Goal: Task Accomplishment & Management: Use online tool/utility

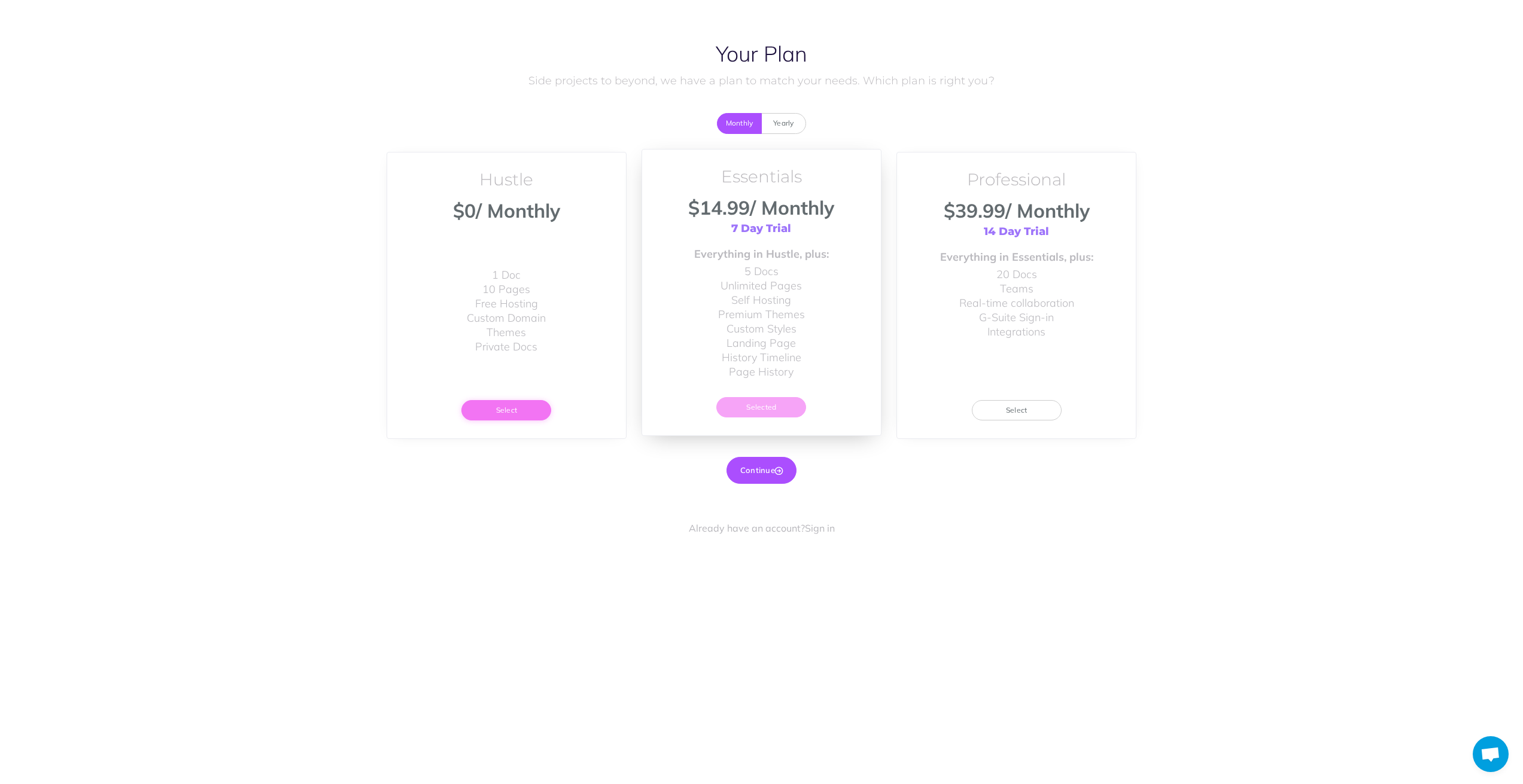
click at [514, 413] on button "Select" at bounding box center [506, 411] width 90 height 20
click at [771, 462] on button "Continue" at bounding box center [761, 470] width 70 height 26
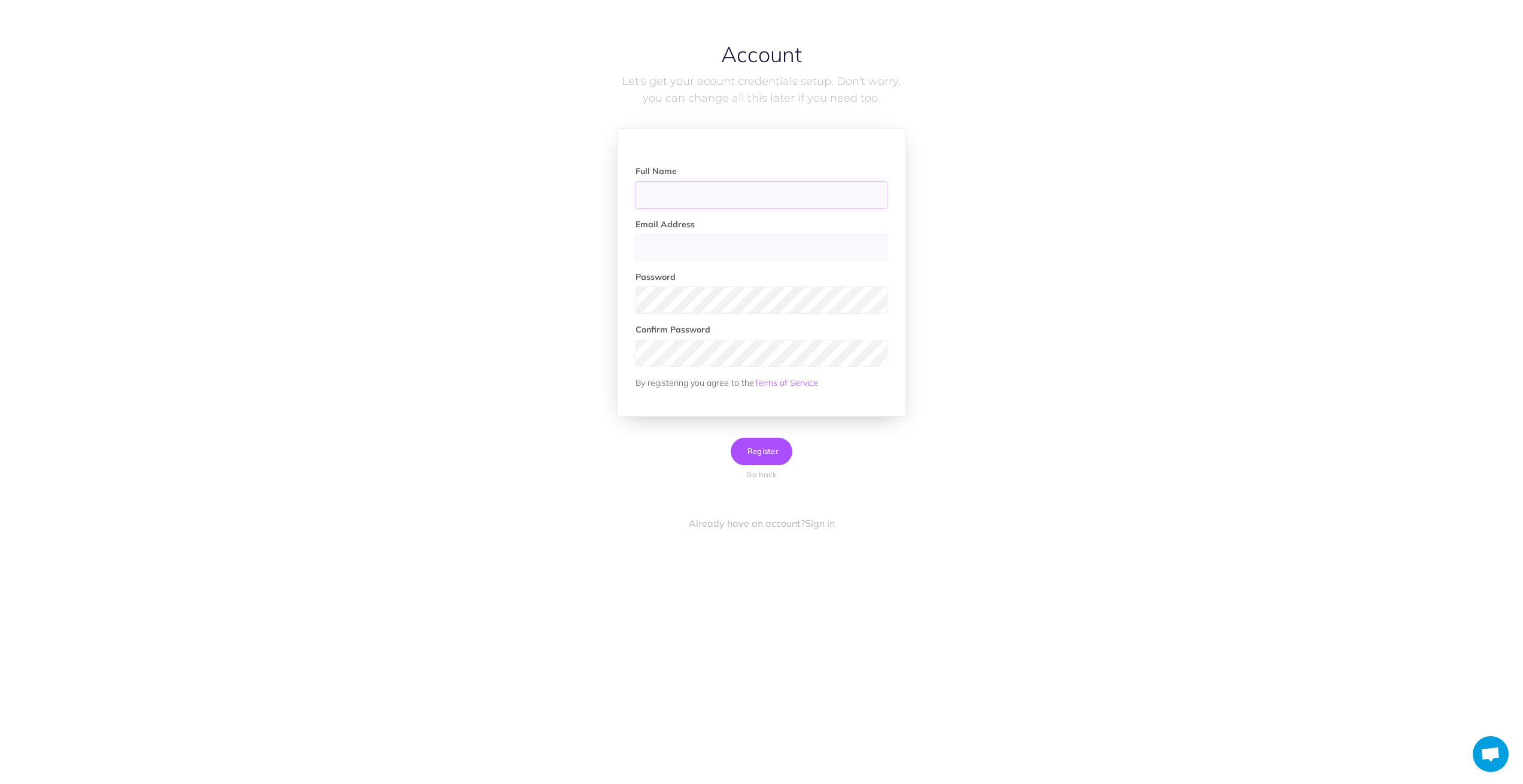
click at [717, 198] on input "text" at bounding box center [761, 195] width 252 height 28
type input "Dali"
click at [744, 236] on input "email" at bounding box center [761, 248] width 252 height 28
type input "shockafyied@gmail.com"
drag, startPoint x: 762, startPoint y: 464, endPoint x: 762, endPoint y: 450, distance: 14.0
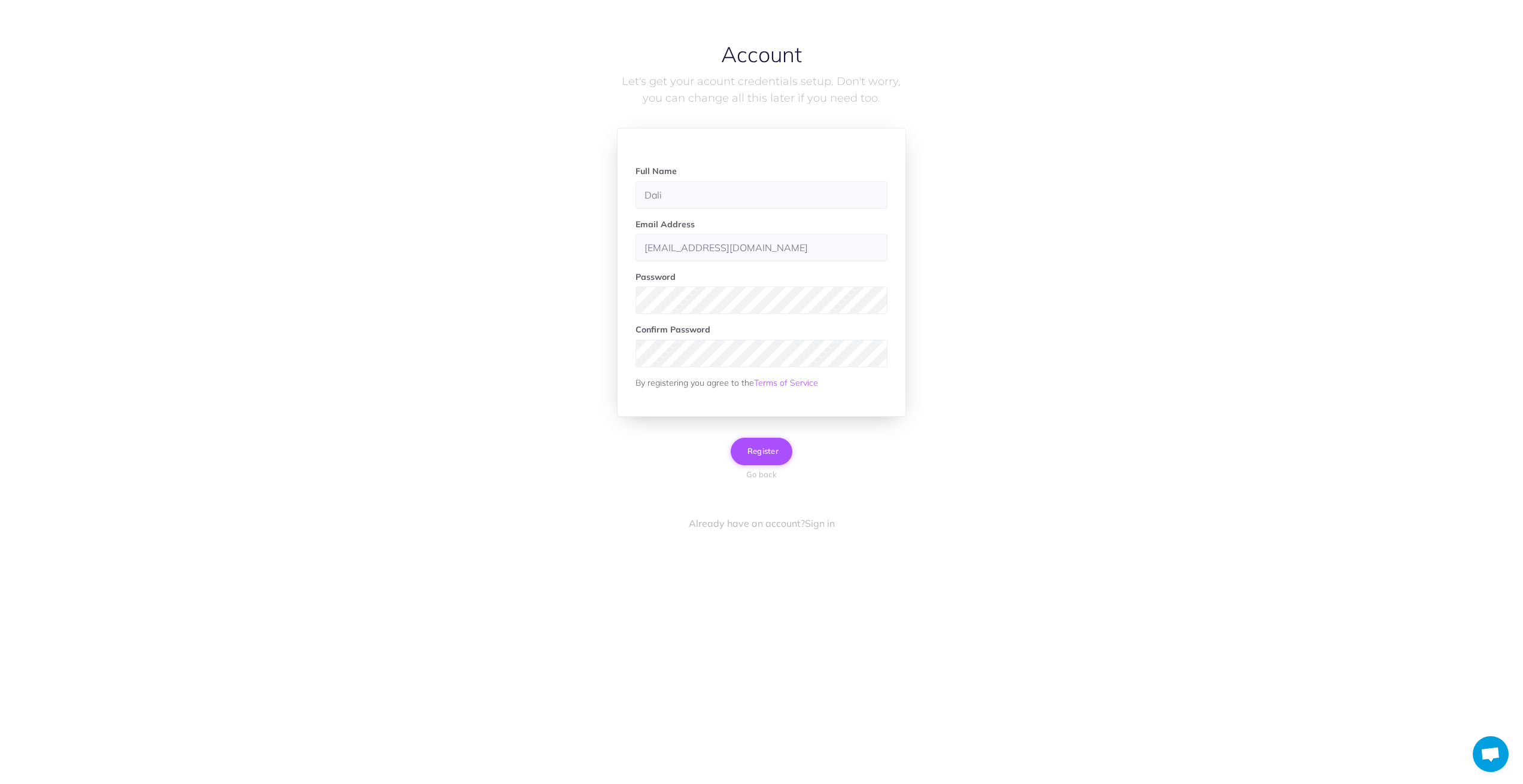
click at [762, 450] on button "Register" at bounding box center [761, 451] width 61 height 27
click at [901, 783] on body "Account Let's get your acount credentials setup. Don't worry, you can change al…" at bounding box center [761, 433] width 1523 height 784
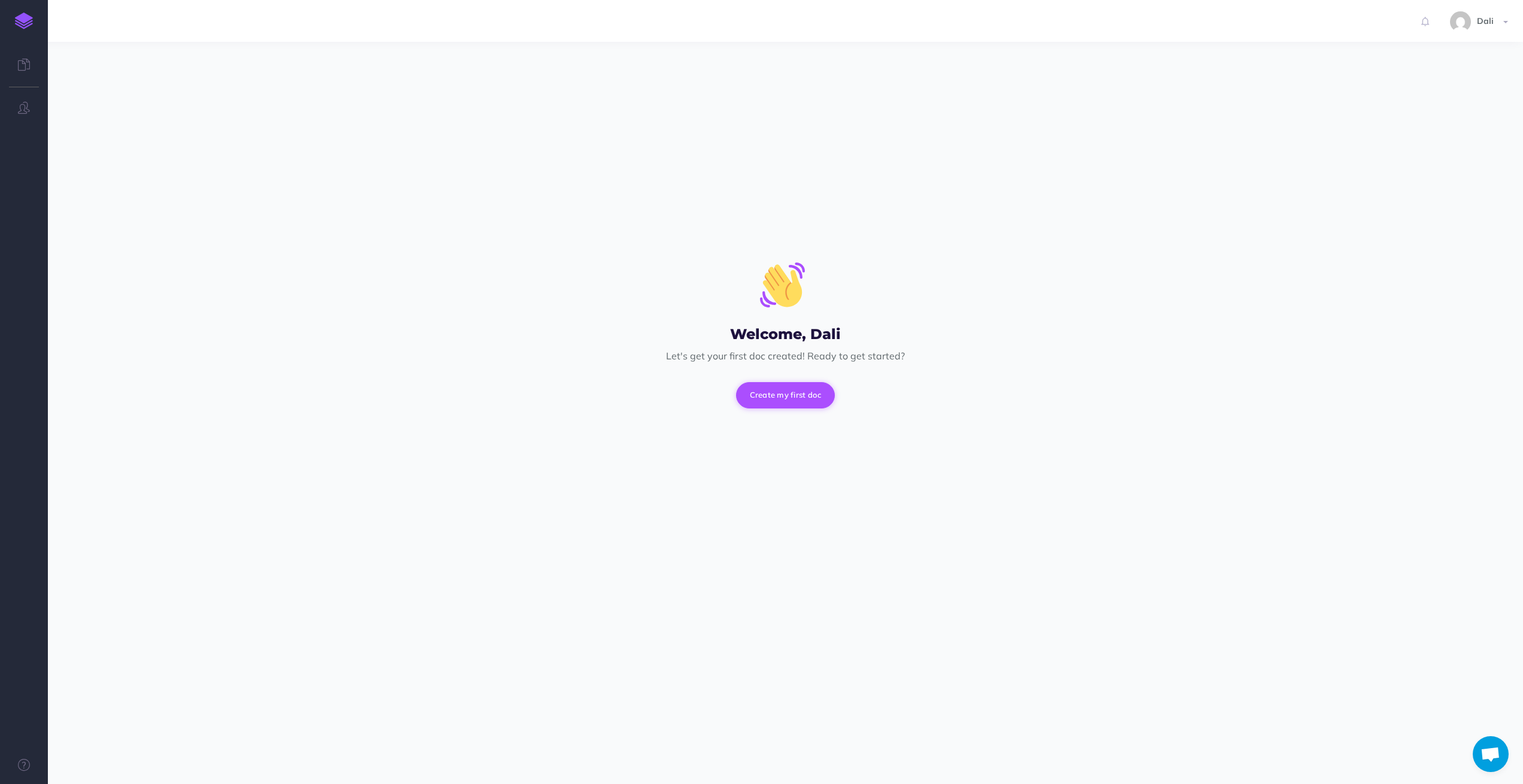
click at [808, 394] on button "Create my first doc" at bounding box center [786, 395] width 99 height 26
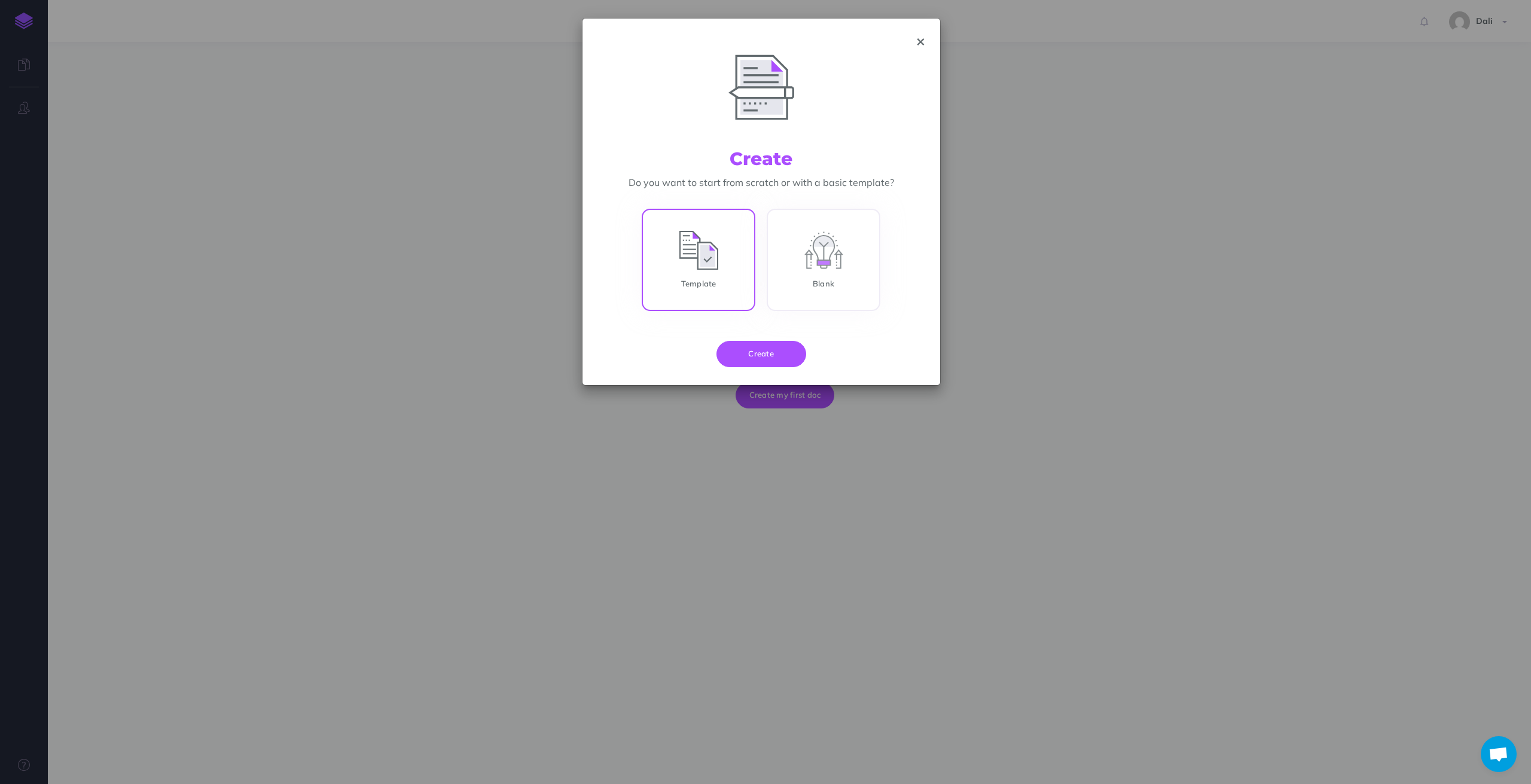
click at [729, 252] on input "Template" at bounding box center [699, 262] width 114 height 102
radio input "true"
click at [753, 354] on button "Create" at bounding box center [761, 354] width 90 height 26
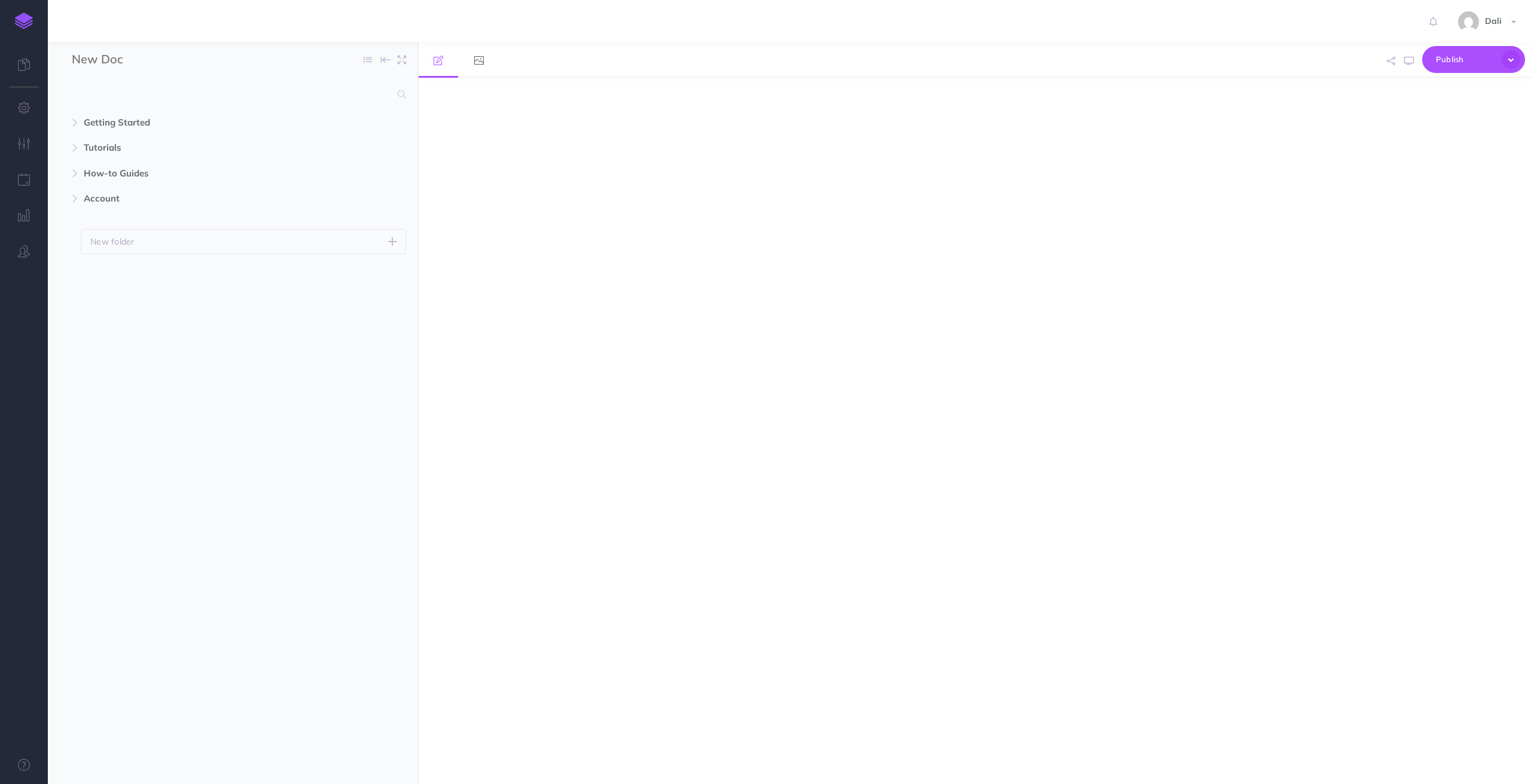
select select "null"
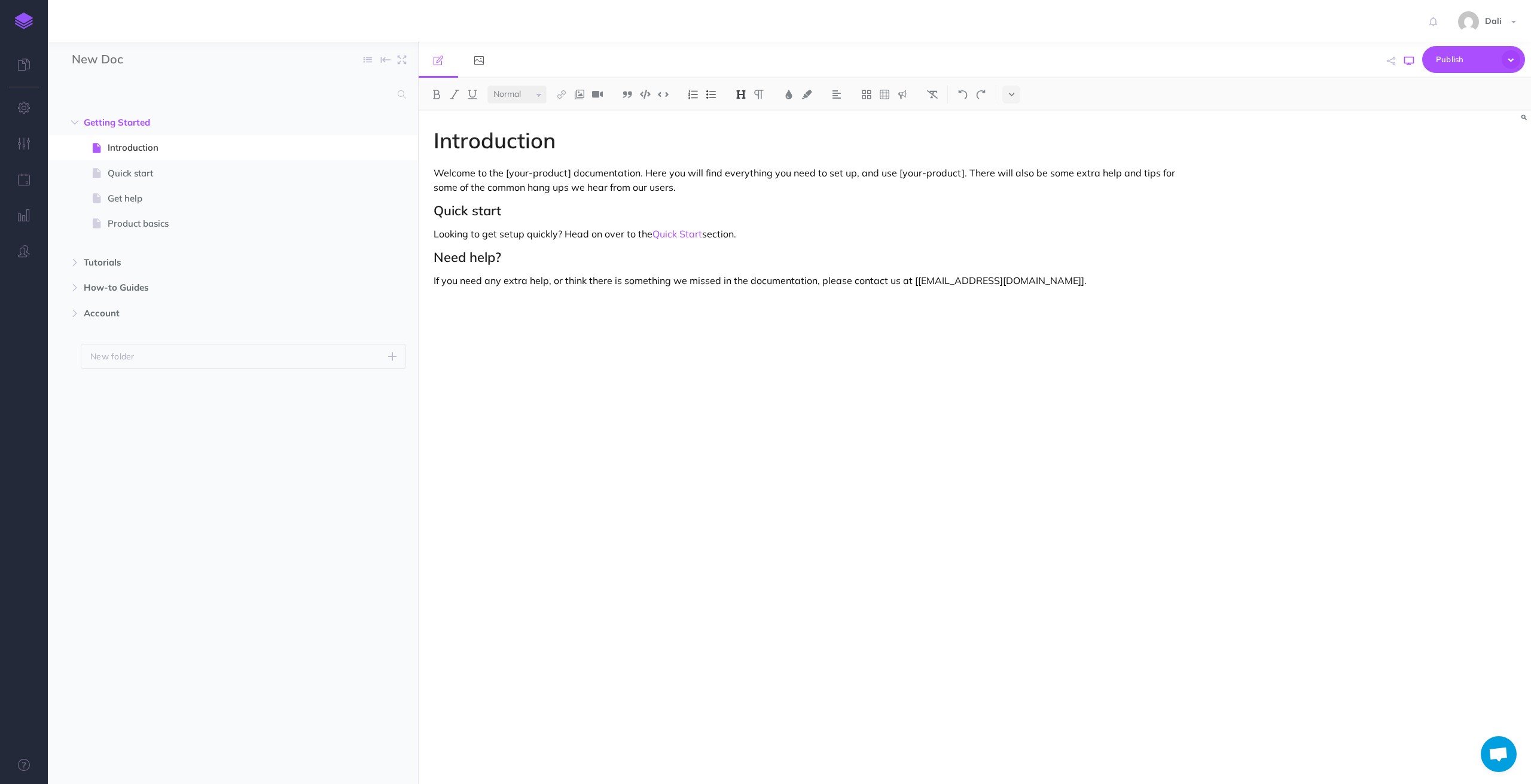
click at [1414, 56] on button "button" at bounding box center [1408, 61] width 15 height 35
click at [122, 268] on span "Tutorials" at bounding box center [207, 263] width 247 height 15
select select "null"
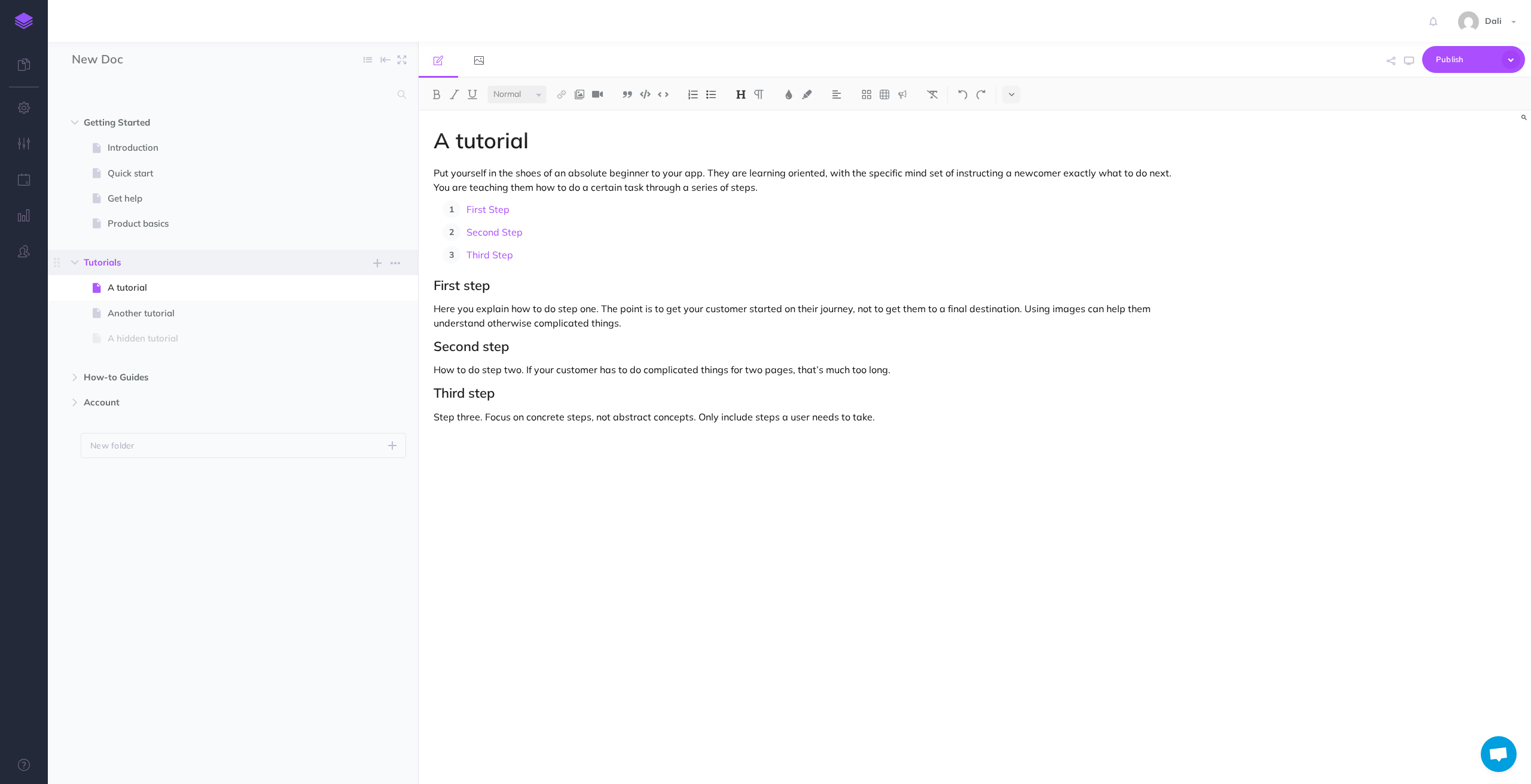
click at [121, 267] on span "Tutorials" at bounding box center [207, 263] width 247 height 15
click at [234, 147] on span "Introduction" at bounding box center [227, 148] width 239 height 15
select select "null"
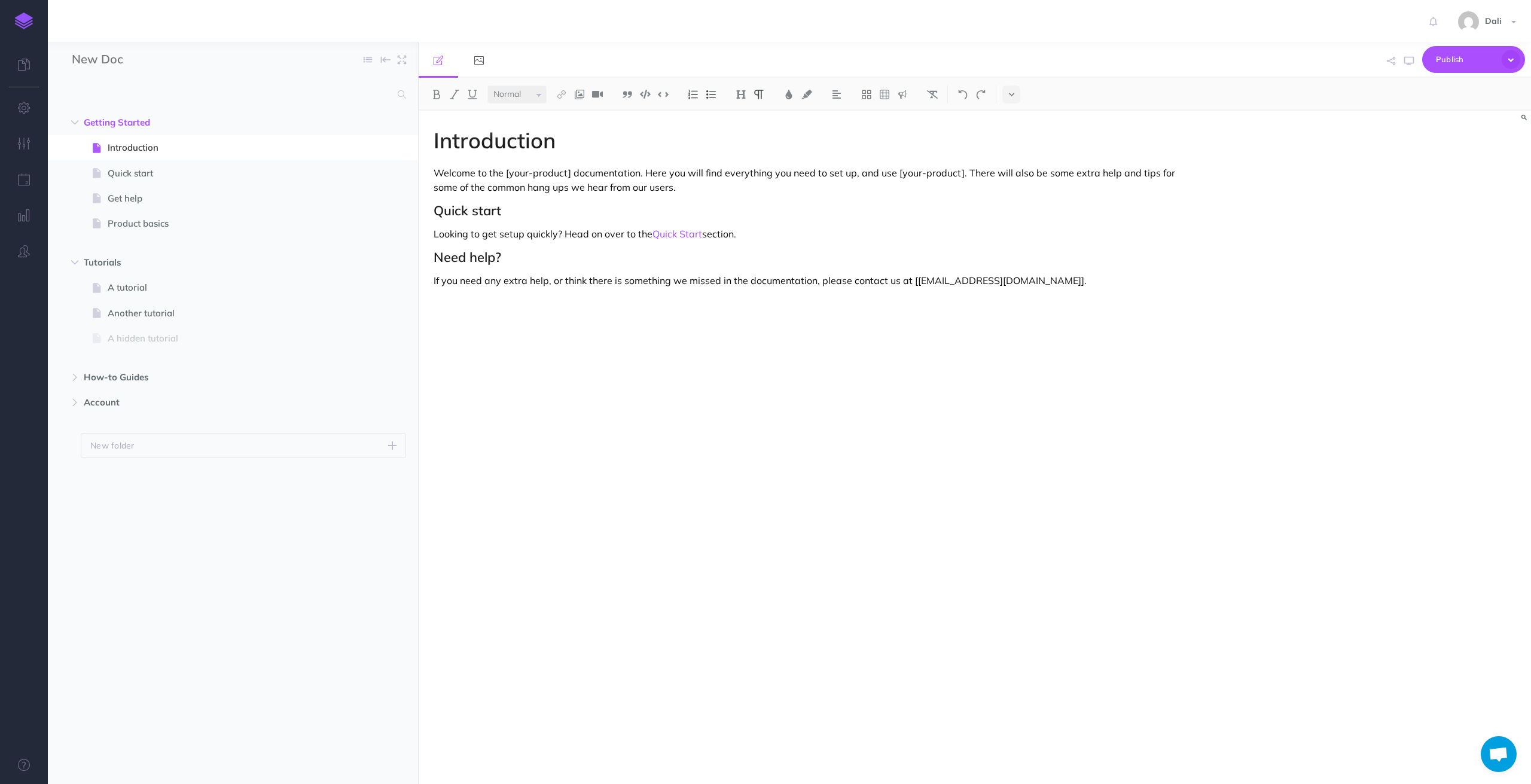
click at [551, 171] on p "Welcome to the [your-product] documentation. Here you will find everything you …" at bounding box center [807, 179] width 749 height 28
click at [606, 179] on p "Welcome to the [your-product] documentation. Here you will find everything you …" at bounding box center [807, 179] width 749 height 28
click at [393, 123] on icon "button" at bounding box center [395, 123] width 9 height 15
click at [347, 180] on link "Settings" at bounding box center [361, 183] width 90 height 20
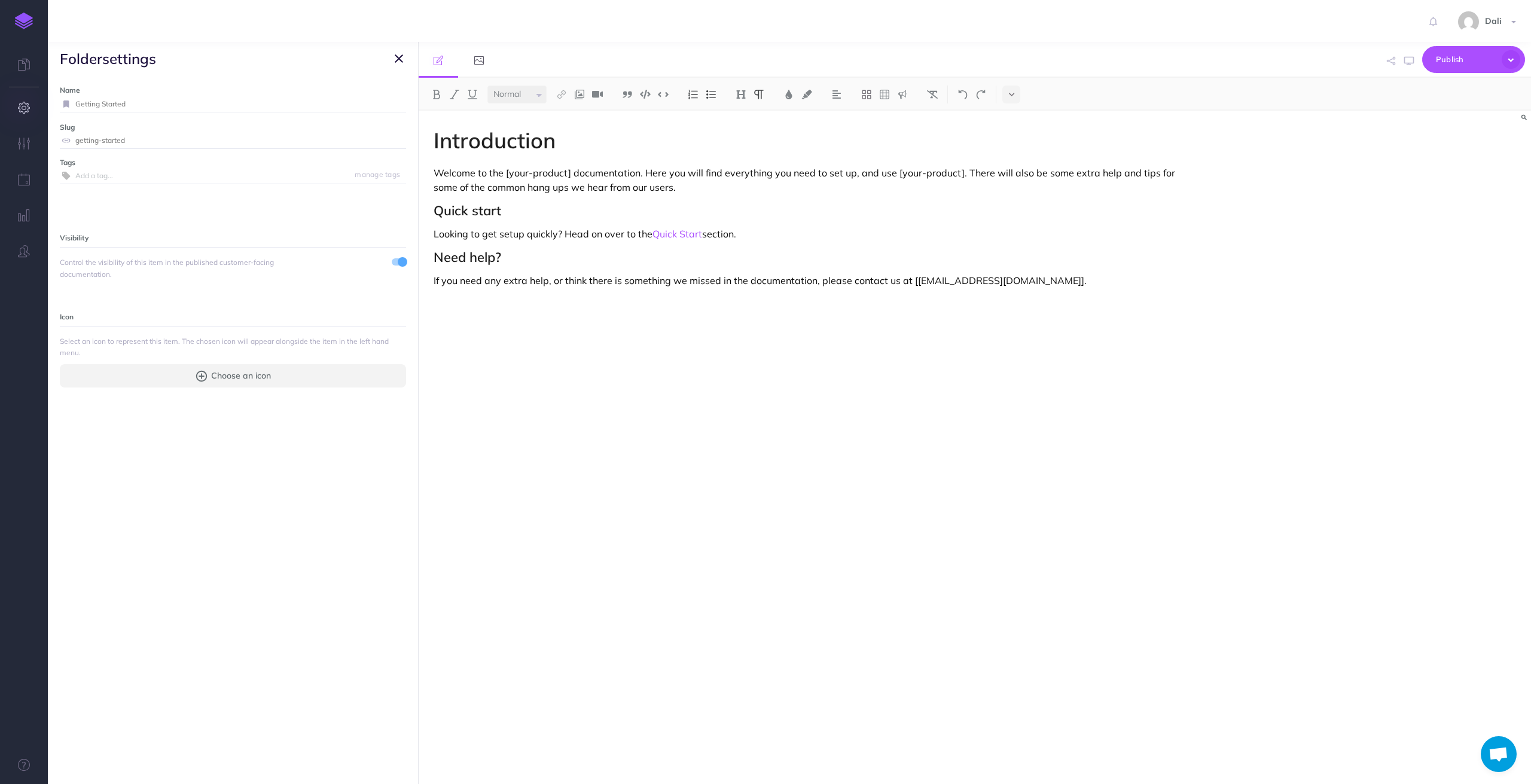
drag, startPoint x: 191, startPoint y: 108, endPoint x: 44, endPoint y: 108, distance: 147.0
click at [48, 108] on div "Toggle Navigation Dali Settings Account Settings Teams Create Team Support Docu…" at bounding box center [790, 392] width 1484 height 784
type input "D"
type input "Star Hub"
click at [133, 148] on input "getting-started" at bounding box center [240, 140] width 330 height 15
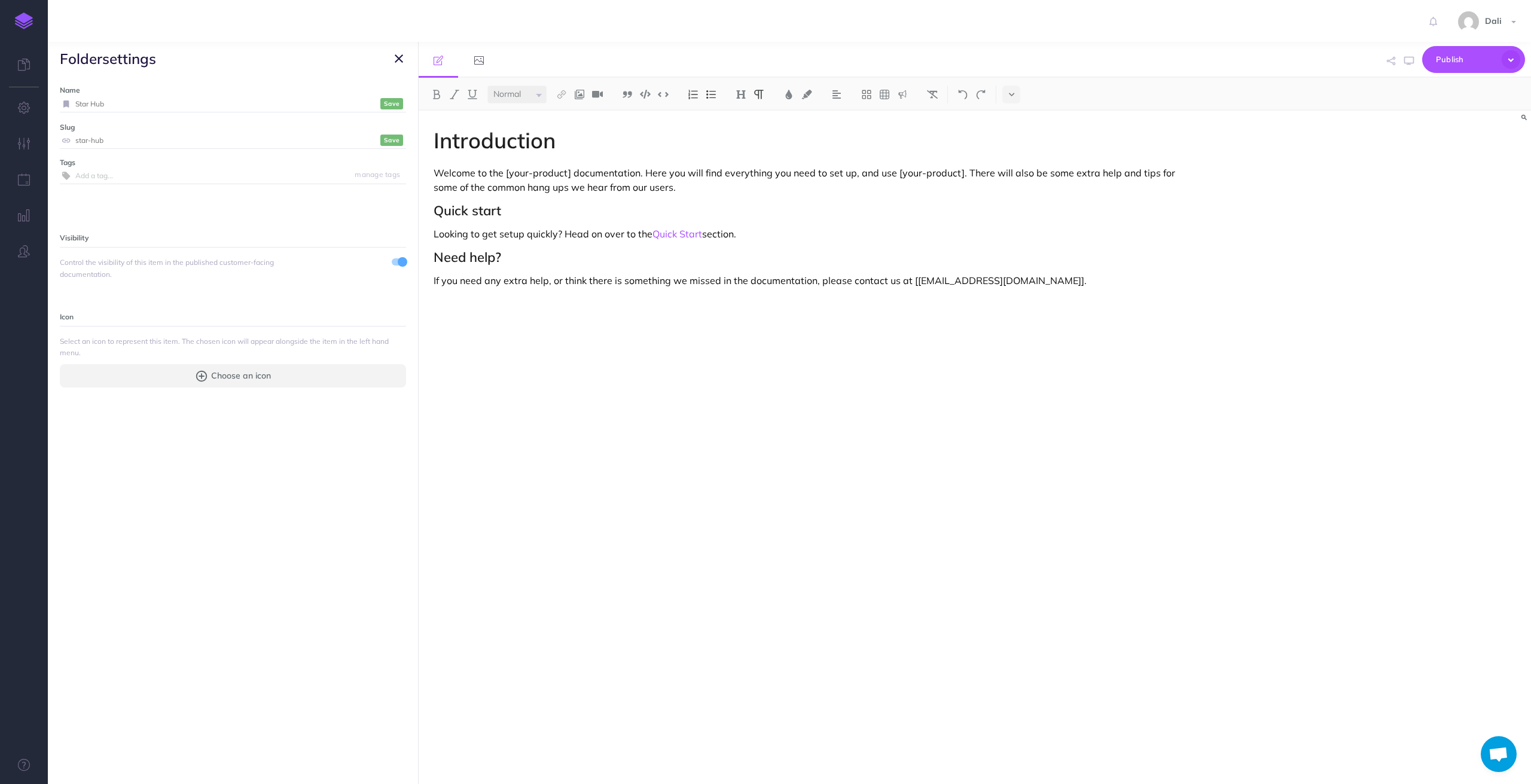
type input "star-hub"
click at [402, 57] on icon "button" at bounding box center [398, 59] width 8 height 15
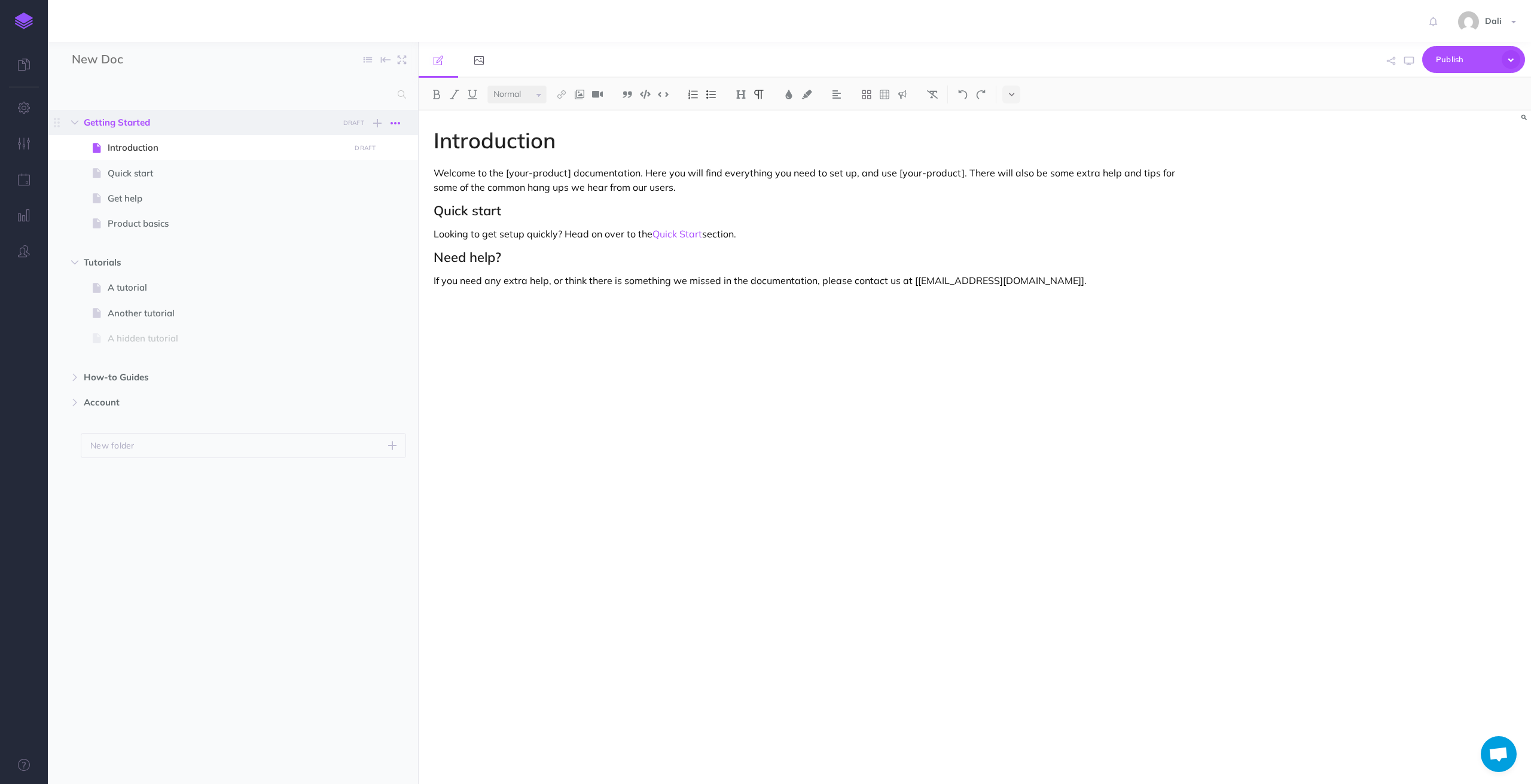
click at [395, 125] on icon "button" at bounding box center [395, 123] width 9 height 15
click at [367, 187] on link "Settings" at bounding box center [361, 183] width 90 height 20
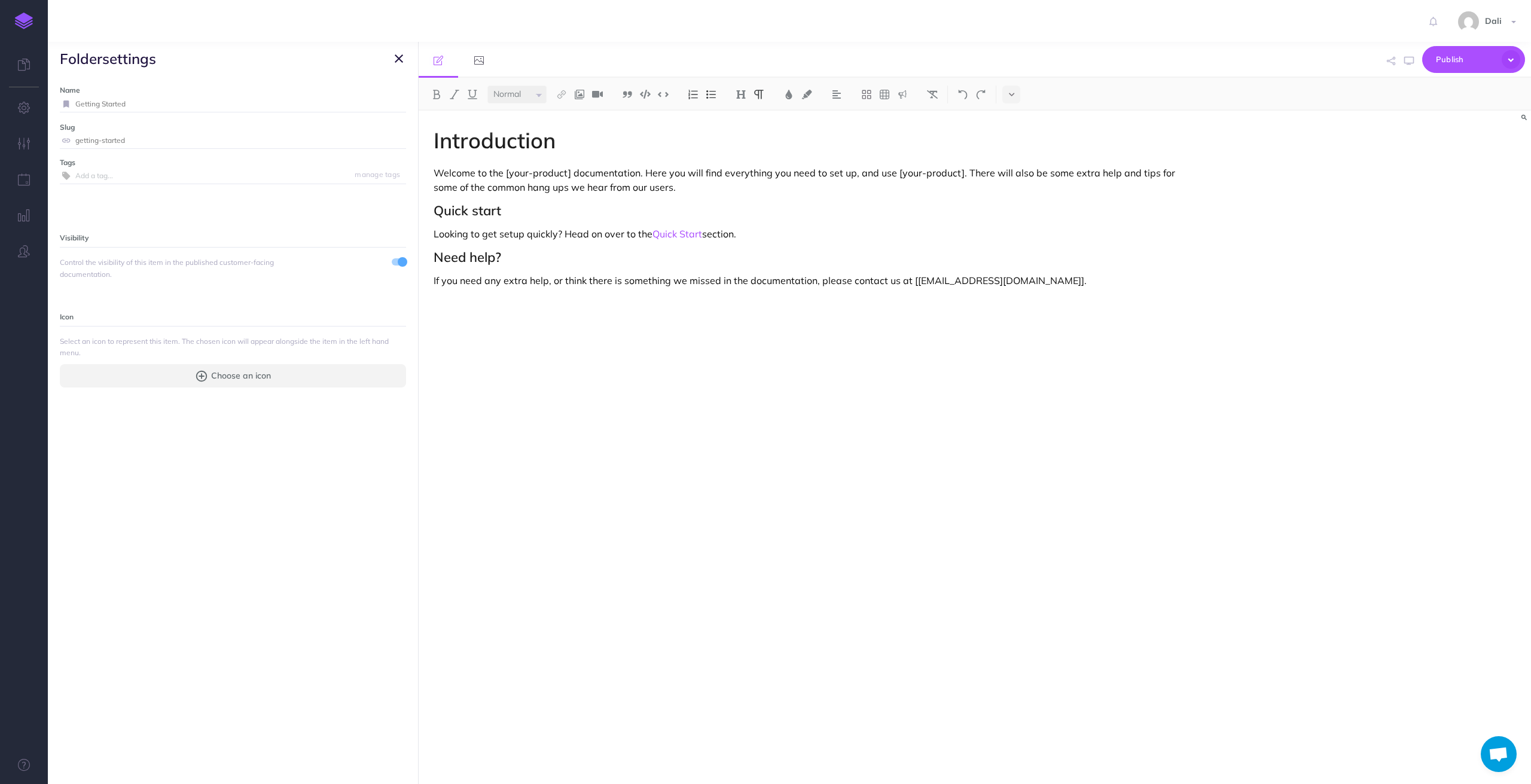
click at [163, 90] on label "Name" at bounding box center [233, 90] width 346 height 12
click at [164, 104] on input "Getting Started" at bounding box center [240, 104] width 330 height 15
type input "Star Hub"
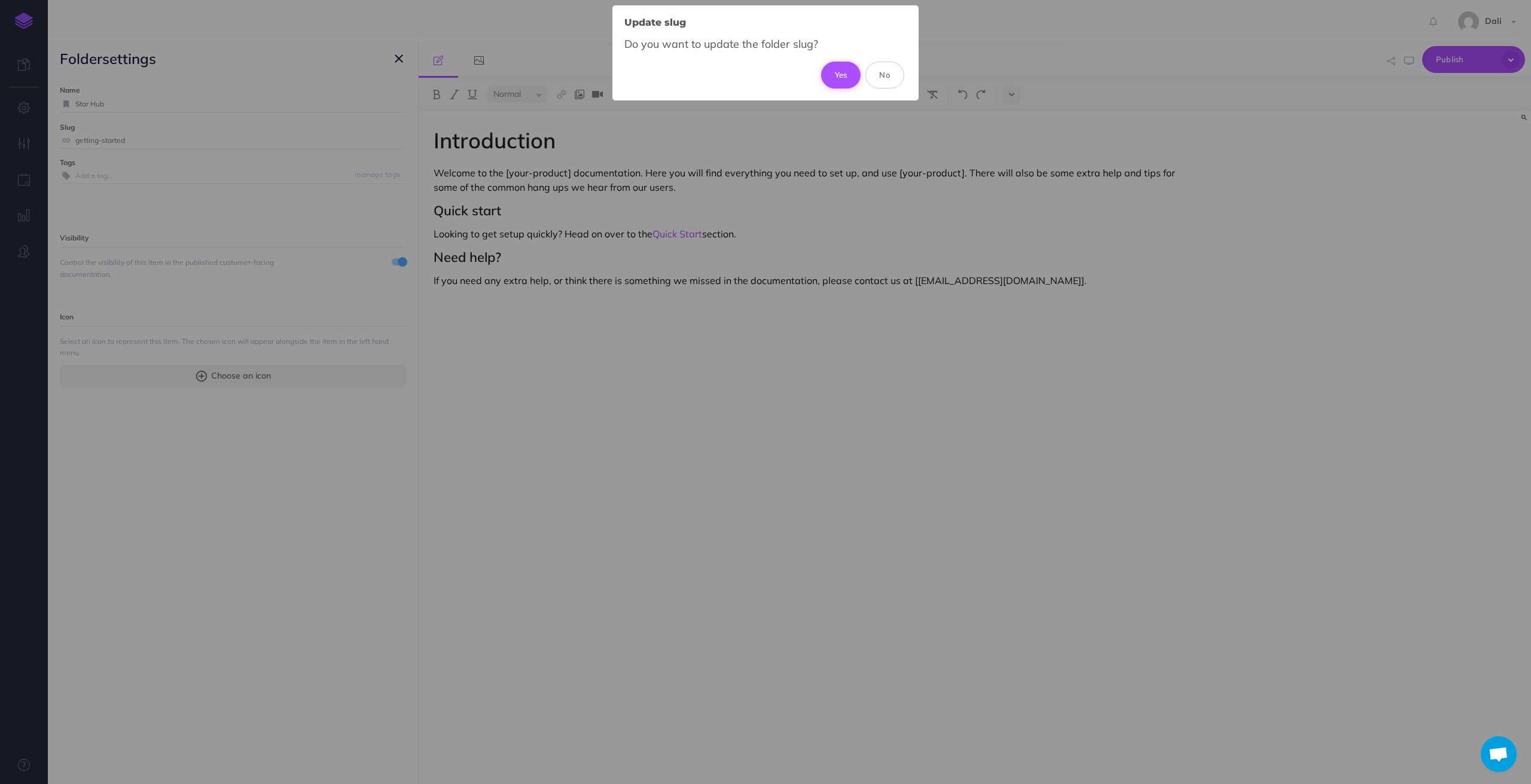
click at [850, 79] on button "Yes" at bounding box center [841, 74] width 40 height 26
type input "star-hub"
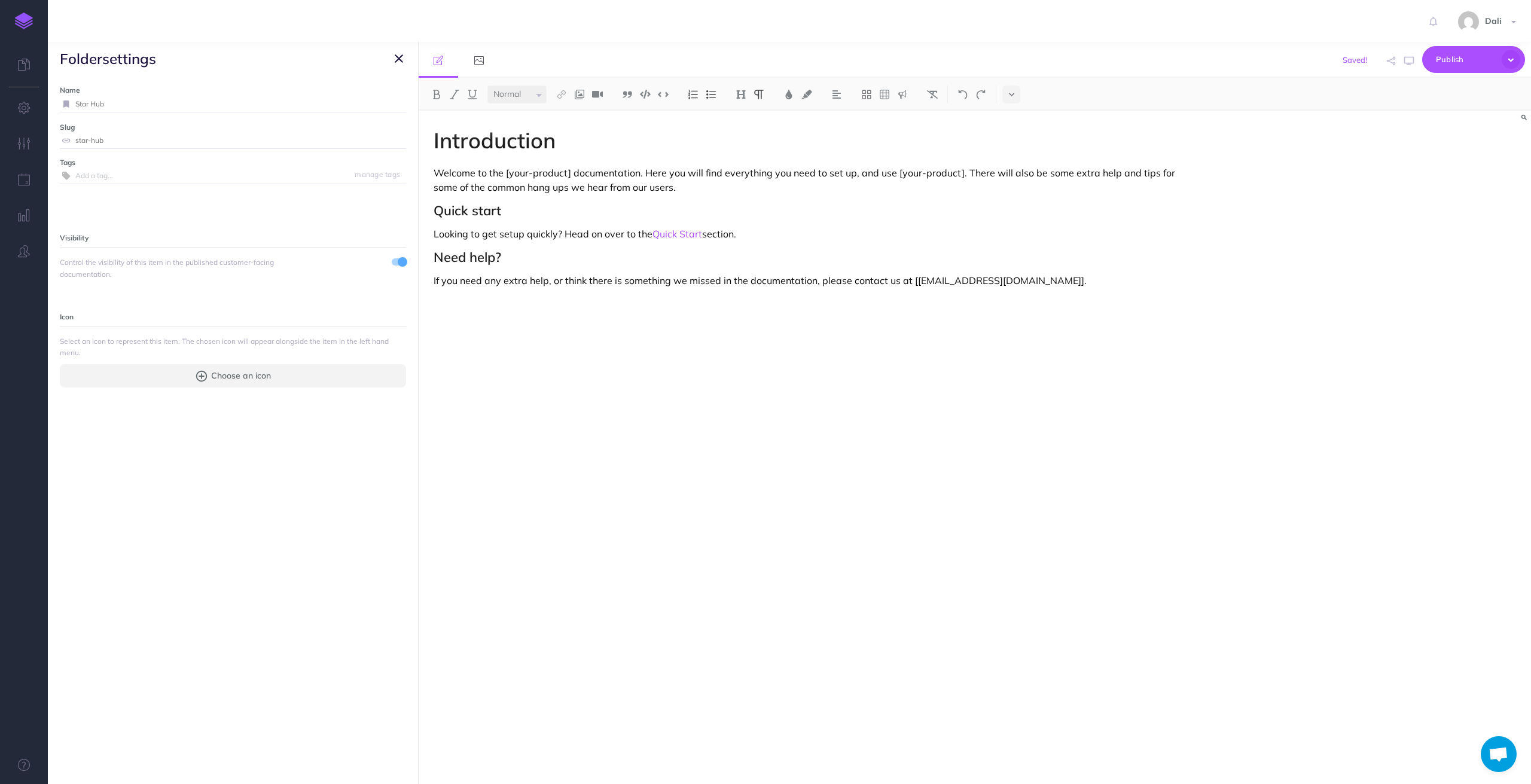
click at [400, 60] on icon "button" at bounding box center [398, 59] width 8 height 15
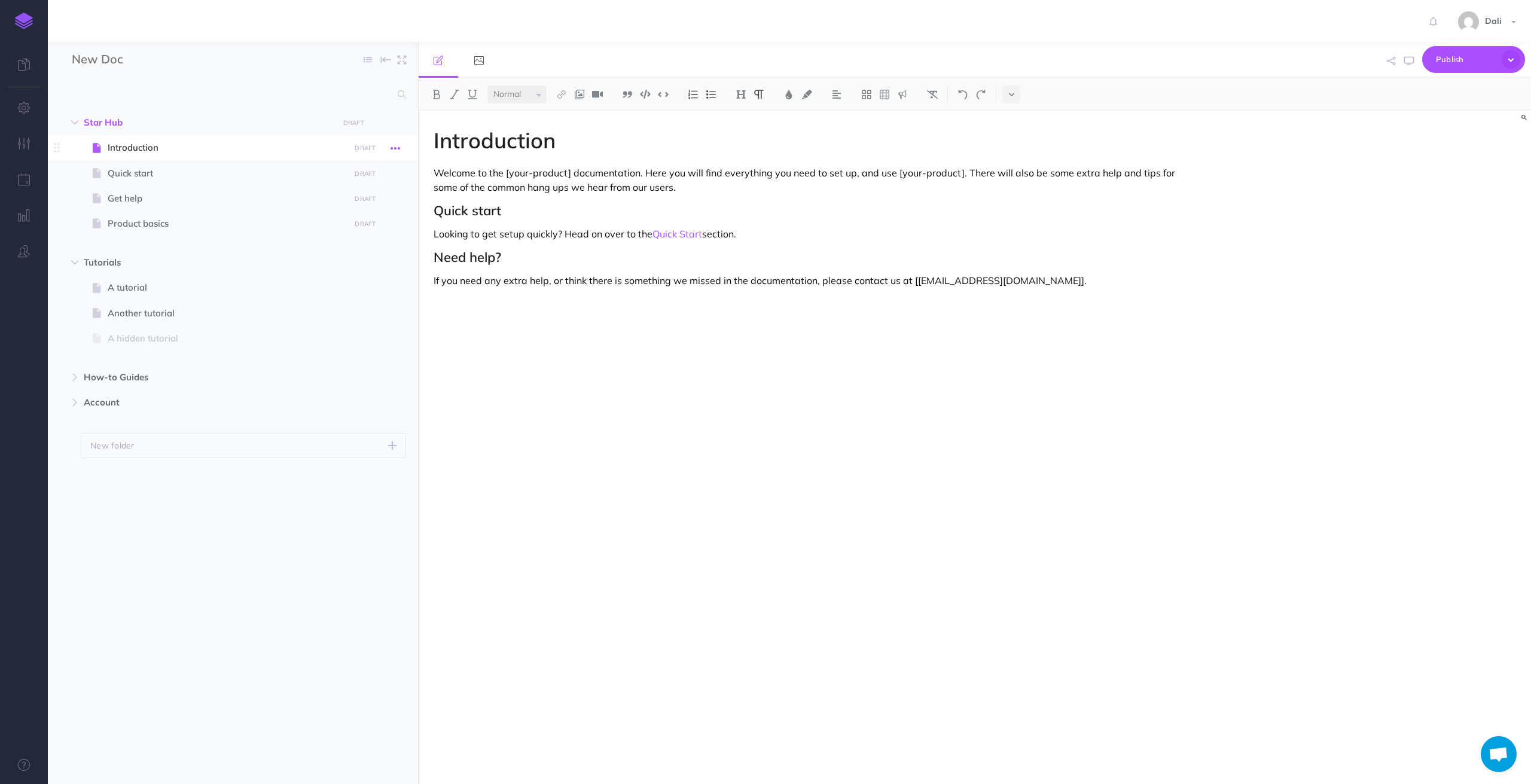
click at [400, 145] on button "button" at bounding box center [395, 147] width 22 height 15
click at [356, 246] on link "Delete" at bounding box center [361, 248] width 90 height 20
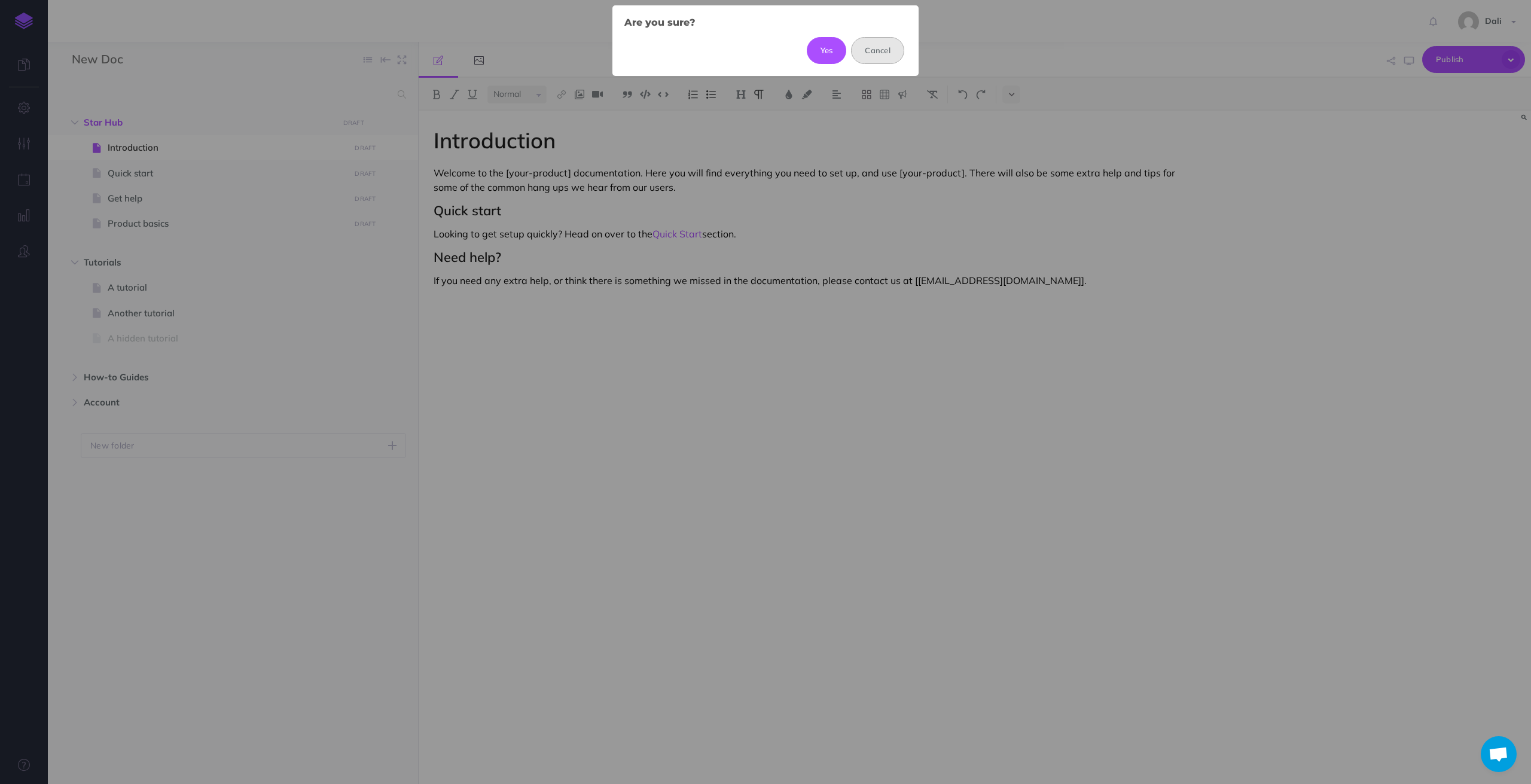
click at [872, 48] on button "Cancel" at bounding box center [877, 50] width 53 height 26
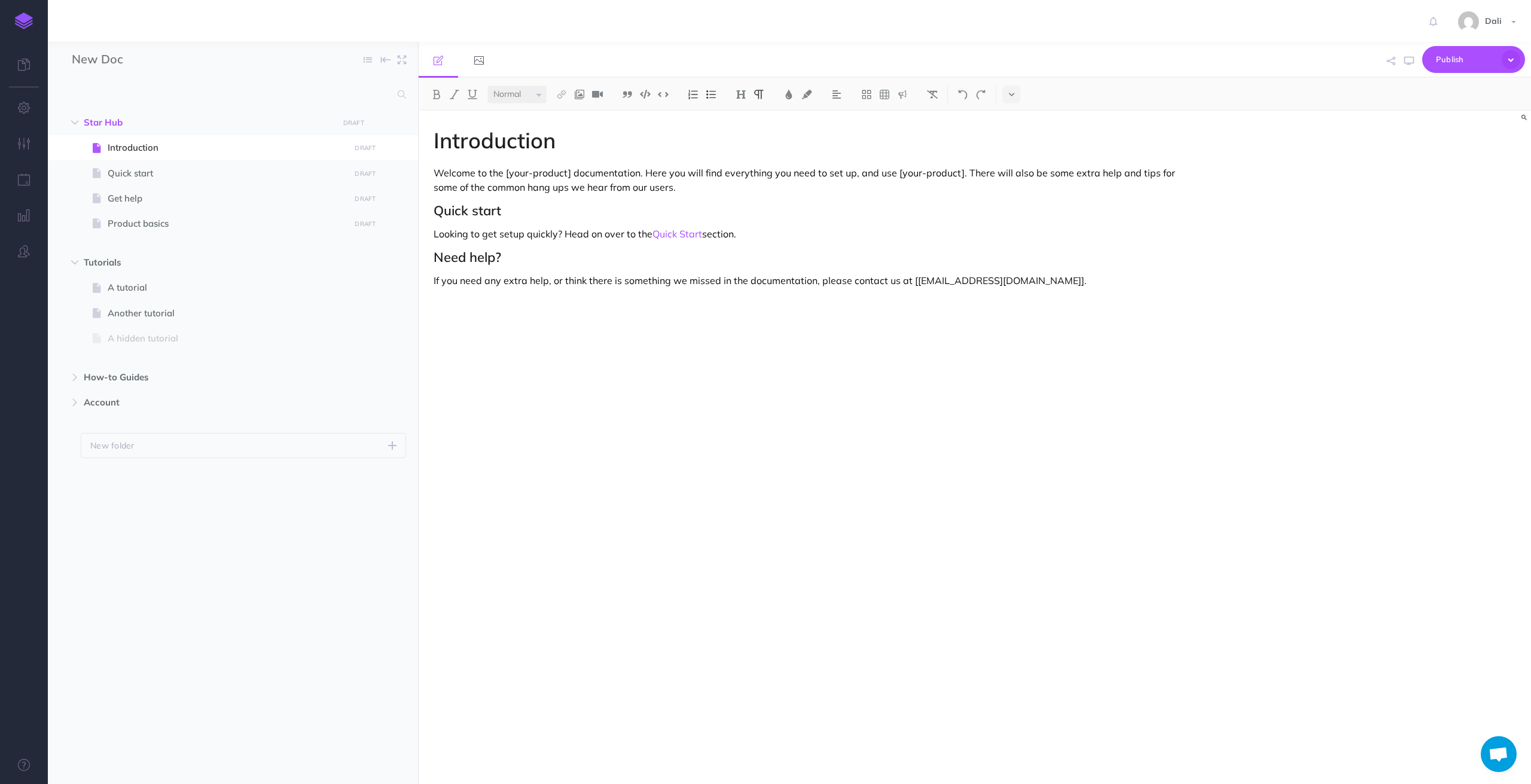
drag, startPoint x: 182, startPoint y: 266, endPoint x: 487, endPoint y: 307, distance: 307.7
click at [527, 319] on div "Introduction Welcome to the [your-product] documentation. Here you will find ev…" at bounding box center [808, 441] width 779 height 661
click at [396, 260] on icon "button" at bounding box center [395, 263] width 9 height 15
click at [367, 340] on link "Delete" at bounding box center [361, 343] width 90 height 20
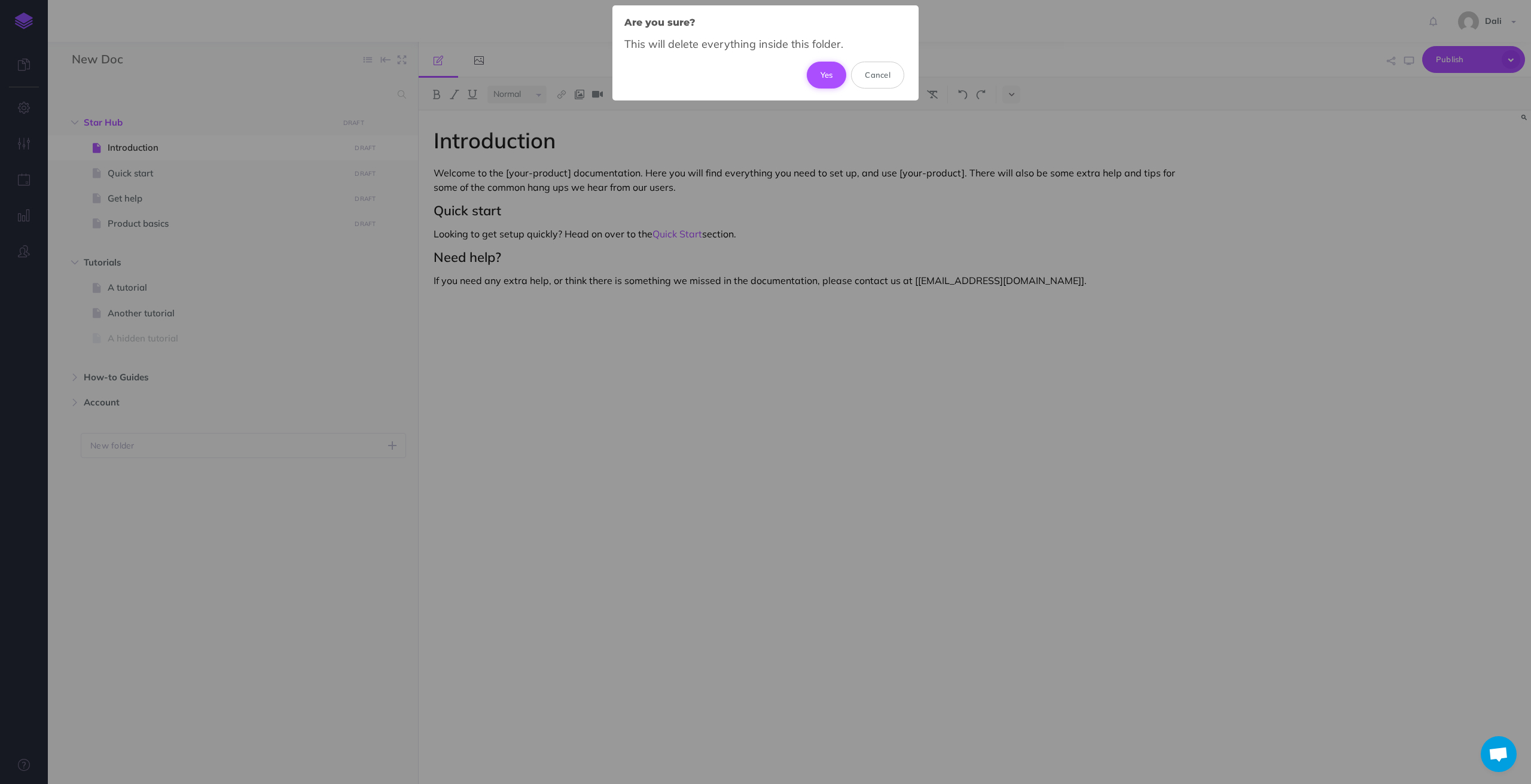
click at [826, 73] on button "Yes" at bounding box center [826, 74] width 40 height 26
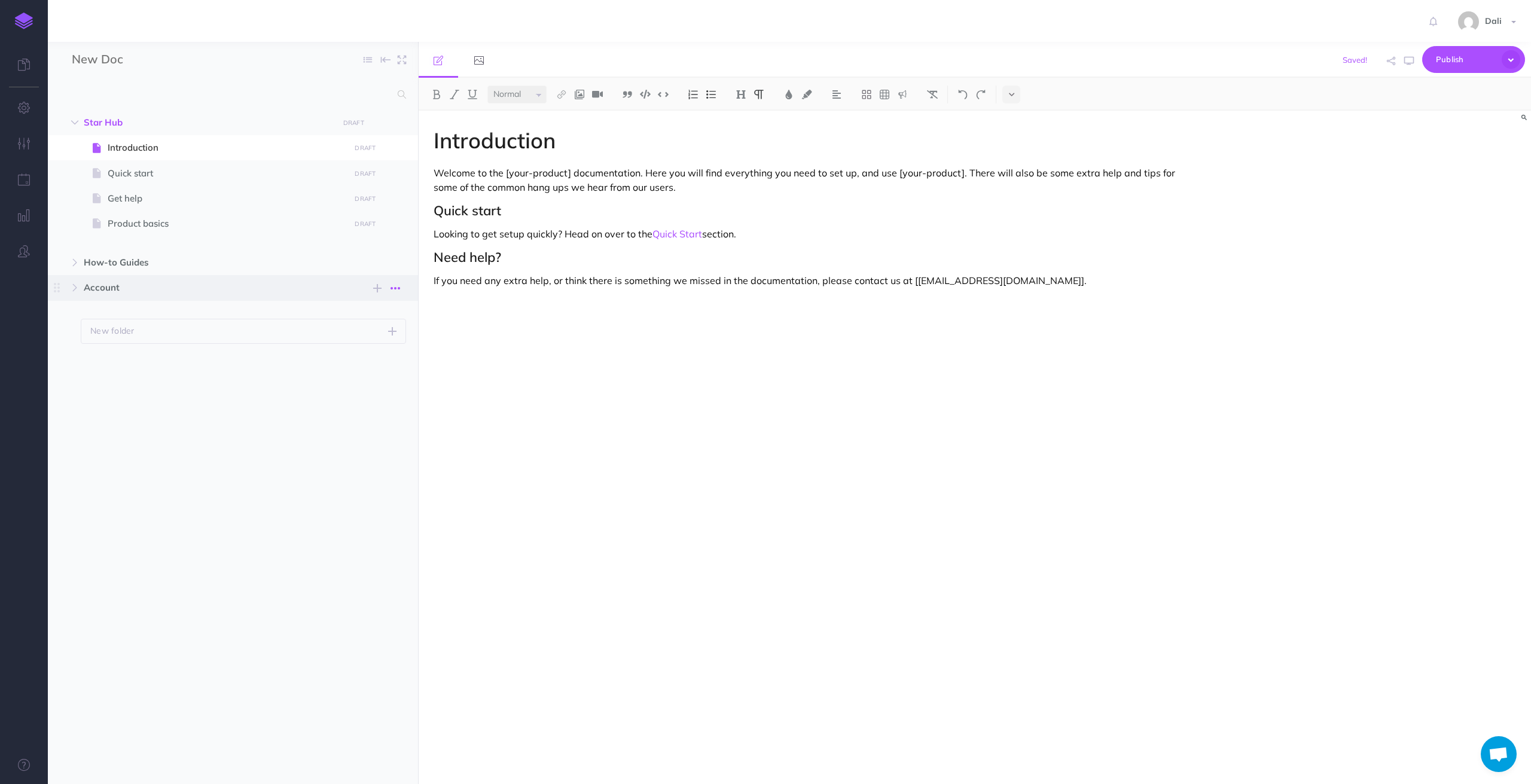
click at [397, 290] on icon "button" at bounding box center [395, 288] width 9 height 15
click at [373, 370] on link "Delete" at bounding box center [361, 368] width 90 height 20
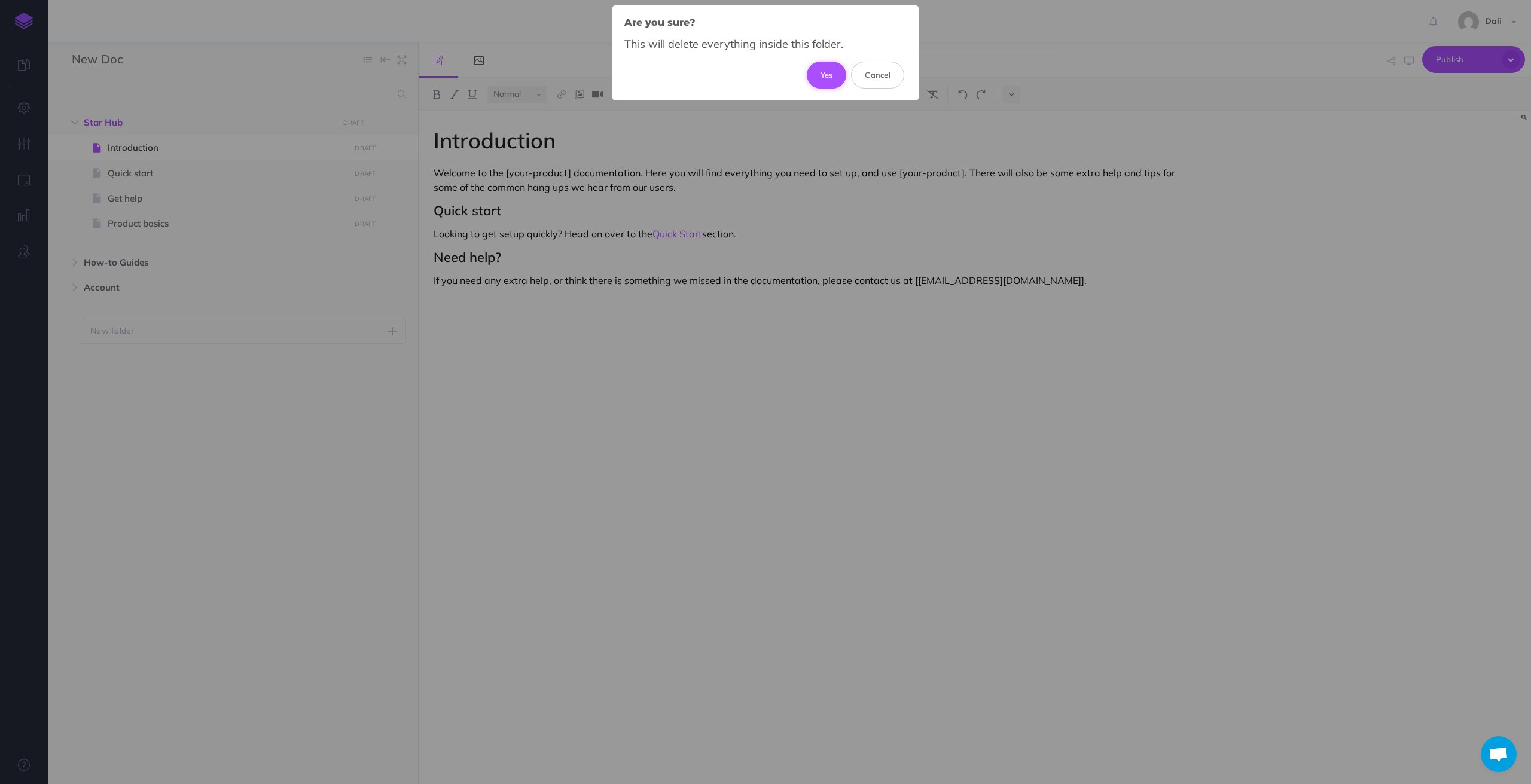
click at [825, 74] on button "Yes" at bounding box center [826, 74] width 40 height 26
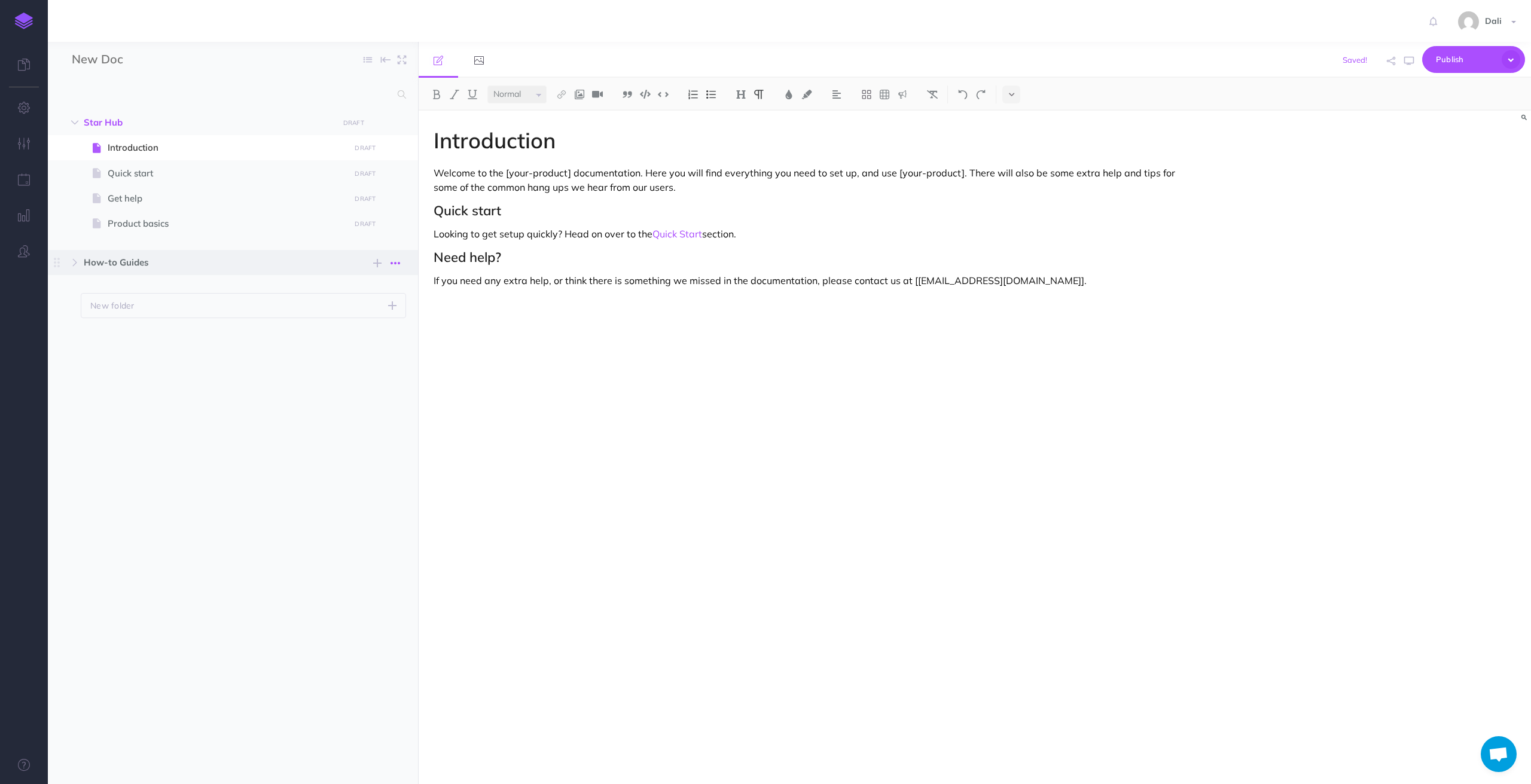
click at [398, 265] on icon "button" at bounding box center [395, 263] width 9 height 15
click at [377, 336] on link "Delete" at bounding box center [361, 343] width 90 height 20
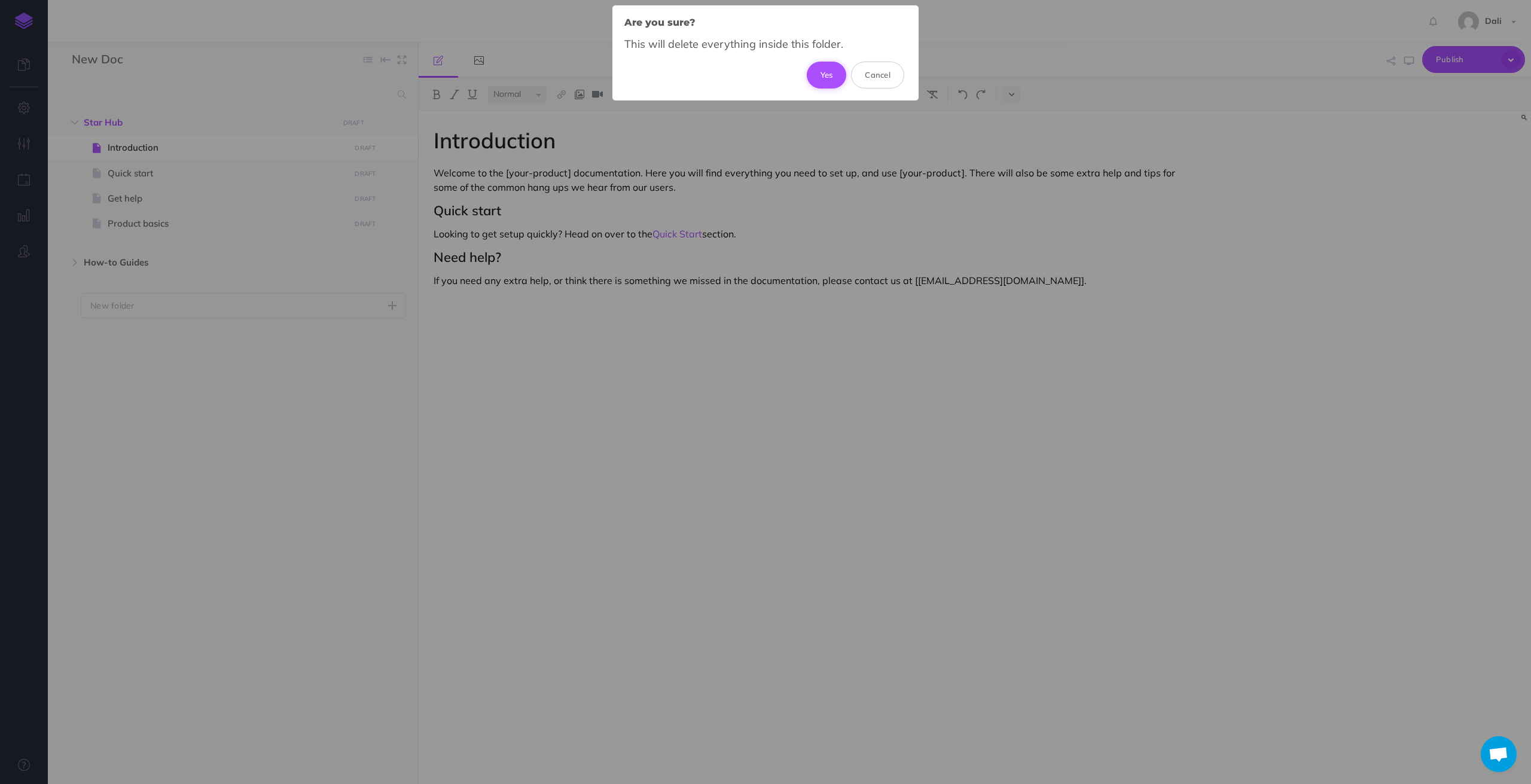
click at [824, 73] on button "Yes" at bounding box center [826, 74] width 40 height 26
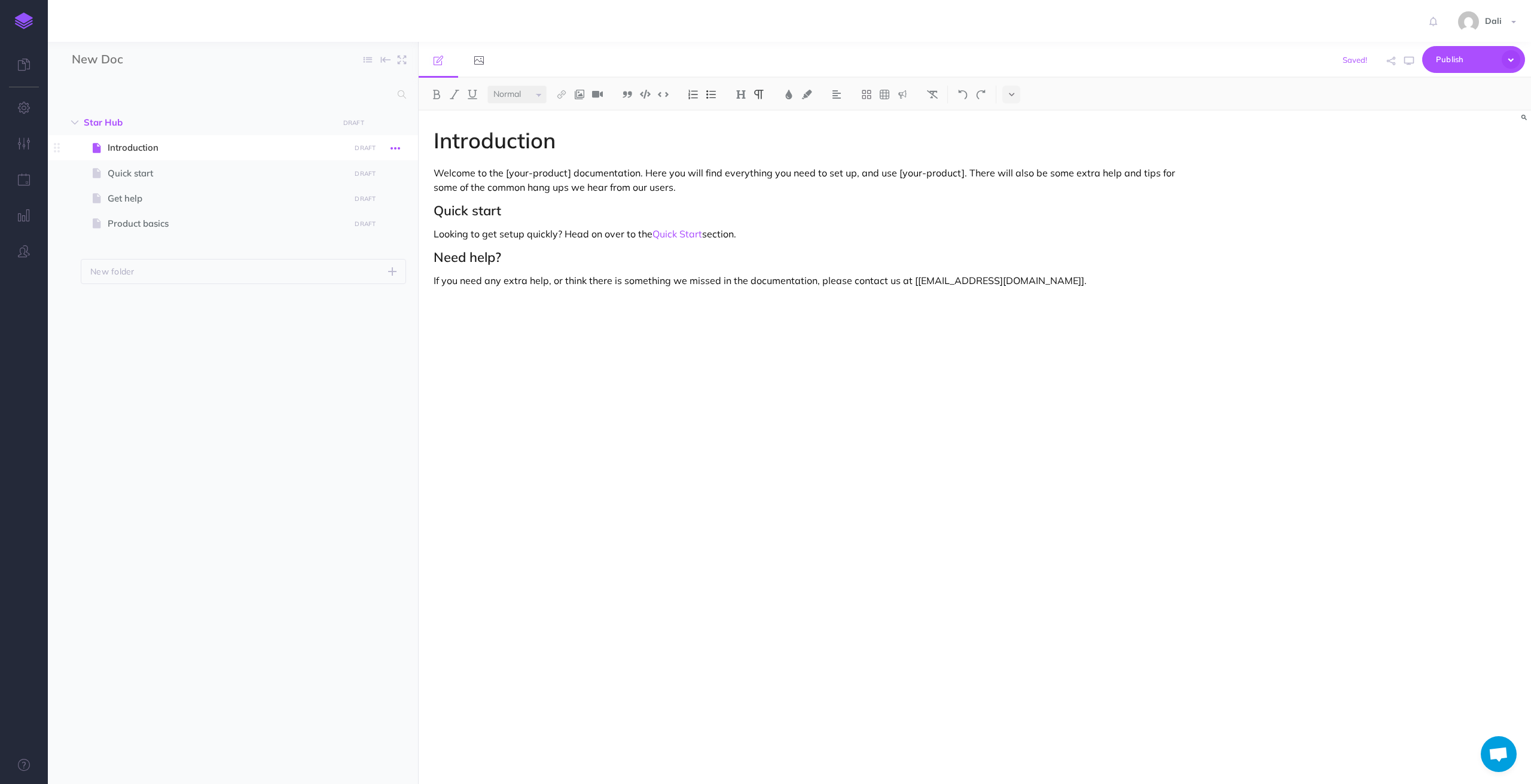
click at [392, 147] on icon "button" at bounding box center [395, 149] width 9 height 15
click at [371, 221] on link "Settings" at bounding box center [361, 228] width 90 height 20
click at [195, 103] on input "Introduction" at bounding box center [240, 104] width 330 height 15
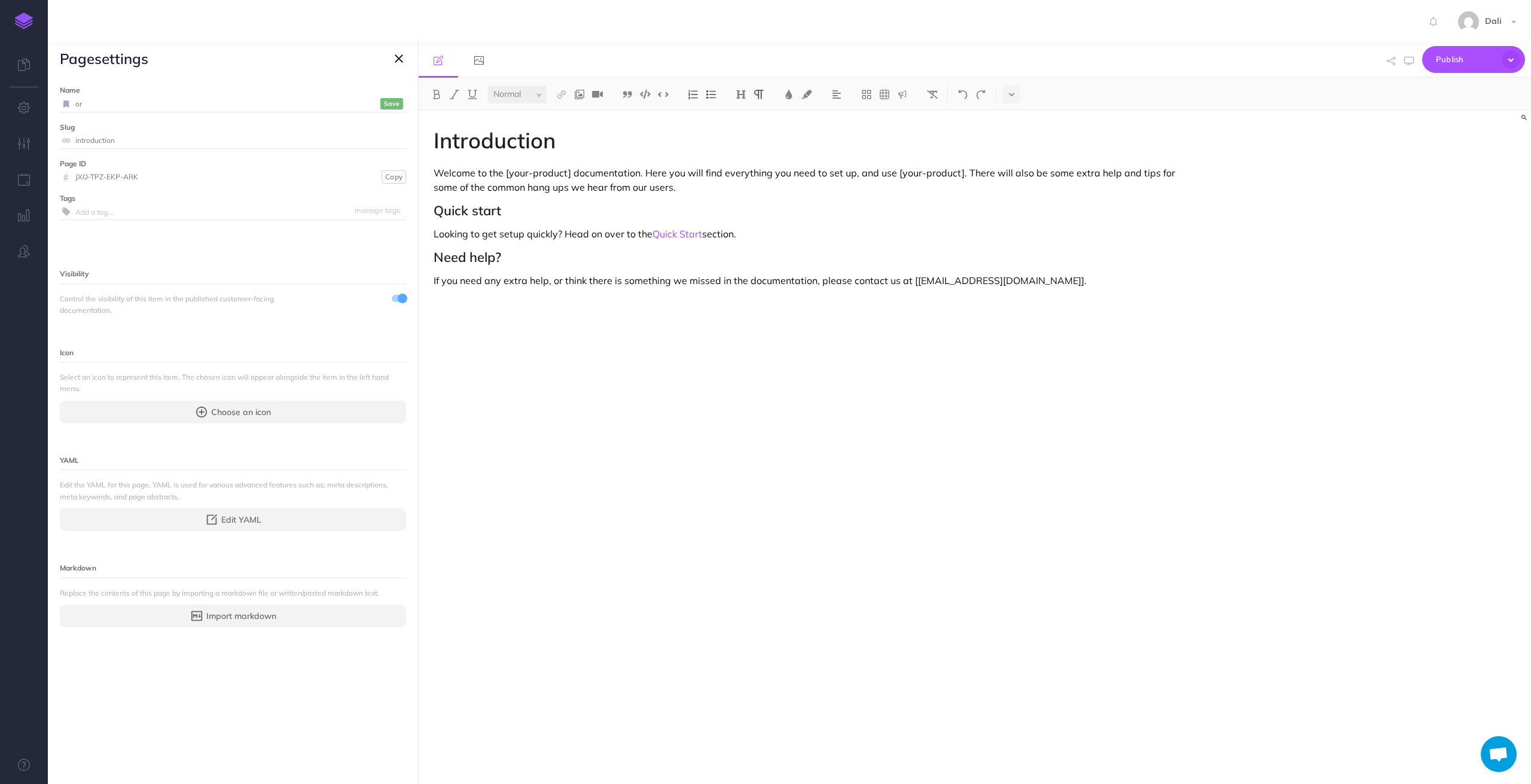
type input "o"
type input "pricing"
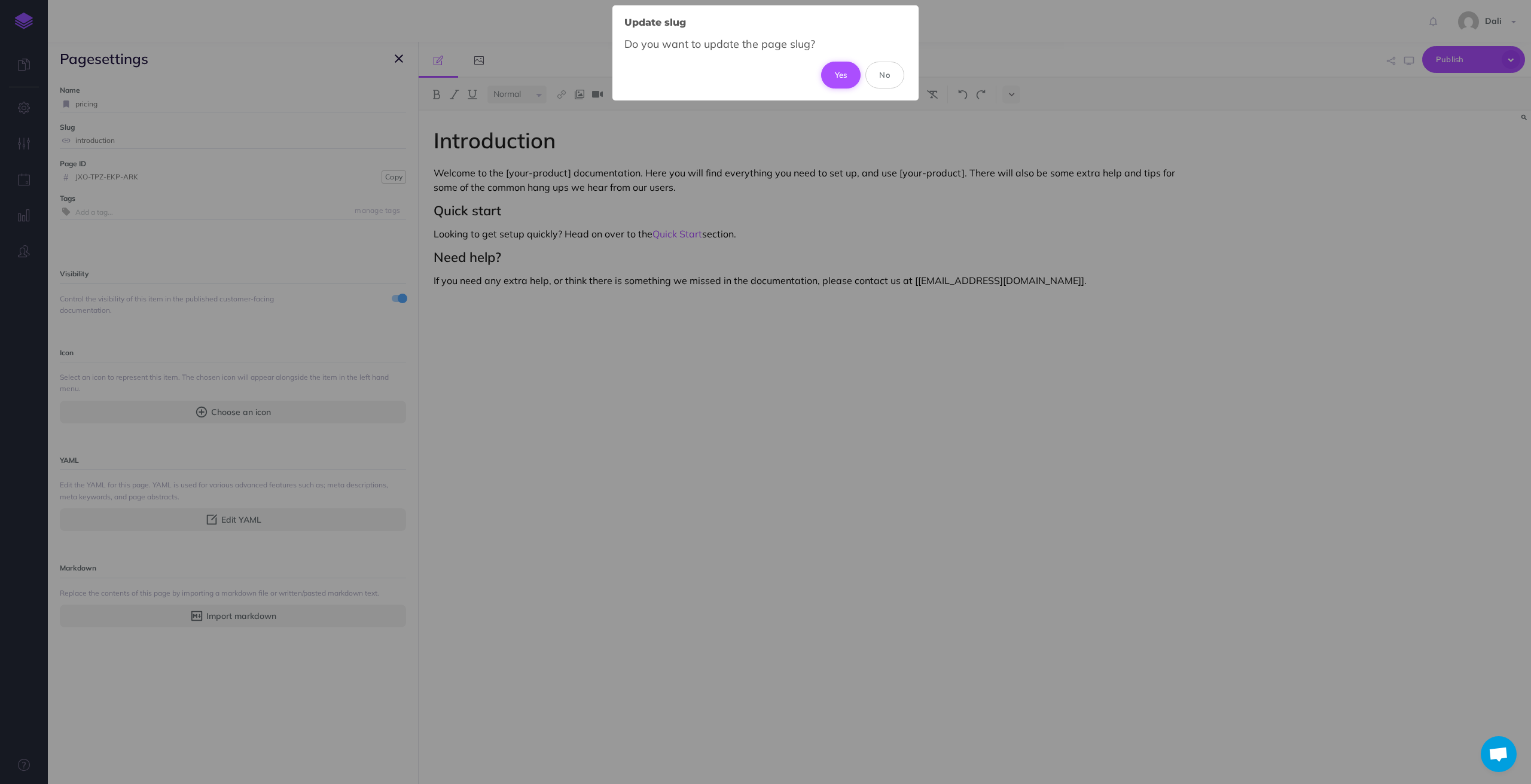
click at [848, 70] on button "Yes" at bounding box center [841, 74] width 40 height 26
type input "pricing"
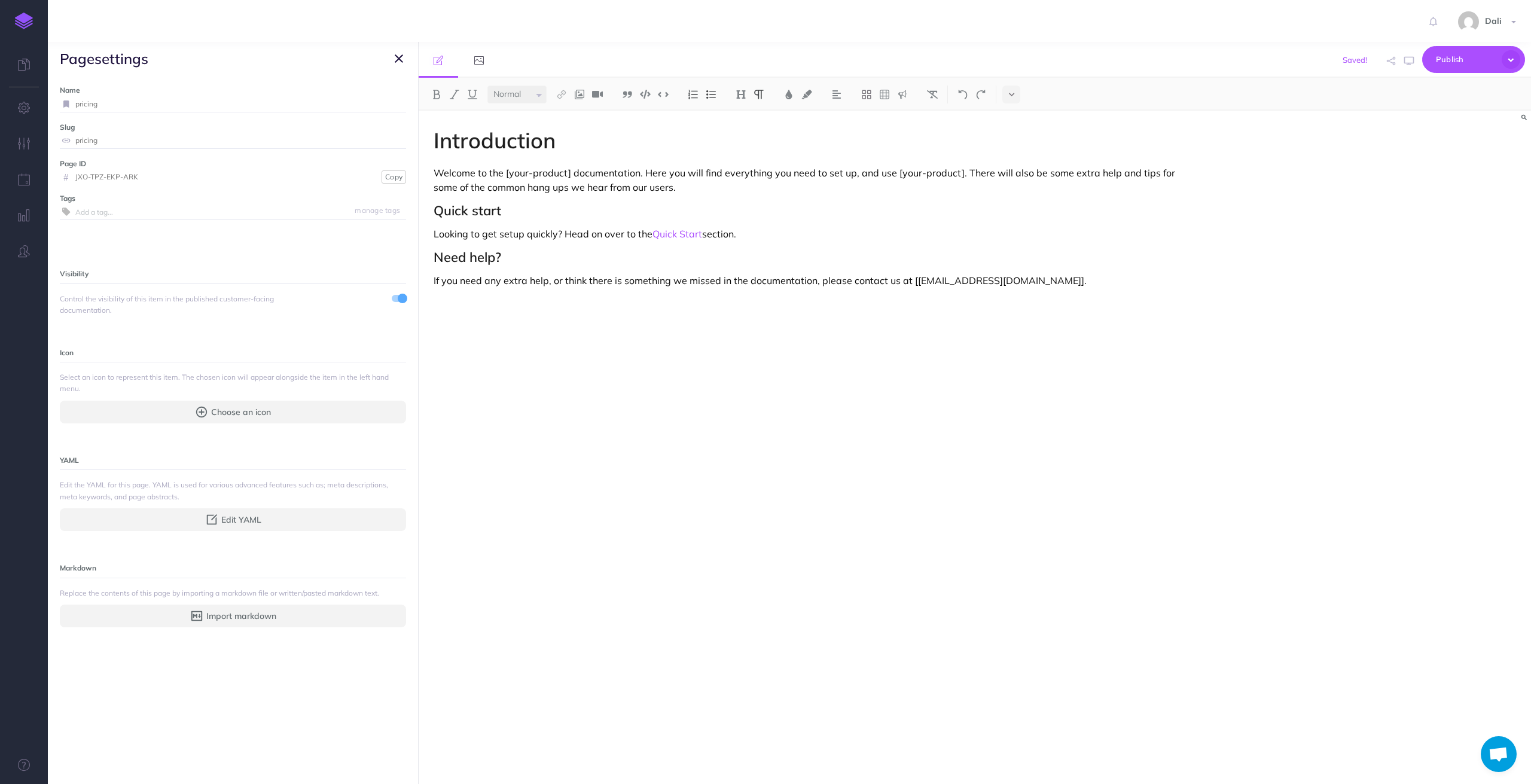
click at [401, 51] on span "page settings" at bounding box center [233, 58] width 371 height 34
click at [400, 53] on icon "button" at bounding box center [398, 59] width 8 height 15
click at [812, 250] on h2 "Need help?" at bounding box center [807, 257] width 749 height 15
drag, startPoint x: 1045, startPoint y: 282, endPoint x: 1035, endPoint y: 282, distance: 10.0
click at [1035, 282] on p "If you need any extra help, or think there is something we missed in the docume…" at bounding box center [807, 281] width 749 height 15
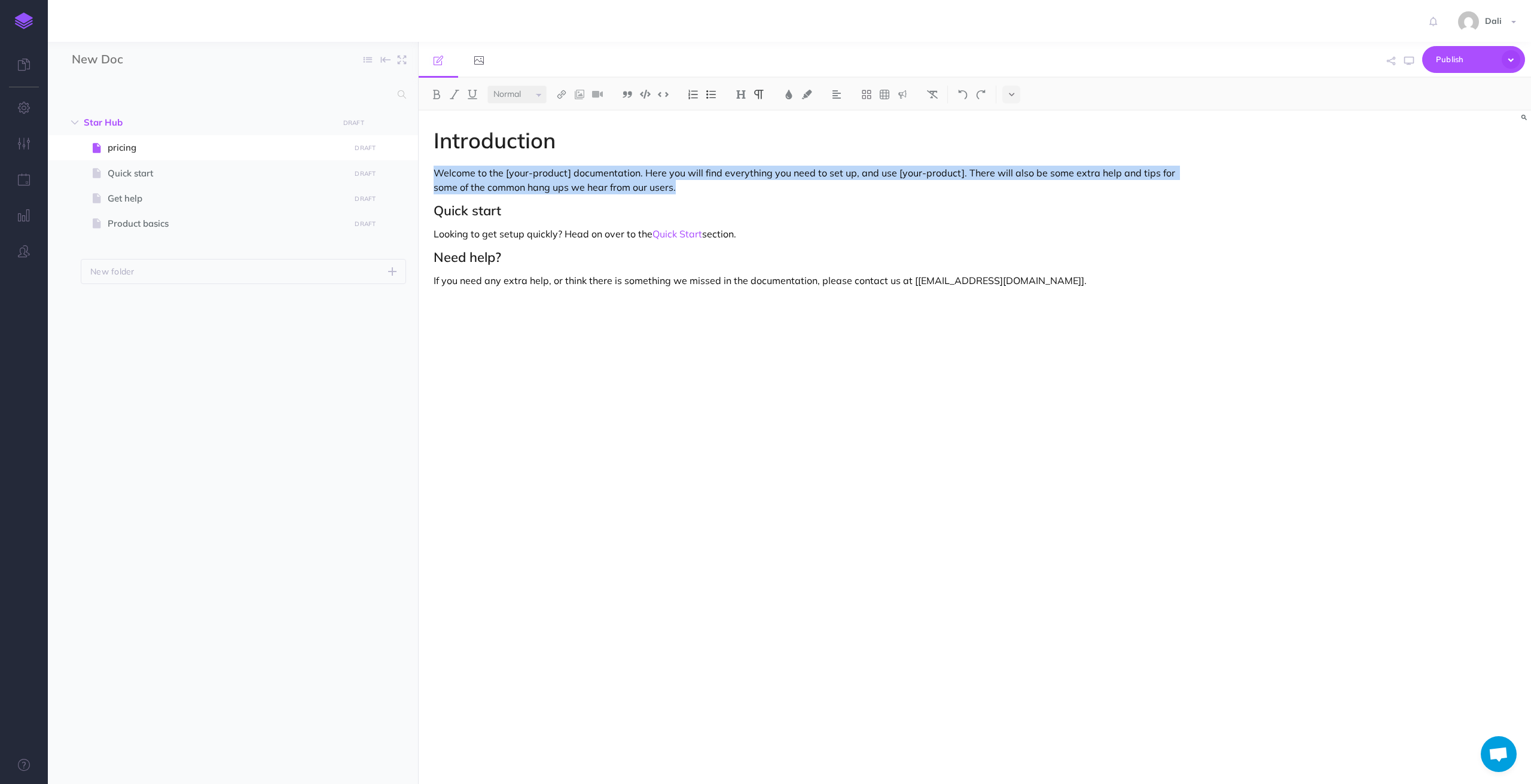
drag, startPoint x: 687, startPoint y: 185, endPoint x: 429, endPoint y: 171, distance: 258.4
click at [429, 171] on div "Introduction Welcome to the [your-product] documentation. Here you will find ev…" at bounding box center [808, 441] width 779 height 661
click at [535, 193] on p "Welcome to the [your-product] documentation. Here you will find everything you …" at bounding box center [807, 179] width 749 height 28
drag, startPoint x: 679, startPoint y: 187, endPoint x: 416, endPoint y: 128, distance: 269.5
click at [416, 128] on div "New Doc Collapse all Expand all Expand to root folders Star Hub DRAFT Publish t…" at bounding box center [790, 413] width 1484 height 742
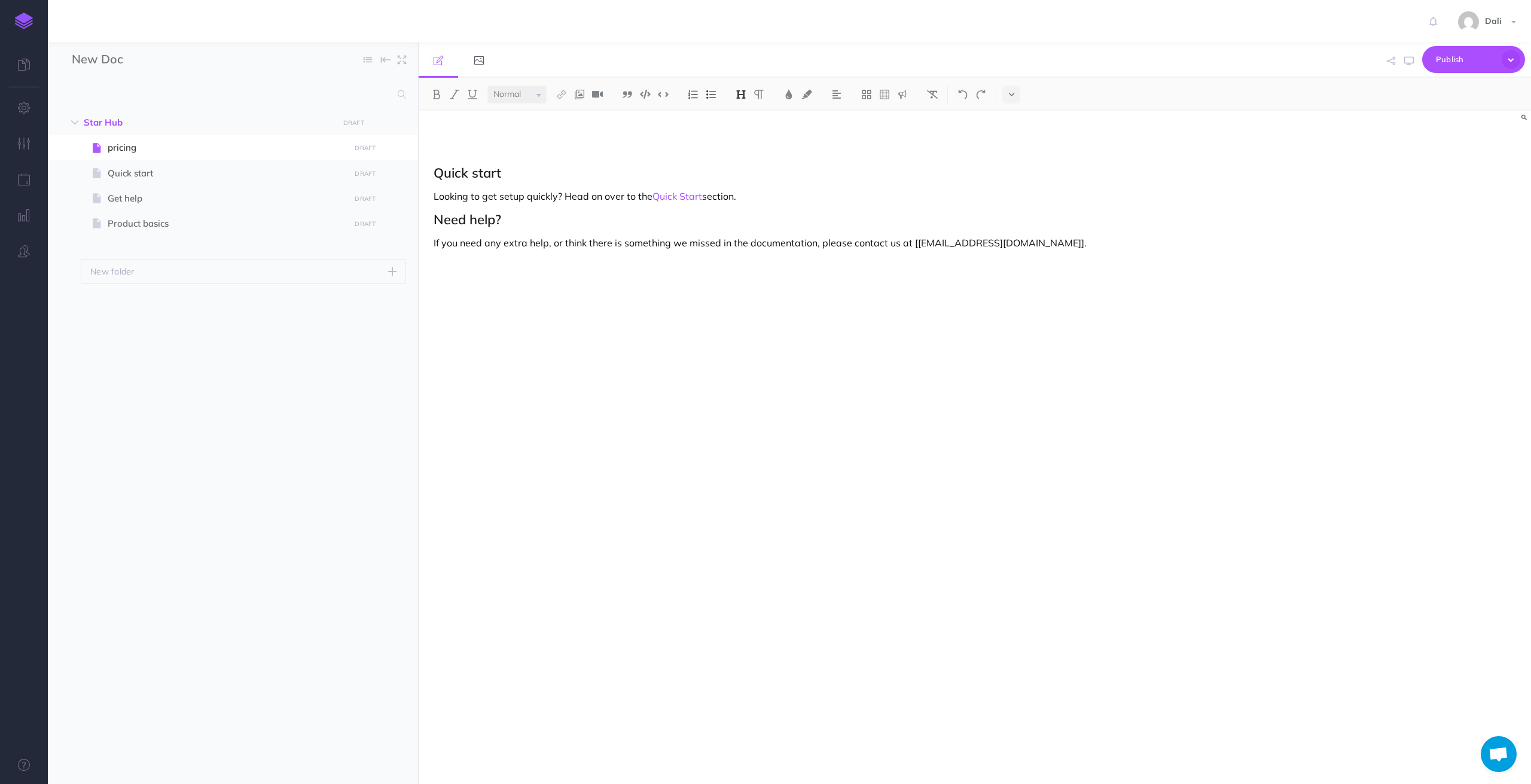
click at [435, 169] on h2 "Quick start" at bounding box center [807, 173] width 749 height 15
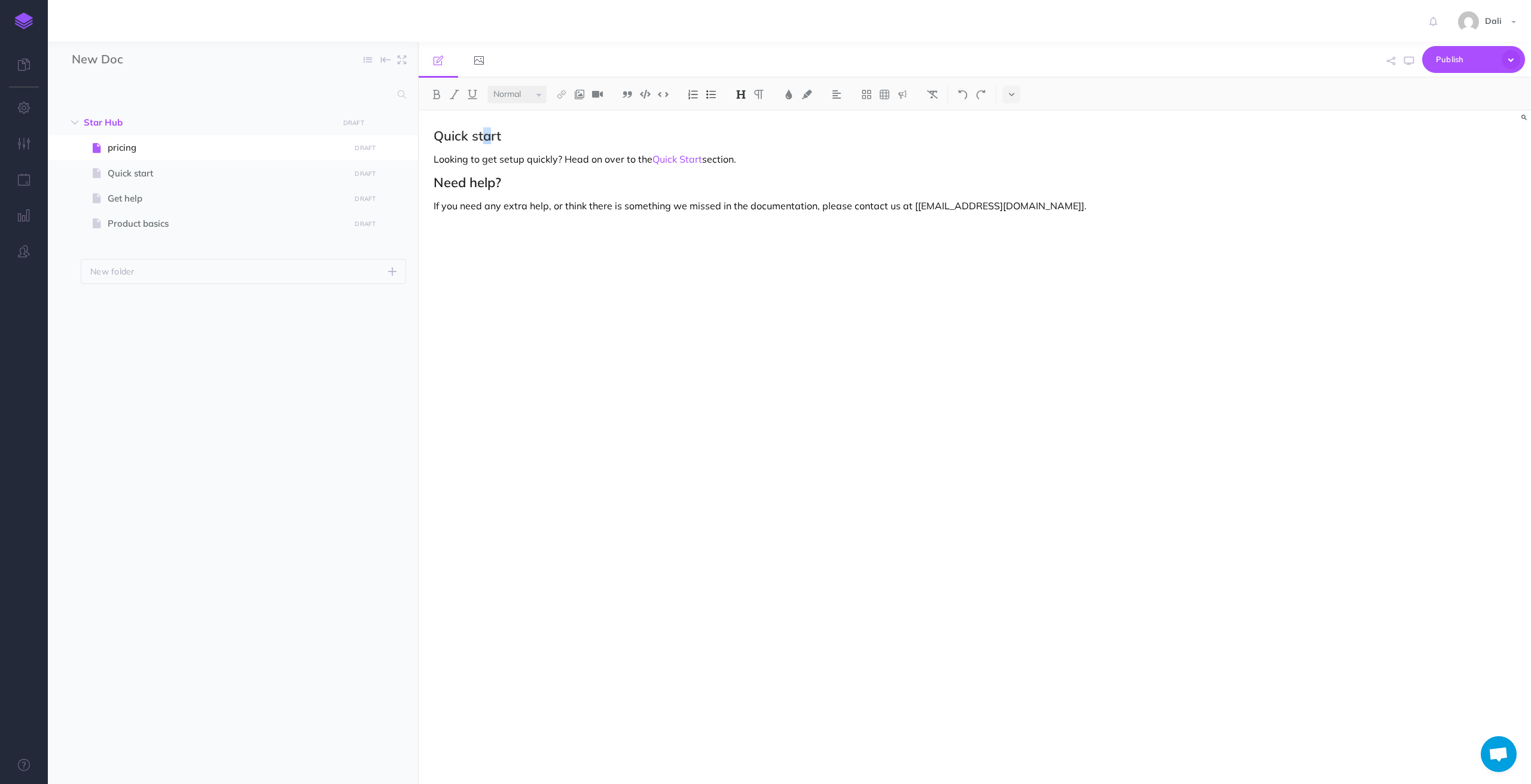
click at [484, 134] on h2 "Quick start" at bounding box center [807, 136] width 749 height 15
drag, startPoint x: 502, startPoint y: 134, endPoint x: 433, endPoint y: 132, distance: 69.0
click at [433, 132] on div "Quick start Looking to get setup quickly? Head on over to the Quick Start secti…" at bounding box center [808, 441] width 779 height 661
drag, startPoint x: 750, startPoint y: 155, endPoint x: 419, endPoint y: 166, distance: 331.2
click at [419, 166] on div "Pricing Looking to get setup quickly? Head on over to the Quick Start section. …" at bounding box center [808, 441] width 779 height 661
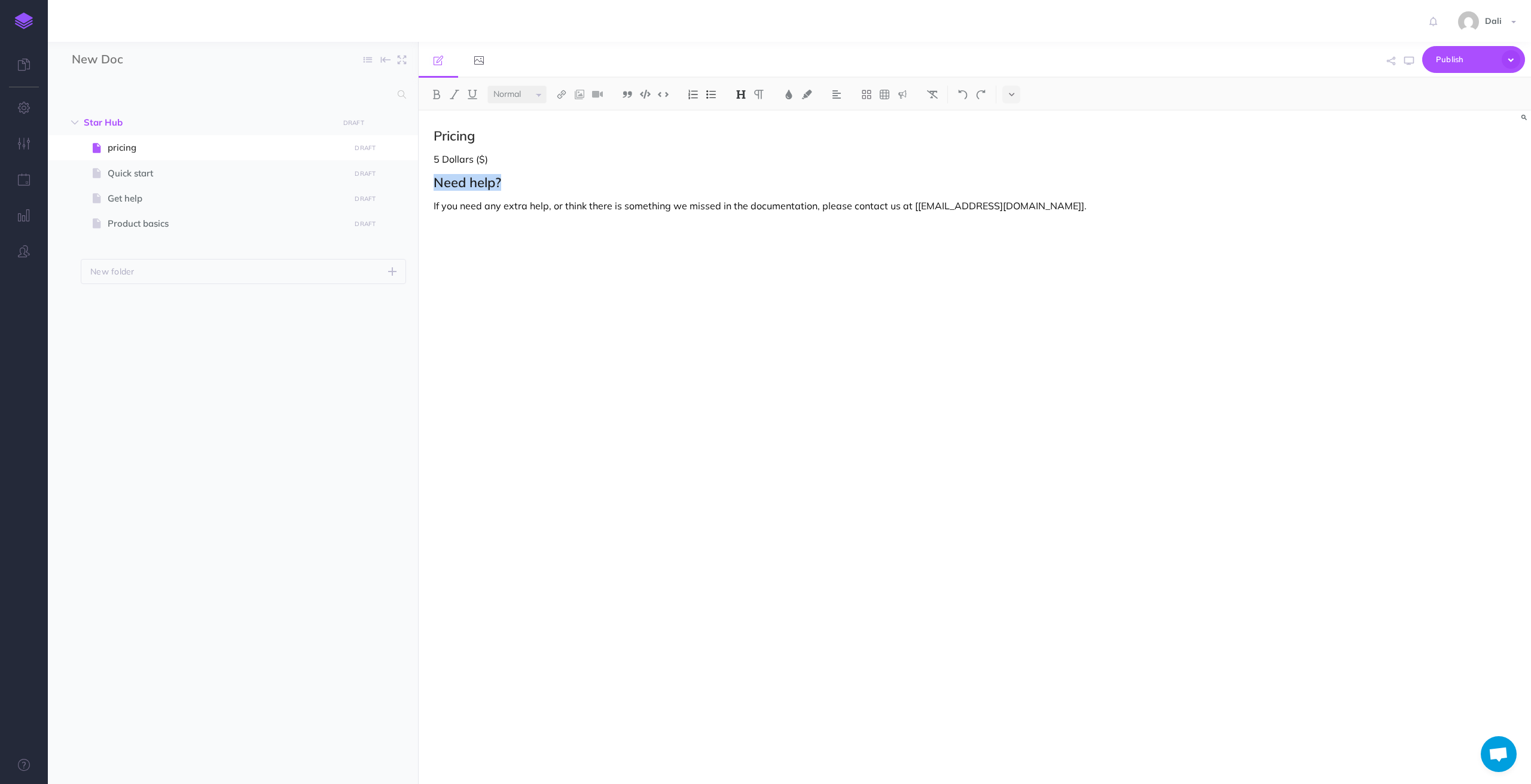
drag, startPoint x: 507, startPoint y: 187, endPoint x: 441, endPoint y: 168, distance: 68.7
click at [427, 182] on div "Pricing 5 Dollars ($) Need help? If you need any extra help, or think there is …" at bounding box center [808, 441] width 779 height 661
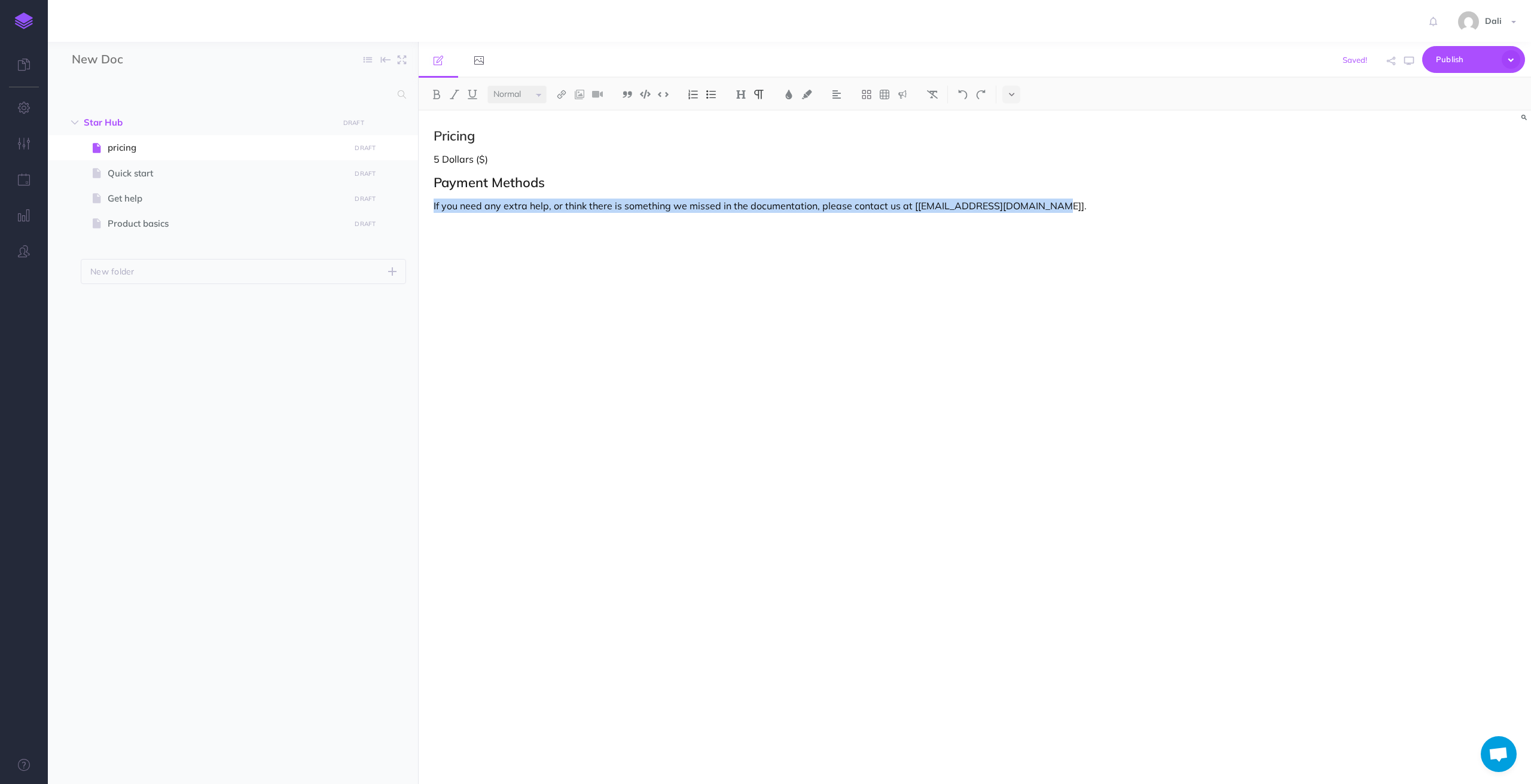
drag, startPoint x: 1052, startPoint y: 203, endPoint x: 426, endPoint y: 209, distance: 626.0
click at [426, 209] on div "Pricing 5 Dollars ($) Payment Methods If you need any extra help, or think ther…" at bounding box center [808, 441] width 779 height 661
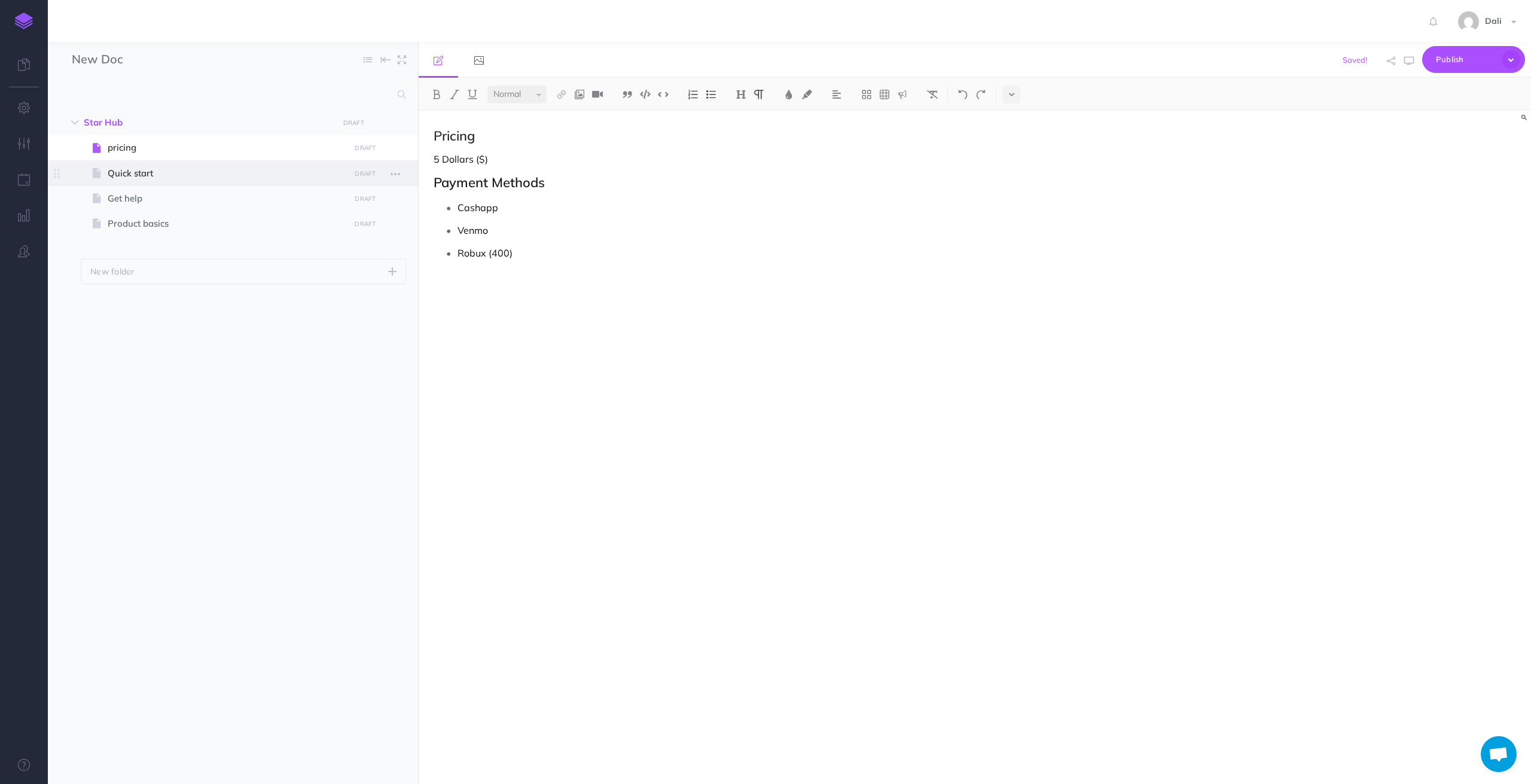
click at [213, 172] on span "Quick start" at bounding box center [227, 174] width 239 height 15
select select "null"
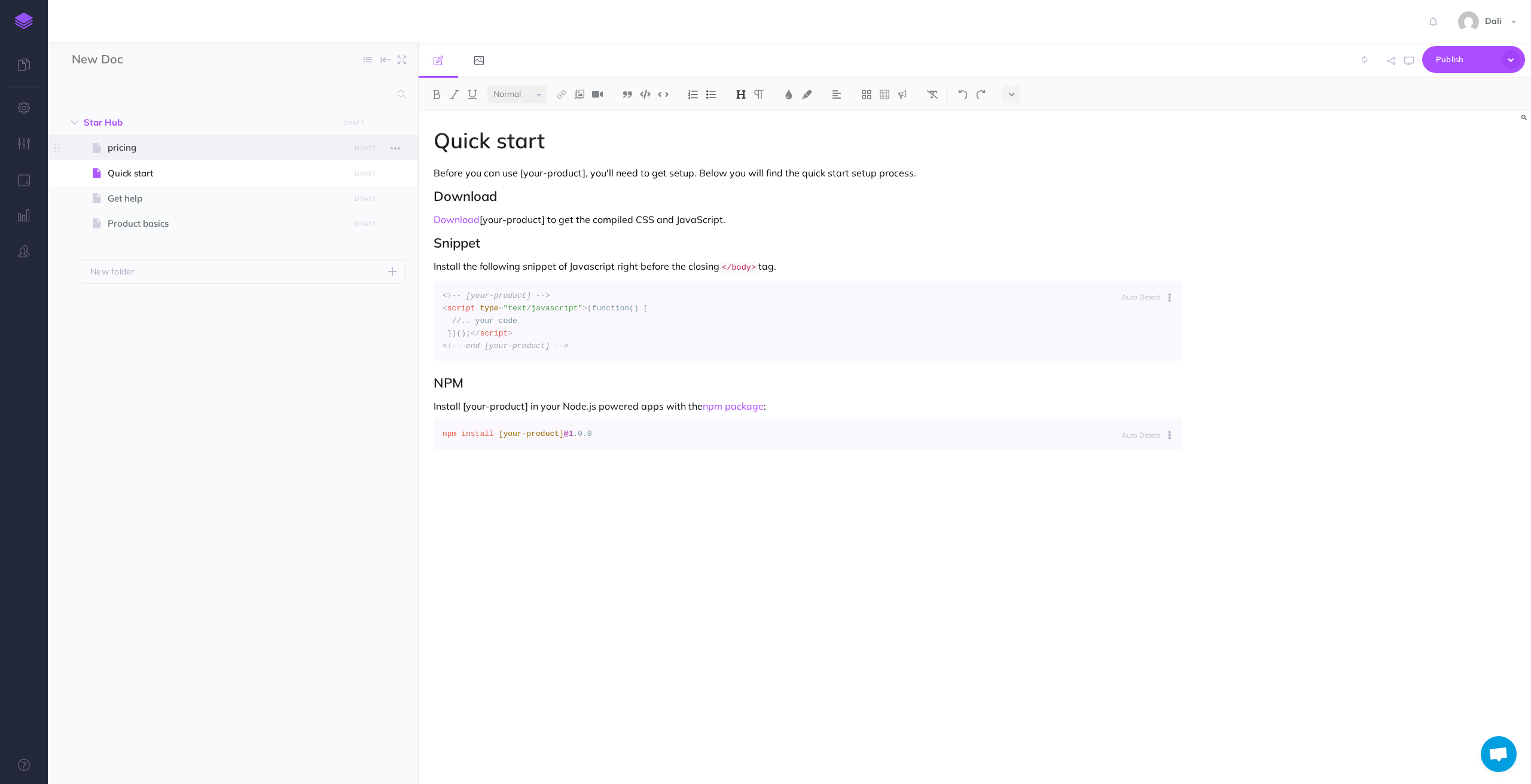
click at [229, 145] on span "pricing" at bounding box center [227, 148] width 239 height 15
select select "null"
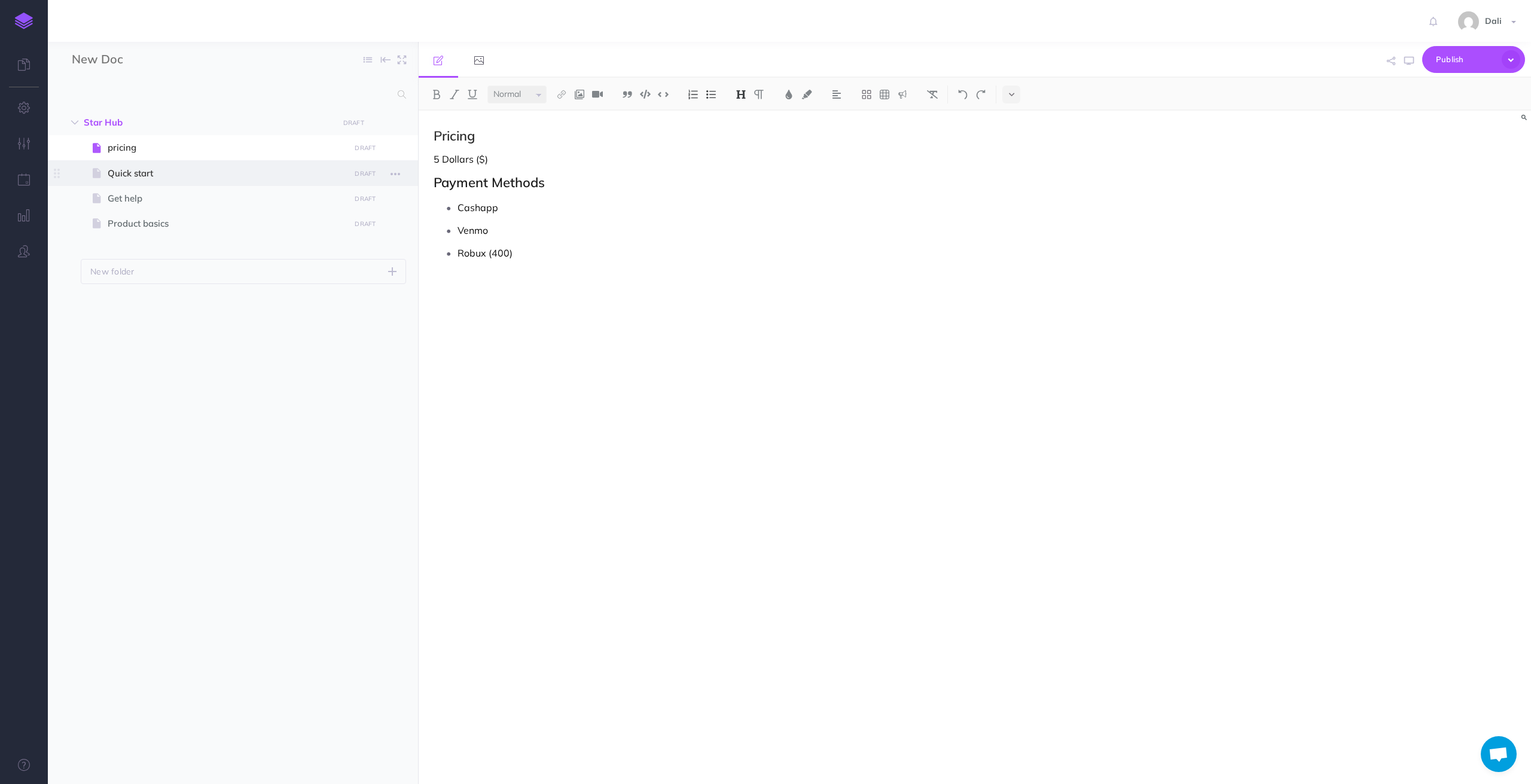
click at [229, 181] on span at bounding box center [233, 173] width 371 height 25
select select "null"
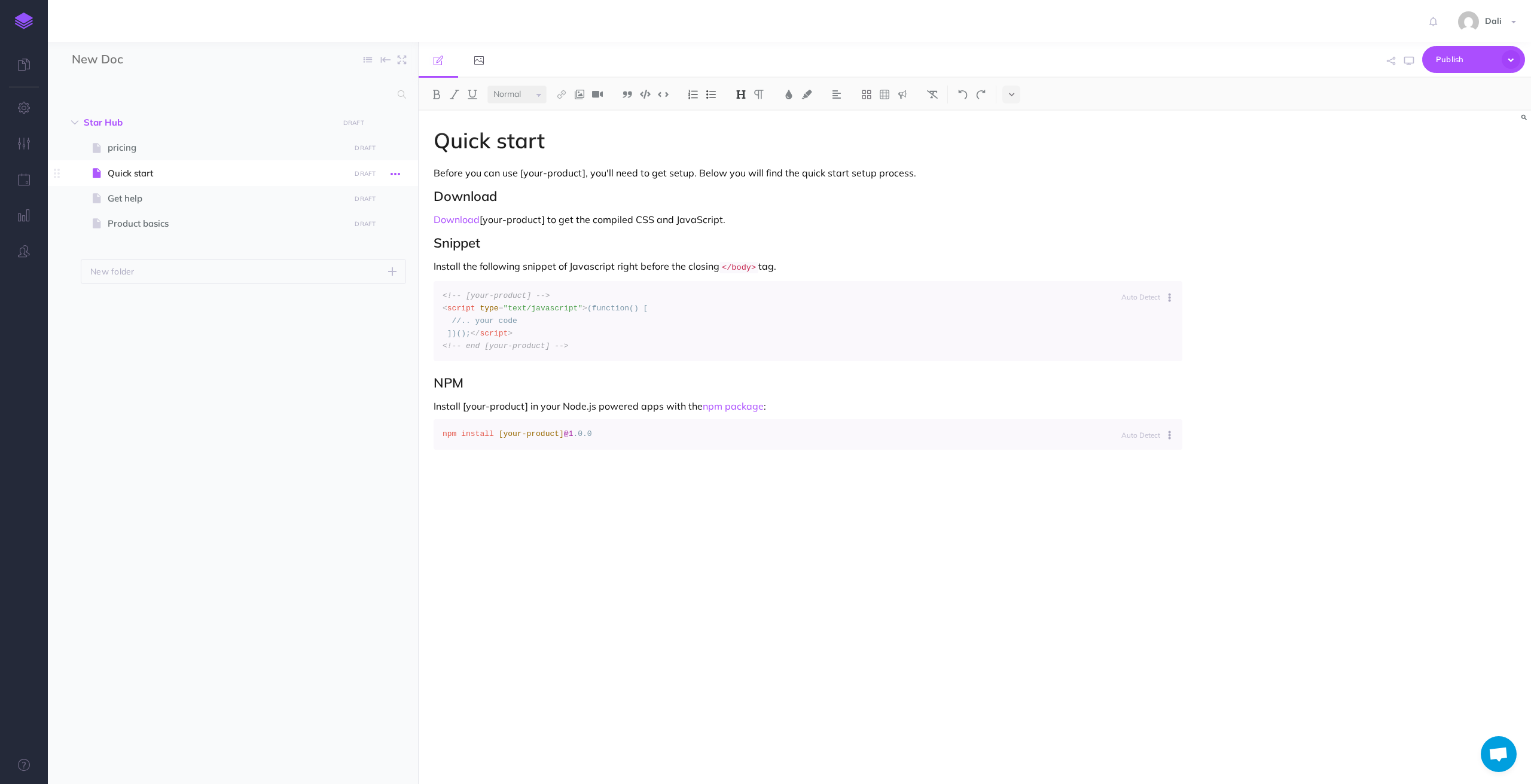
click at [392, 174] on icon "button" at bounding box center [395, 174] width 9 height 15
click at [362, 247] on link "Settings" at bounding box center [361, 254] width 90 height 20
click at [350, 112] on div "Name Quick start Save Slug quick-start Save Page ID # PNQ-S5W-DPL-FZR Copy Tags…" at bounding box center [233, 430] width 371 height 709
click at [345, 109] on input "Quick start" at bounding box center [240, 104] width 330 height 15
type input "supported games"
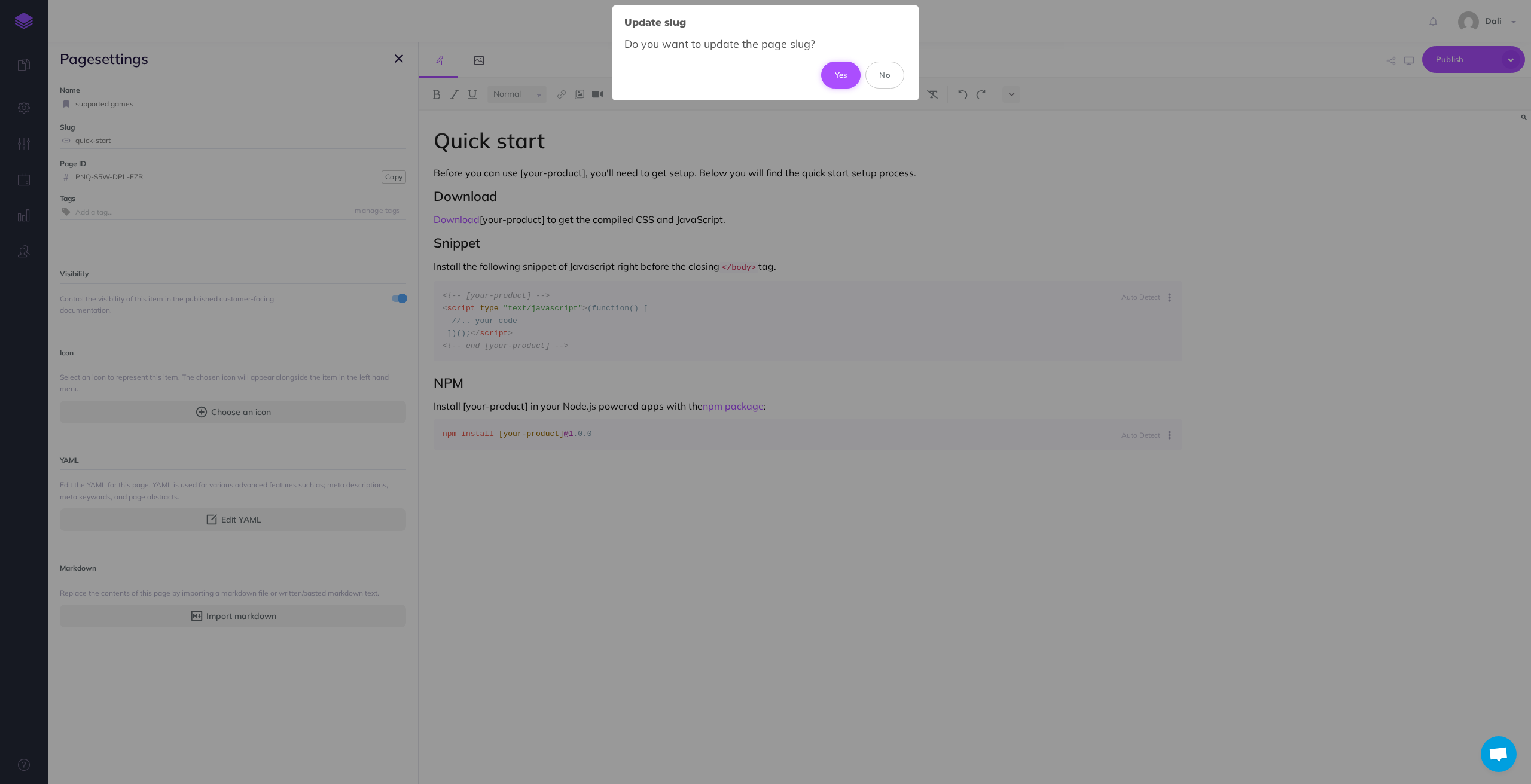
click at [840, 71] on button "Yes" at bounding box center [841, 74] width 40 height 26
type input "supported-games"
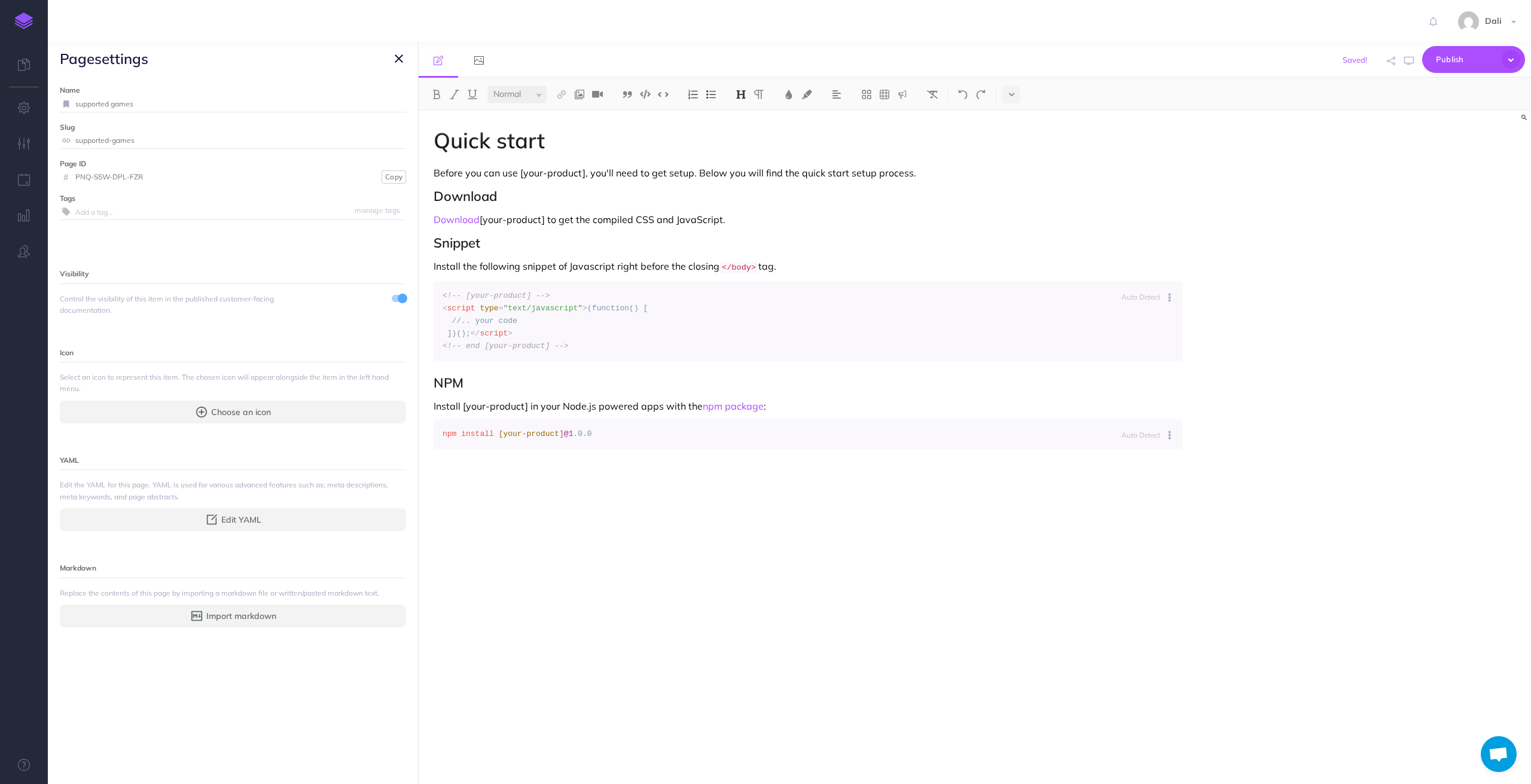
click at [398, 63] on icon "button" at bounding box center [398, 59] width 8 height 15
click at [576, 440] on div "Quick start Before you can use [your-product], you'll need to get setup. Below …" at bounding box center [808, 441] width 779 height 661
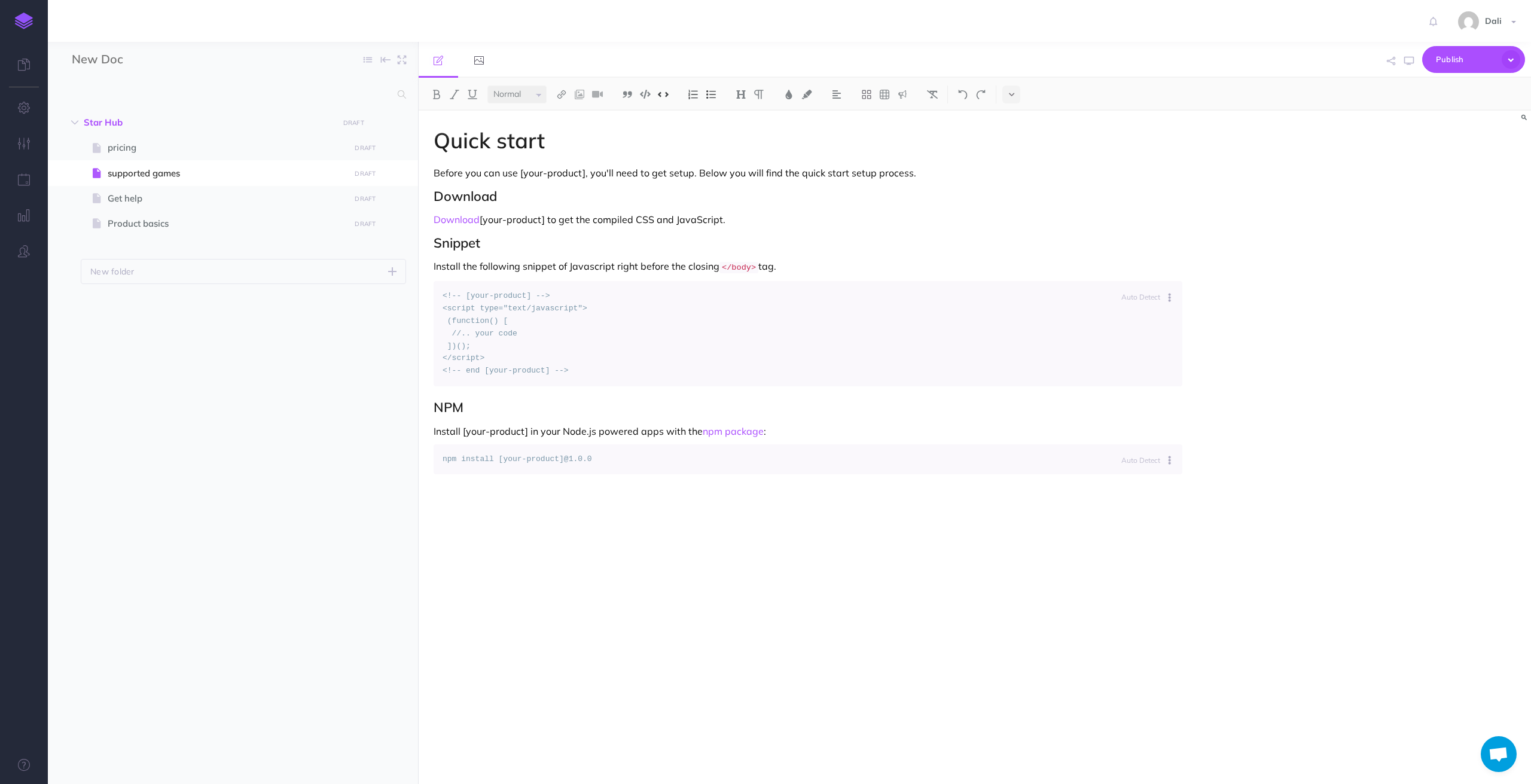
click at [533, 349] on code "<!-- [your-product] --> <script type="text/javascript"> (function() [ //.. your…" at bounding box center [808, 334] width 731 height 88
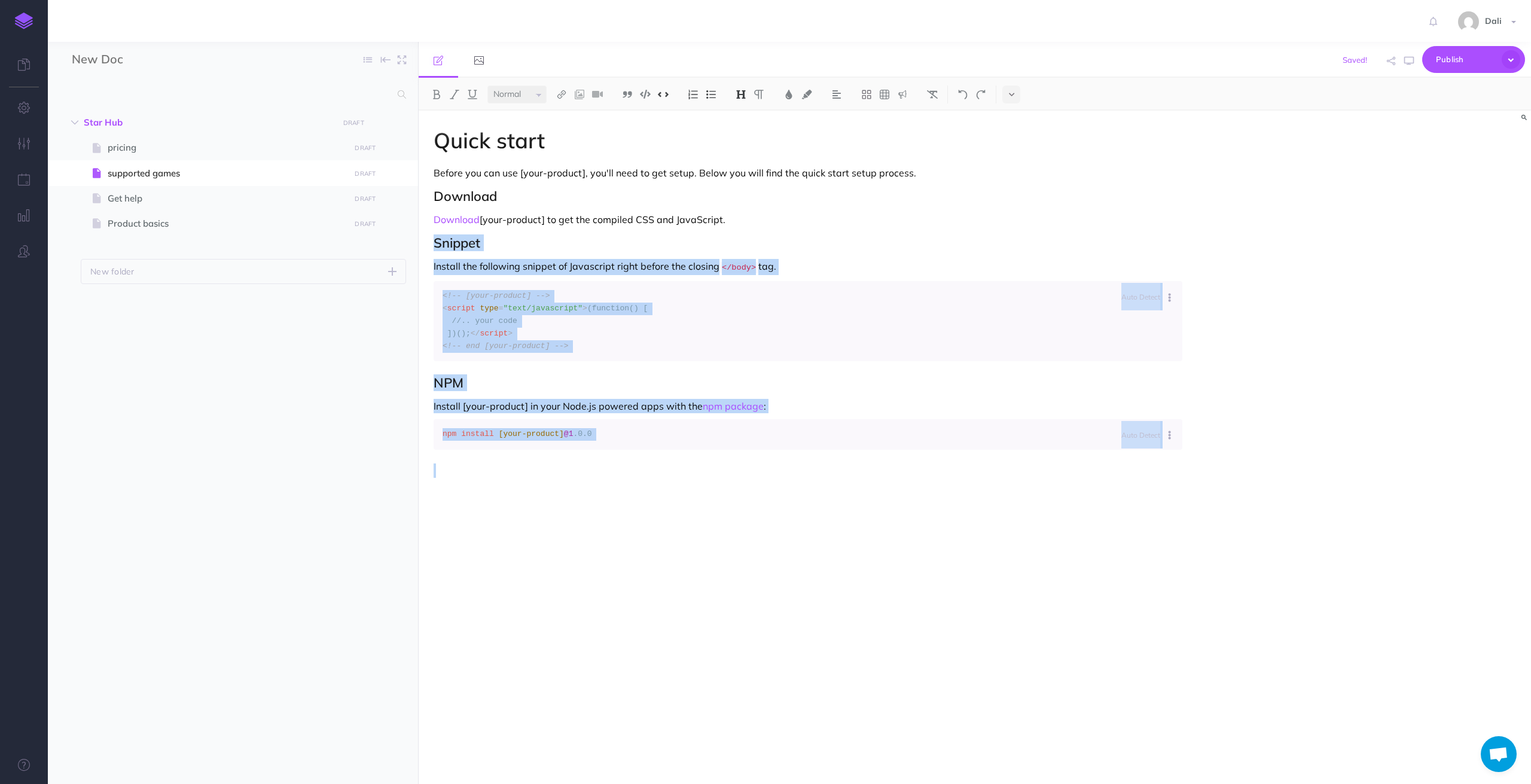
drag, startPoint x: 598, startPoint y: 493, endPoint x: 425, endPoint y: 244, distance: 303.2
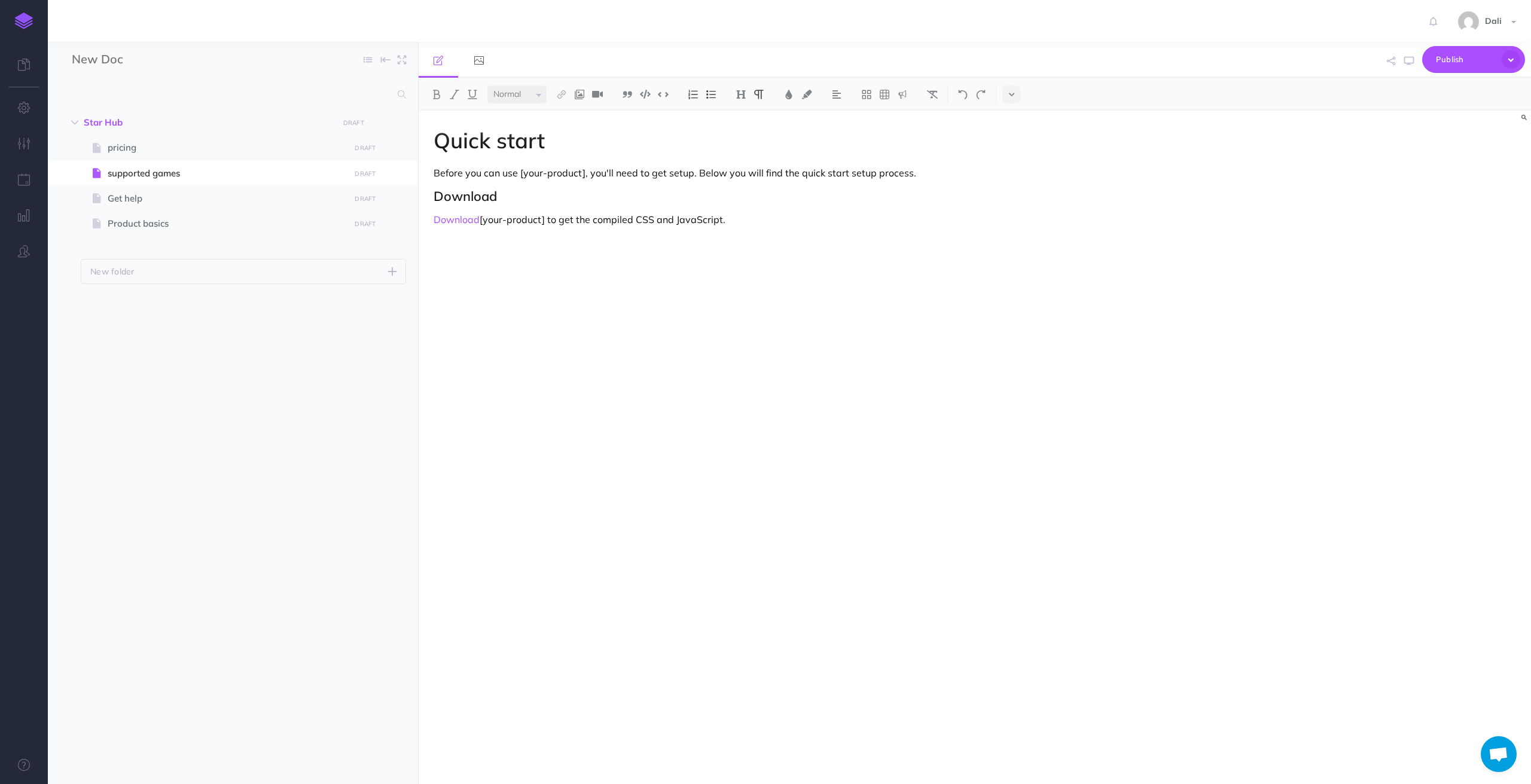
drag, startPoint x: 909, startPoint y: 207, endPoint x: 895, endPoint y: 181, distance: 29.5
click at [903, 204] on div "Quick start Before you can use [your-product], you'll need to get setup. Below …" at bounding box center [808, 441] width 779 height 661
drag, startPoint x: 985, startPoint y: 228, endPoint x: 816, endPoint y: 231, distance: 169.0
click at [826, 232] on div "Quick start Before you can use [your-product], you'll need to get setup. Below …" at bounding box center [808, 441] width 779 height 661
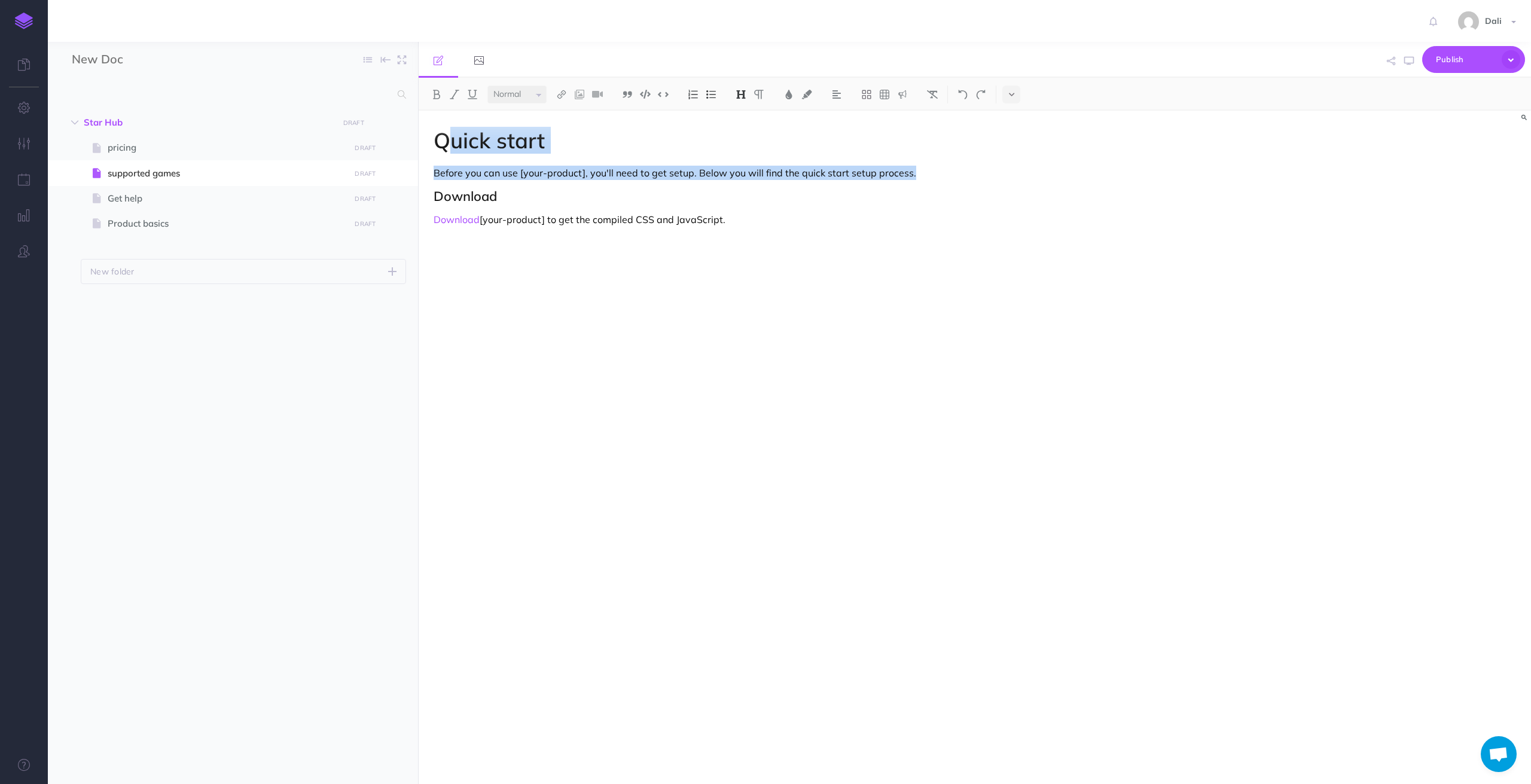
drag, startPoint x: 445, startPoint y: 136, endPoint x: 988, endPoint y: 169, distance: 544.0
click at [988, 169] on div "Quick start Before you can use [your-product], you'll need to get setup. Below …" at bounding box center [808, 441] width 779 height 661
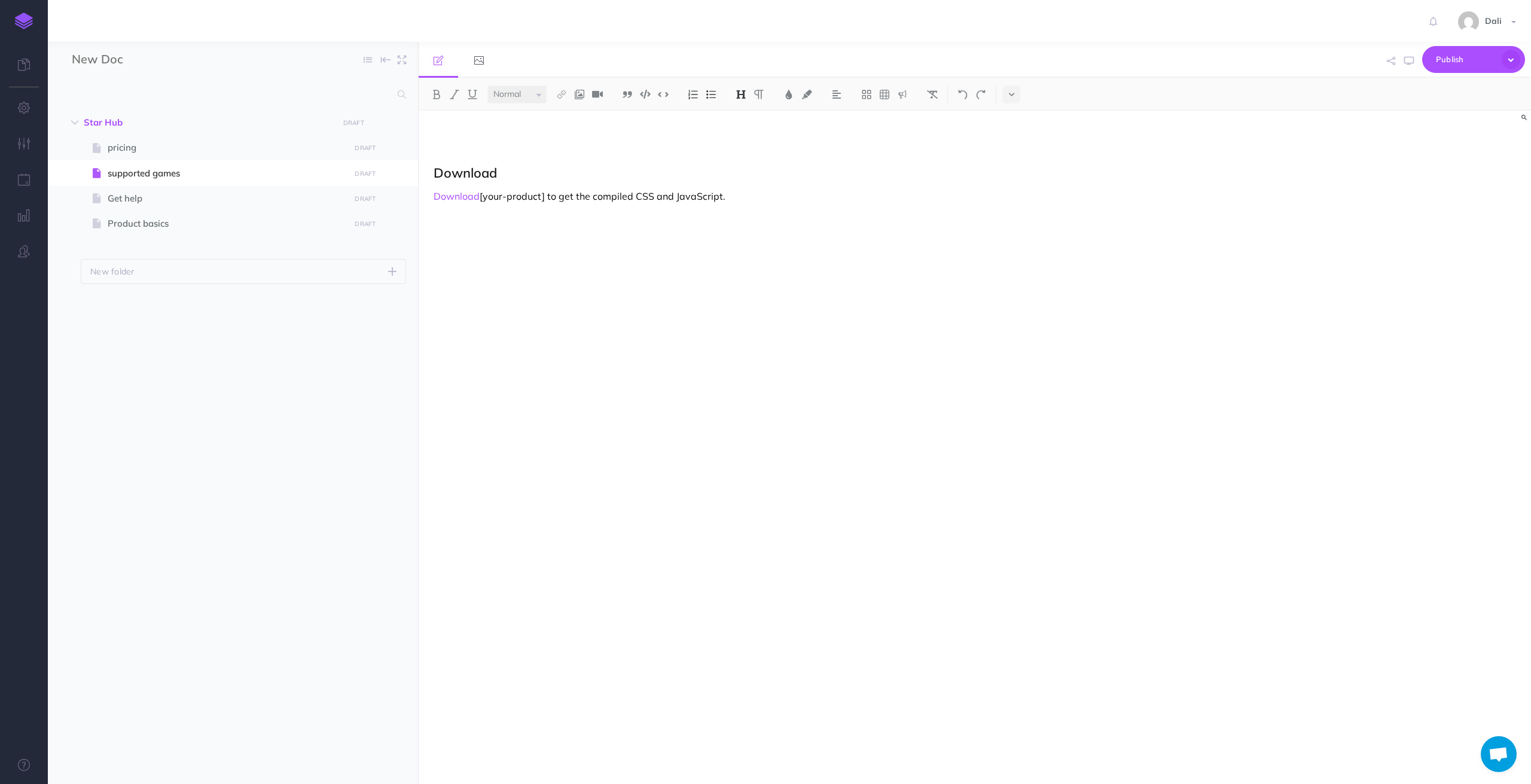
click at [435, 174] on h2 "Download" at bounding box center [807, 173] width 749 height 15
click at [464, 135] on h2 "Download" at bounding box center [807, 136] width 749 height 15
drag, startPoint x: 729, startPoint y: 158, endPoint x: 425, endPoint y: 153, distance: 304.0
click at [425, 153] on div "Supported Games Download [your-product] to get the compiled CSS and JavaScript." at bounding box center [808, 441] width 779 height 661
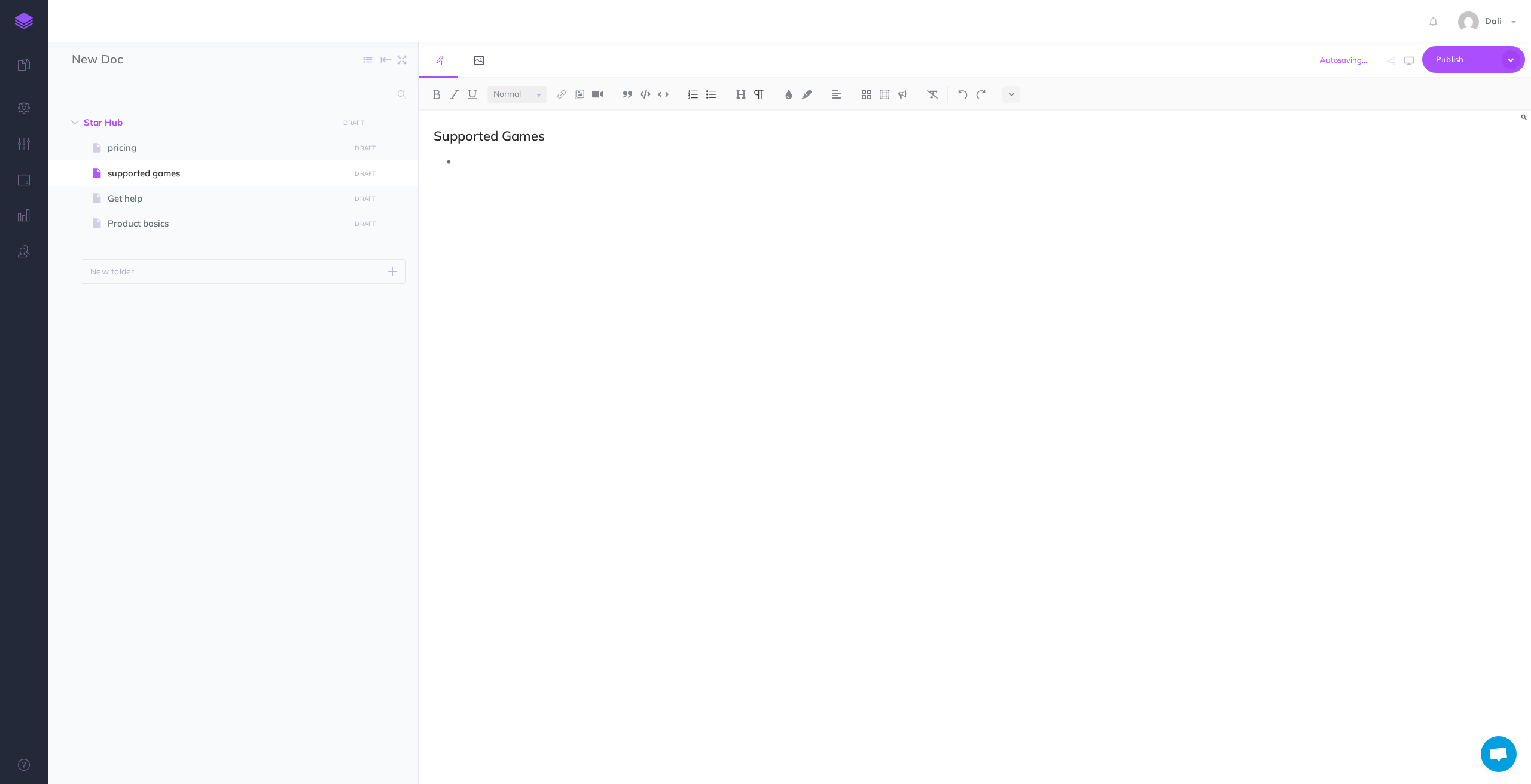
click at [511, 149] on div "Supported Games" at bounding box center [808, 441] width 779 height 661
drag, startPoint x: 740, startPoint y: 168, endPoint x: 456, endPoint y: 158, distance: 284.2
click at [457, 158] on li "https://www.roblox.com/games/6229116934/Hoopz-Basketball" at bounding box center [820, 160] width 725 height 18
click at [562, 96] on img at bounding box center [562, 94] width 11 height 9
click at [560, 117] on icon at bounding box center [561, 115] width 9 height 8
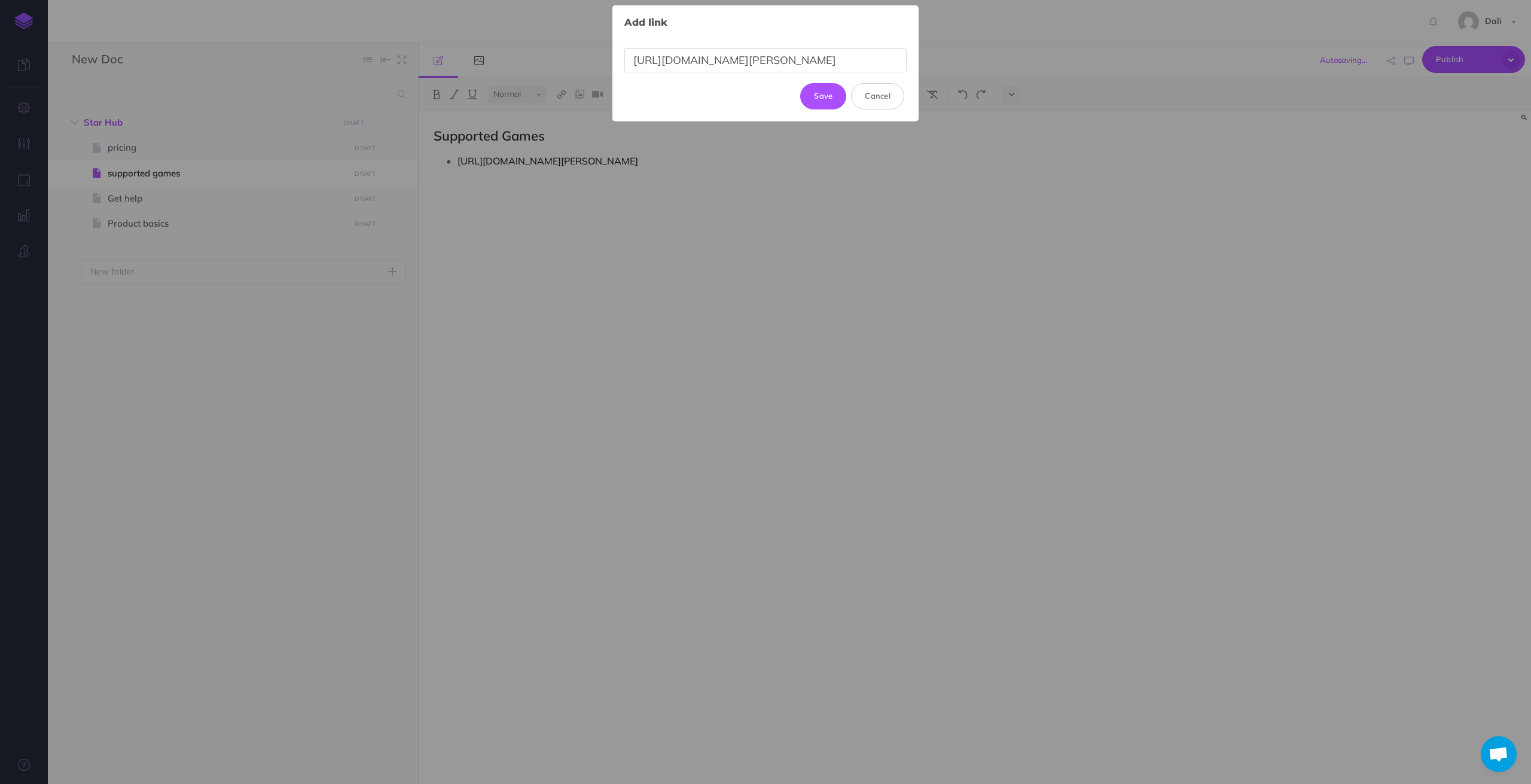
scroll to position [0, 49]
type input "https://www.roblox.com/games/6229116934/Hoopz-Basketball"
click at [824, 96] on button "Update" at bounding box center [818, 90] width 56 height 26
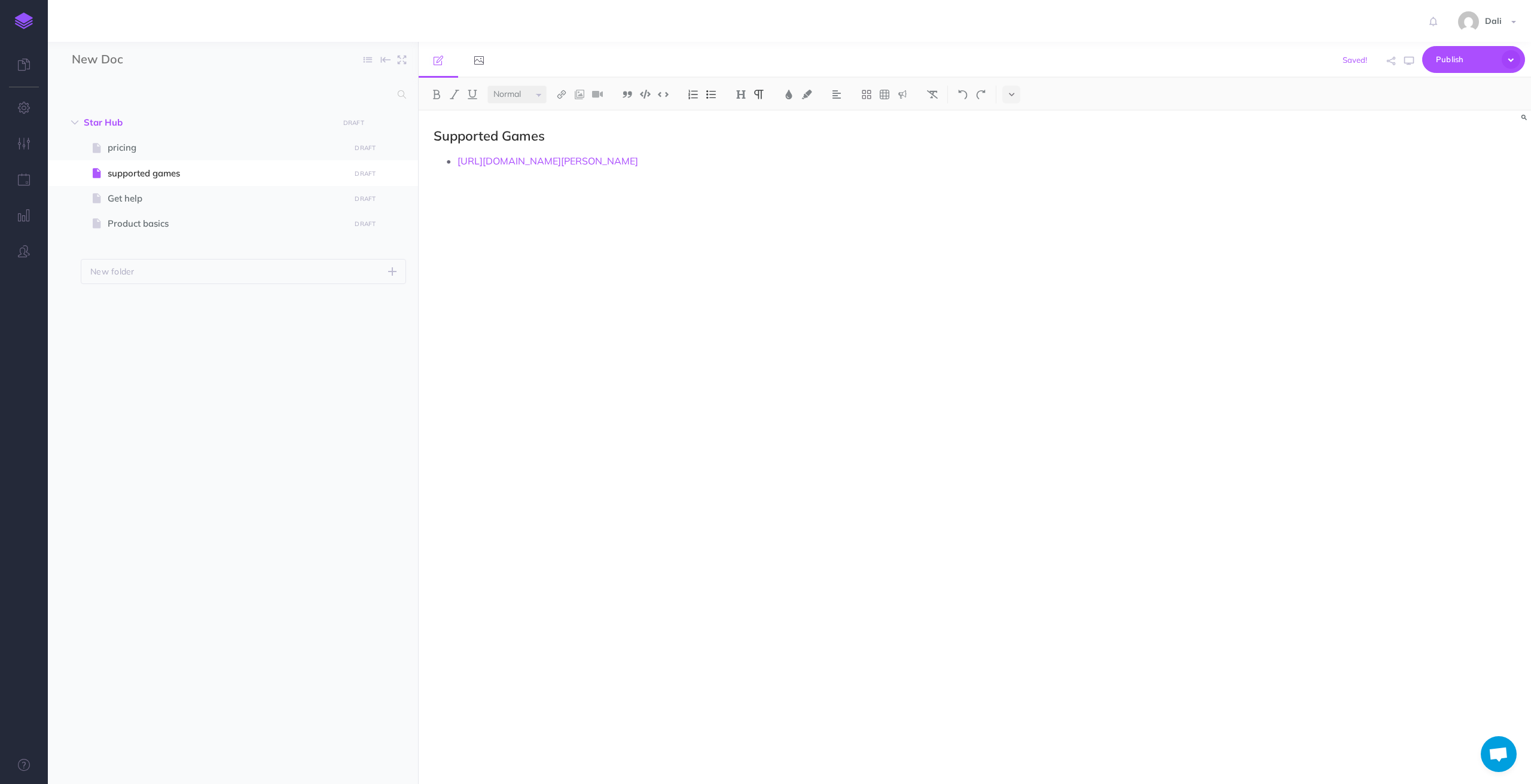
click at [756, 176] on div "Supported Games https://www.roblox.com/games/6229116934/Hoopz-Basketball" at bounding box center [808, 441] width 779 height 661
click at [394, 197] on icon "button" at bounding box center [395, 199] width 9 height 15
click at [351, 274] on link "Settings" at bounding box center [361, 279] width 90 height 20
click at [331, 120] on div "Name Get help Save Slug get-help Save Page ID # Y1N-QAK-ICF-HZE Copy Tags manag…" at bounding box center [233, 430] width 371 height 709
click at [332, 104] on input "Get help" at bounding box center [240, 104] width 330 height 15
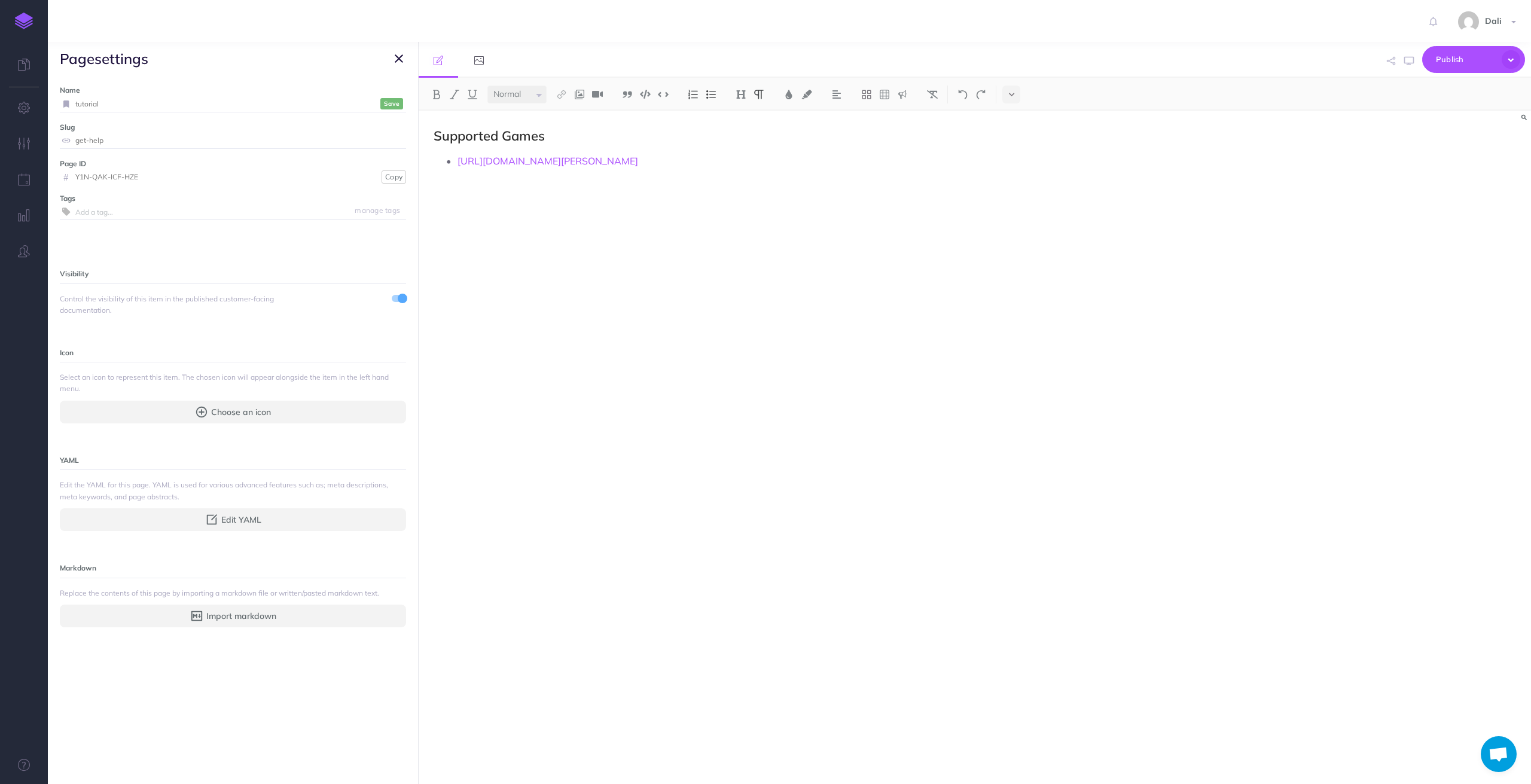
type input "tutorial"
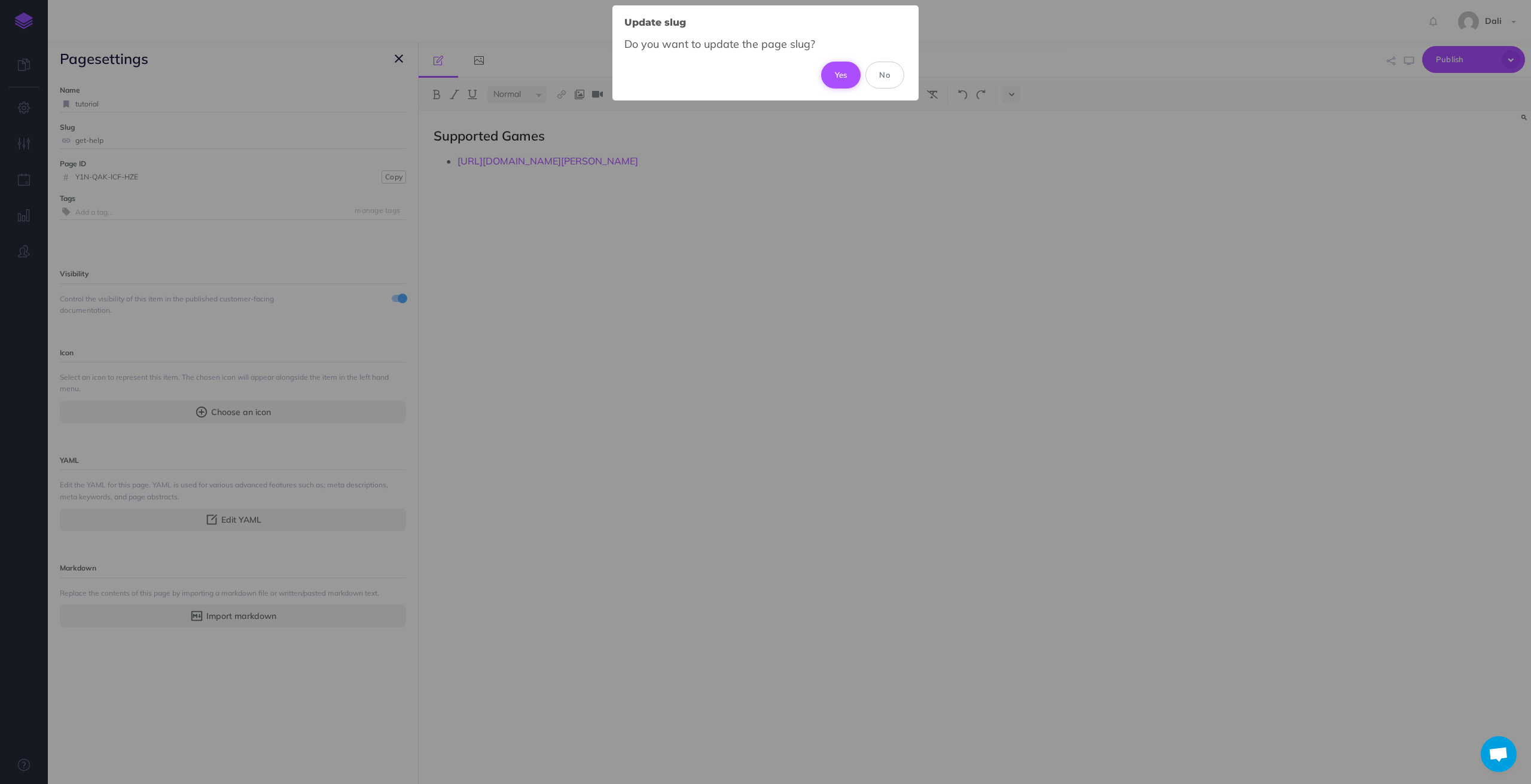
click at [831, 78] on button "Yes" at bounding box center [841, 74] width 40 height 26
type input "tutorial"
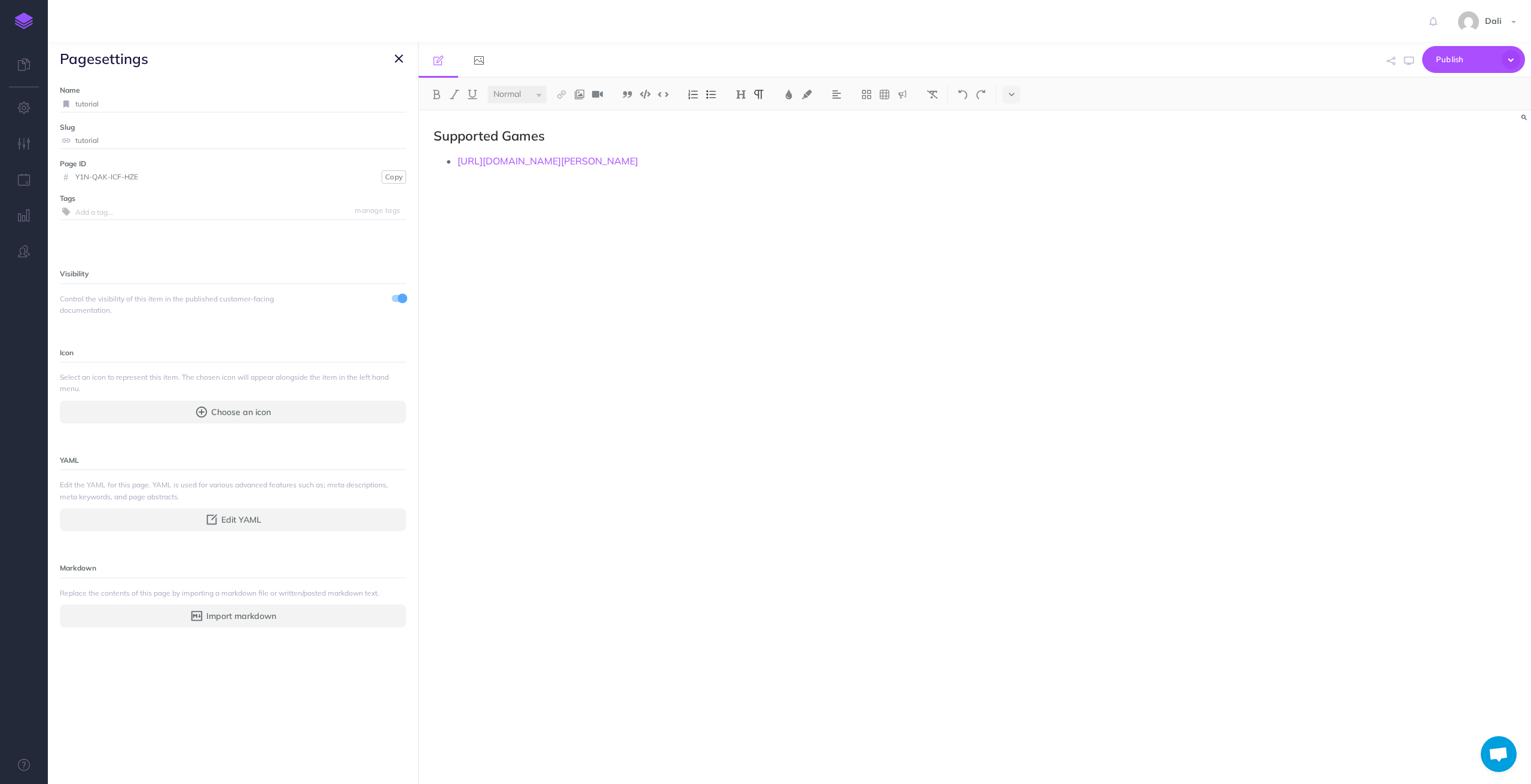
click at [397, 58] on icon "button" at bounding box center [398, 59] width 8 height 15
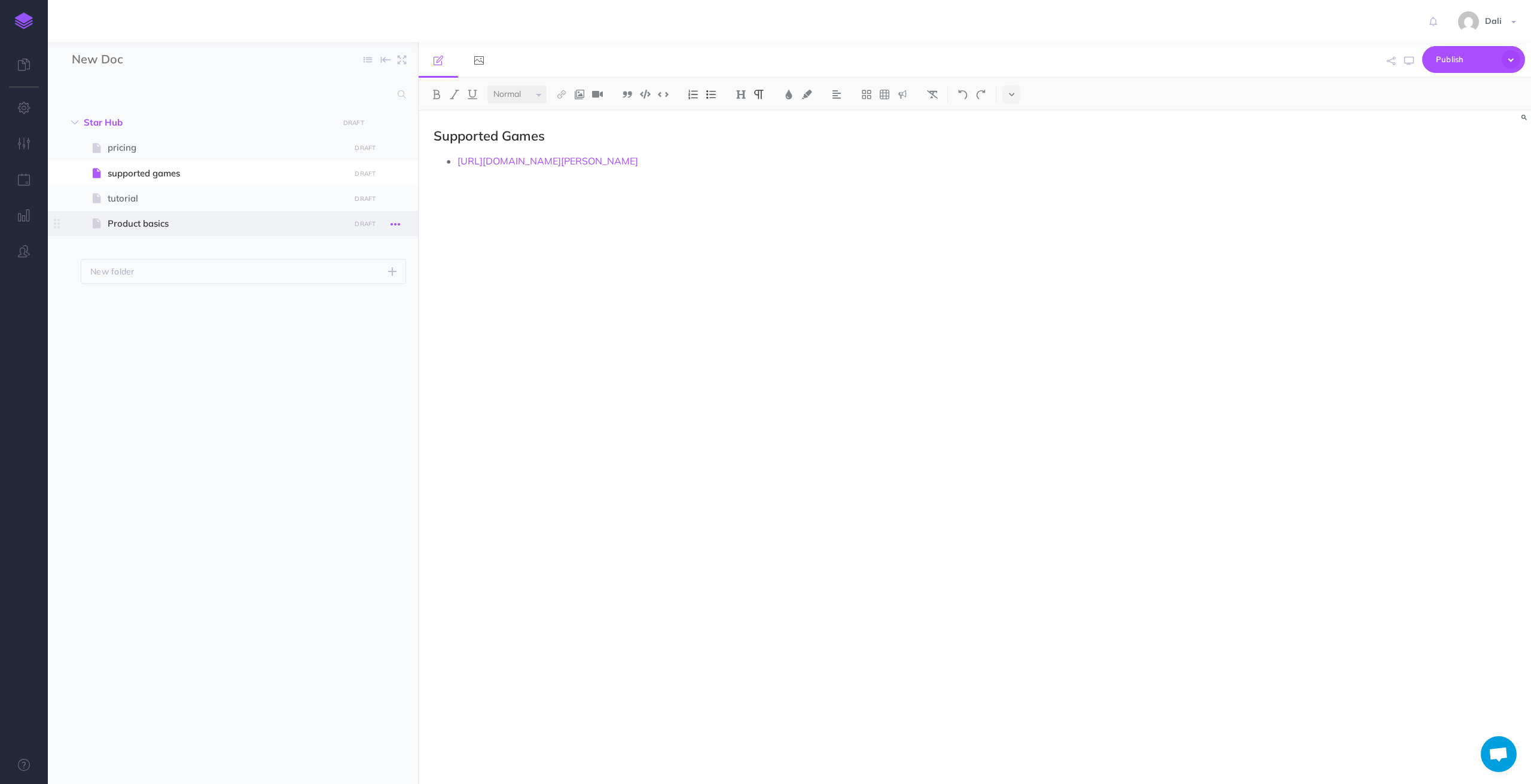
click at [392, 223] on icon "button" at bounding box center [395, 225] width 9 height 15
click at [379, 321] on link "Delete" at bounding box center [361, 324] width 90 height 20
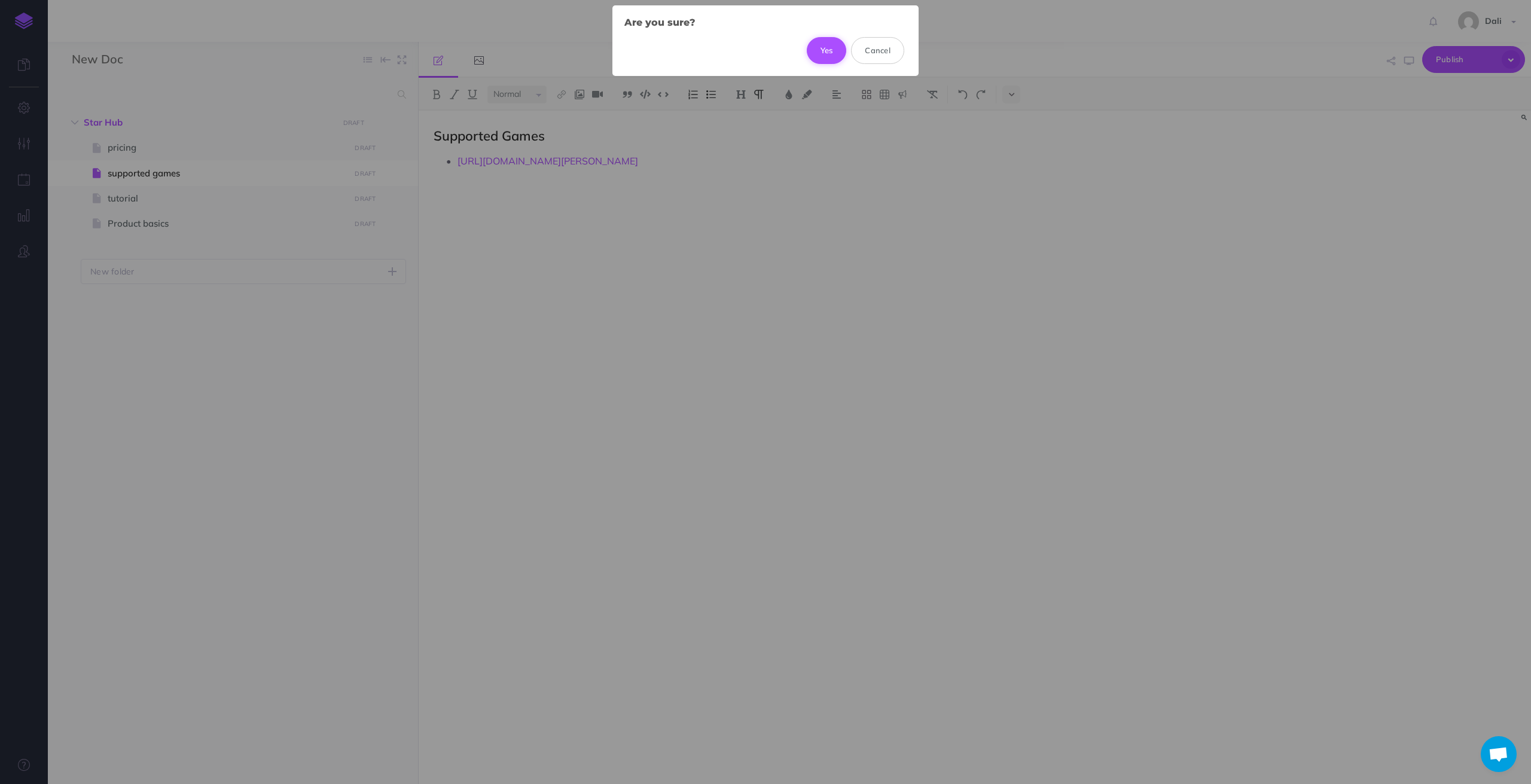
click at [826, 55] on button "Yes" at bounding box center [826, 50] width 40 height 26
select select "null"
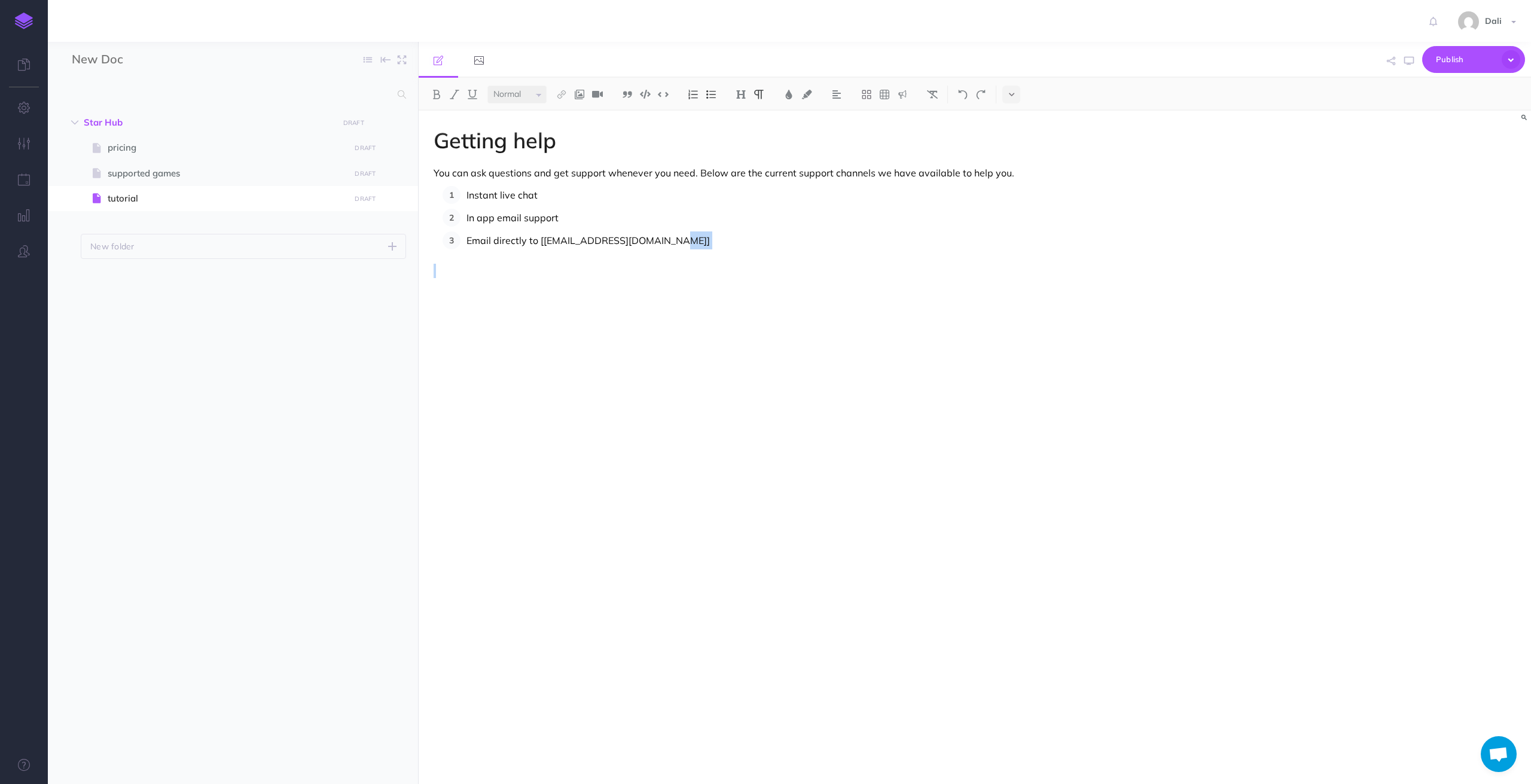
drag, startPoint x: 686, startPoint y: 250, endPoint x: 672, endPoint y: 244, distance: 15.2
click at [681, 248] on div "Getting help You can ask questions and get support whenever you need. Below are…" at bounding box center [808, 441] width 779 height 661
click at [647, 241] on p at bounding box center [825, 247] width 716 height 18
click at [654, 279] on p "In app email support" at bounding box center [825, 270] width 716 height 18
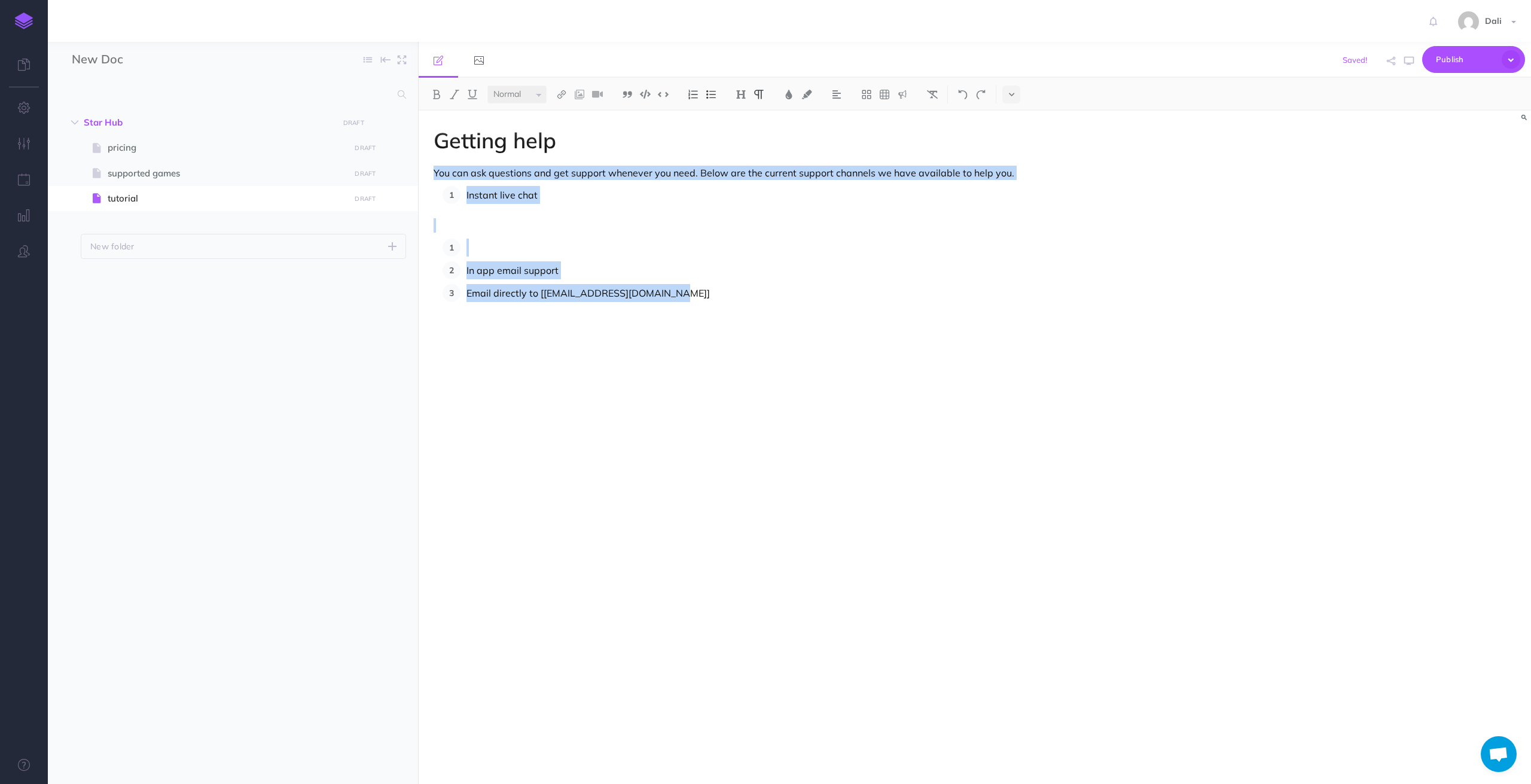
drag, startPoint x: 673, startPoint y: 294, endPoint x: 430, endPoint y: 174, distance: 271.0
click at [430, 174] on div "Getting help You can ask questions and get support whenever you need. Below are…" at bounding box center [808, 441] width 779 height 661
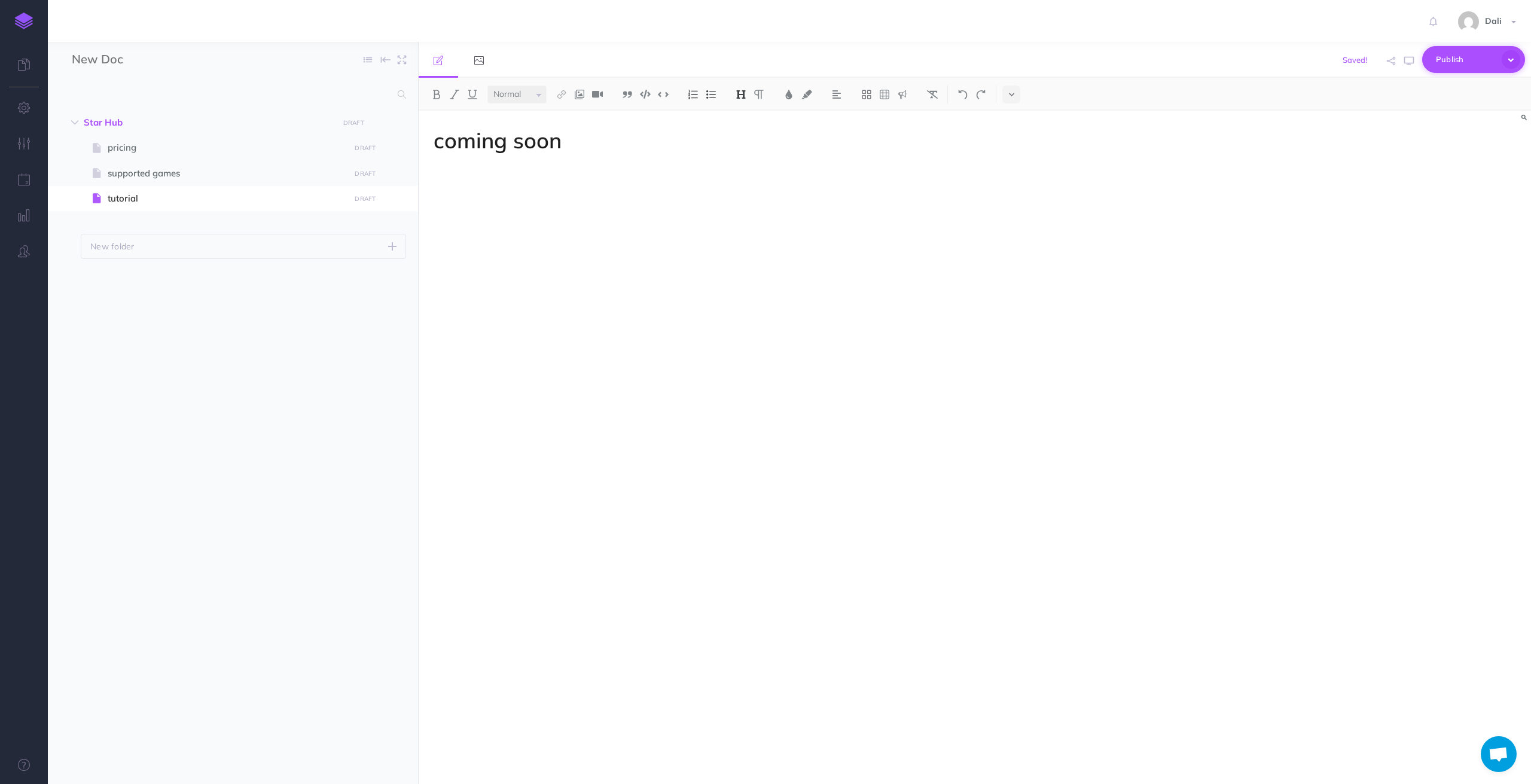
click at [1452, 53] on span "Publish" at bounding box center [1466, 59] width 60 height 18
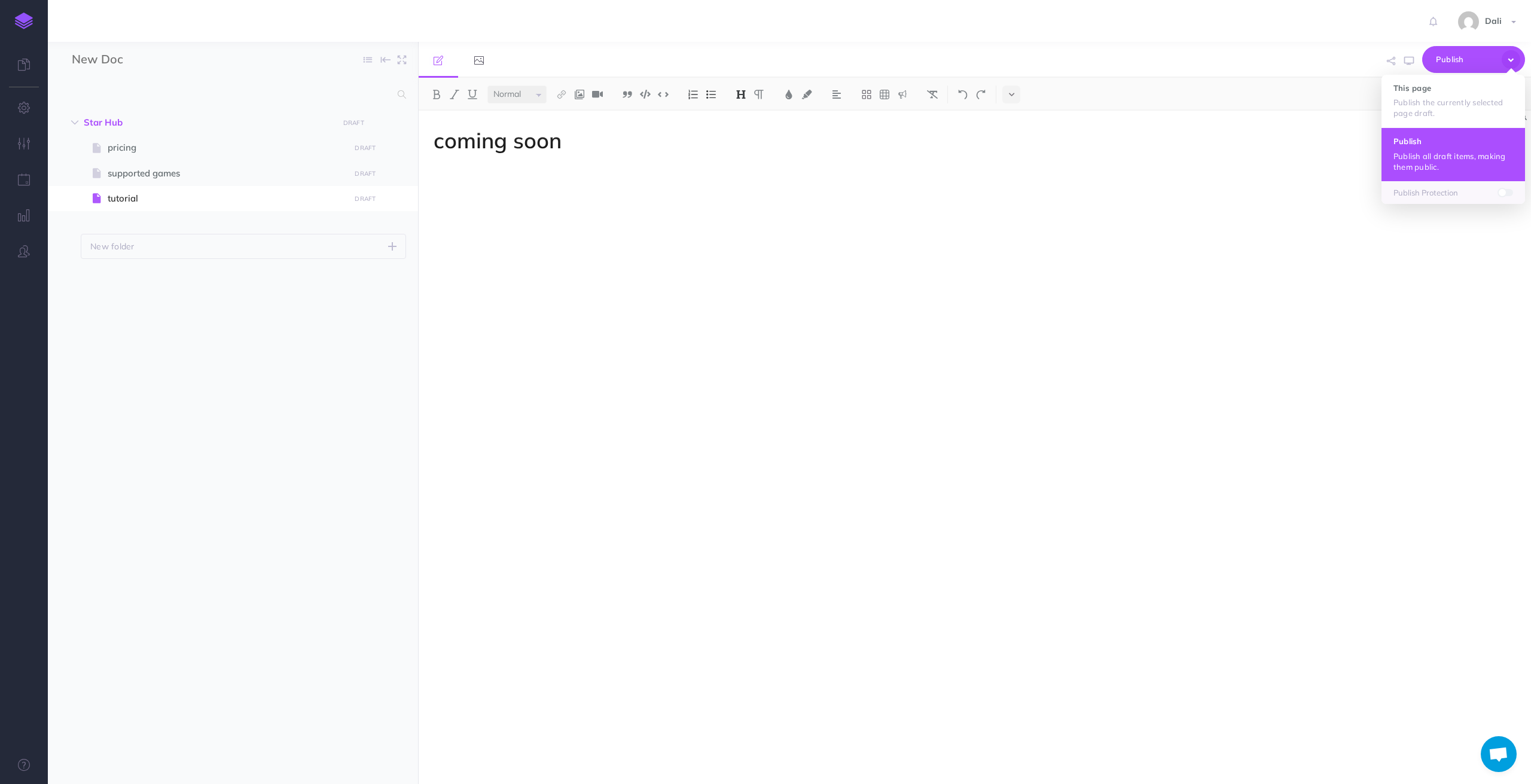
click at [1435, 151] on p "Publish all draft items, making them public." at bounding box center [1454, 162] width 120 height 22
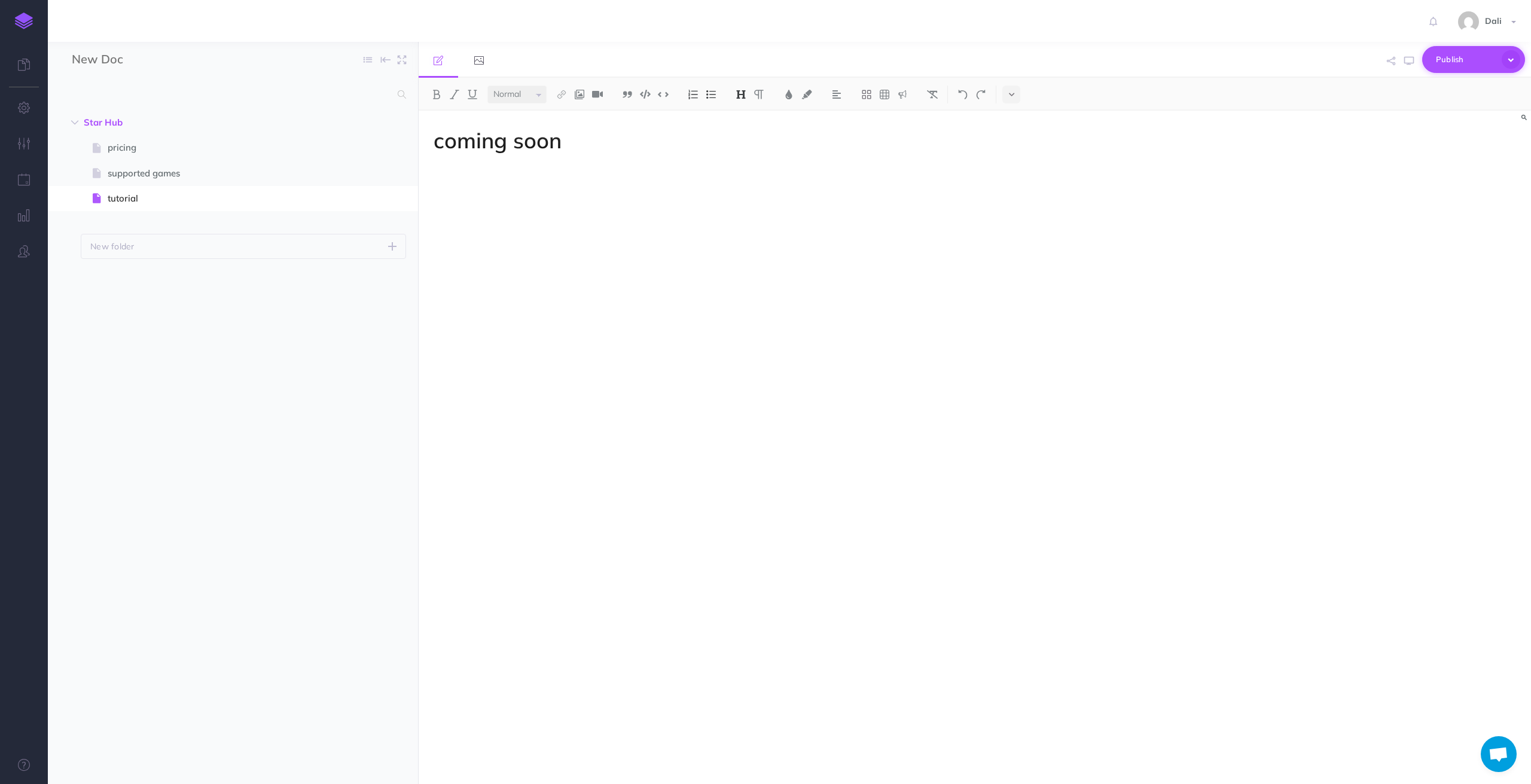
click at [1451, 61] on span "Publish" at bounding box center [1466, 59] width 60 height 18
click at [1503, 138] on span at bounding box center [1502, 139] width 9 height 9
click at [1503, 140] on span at bounding box center [1506, 139] width 15 height 7
click at [1463, 166] on div "coming soon" at bounding box center [974, 447] width 1112 height 673
click at [20, 24] on img at bounding box center [23, 20] width 18 height 17
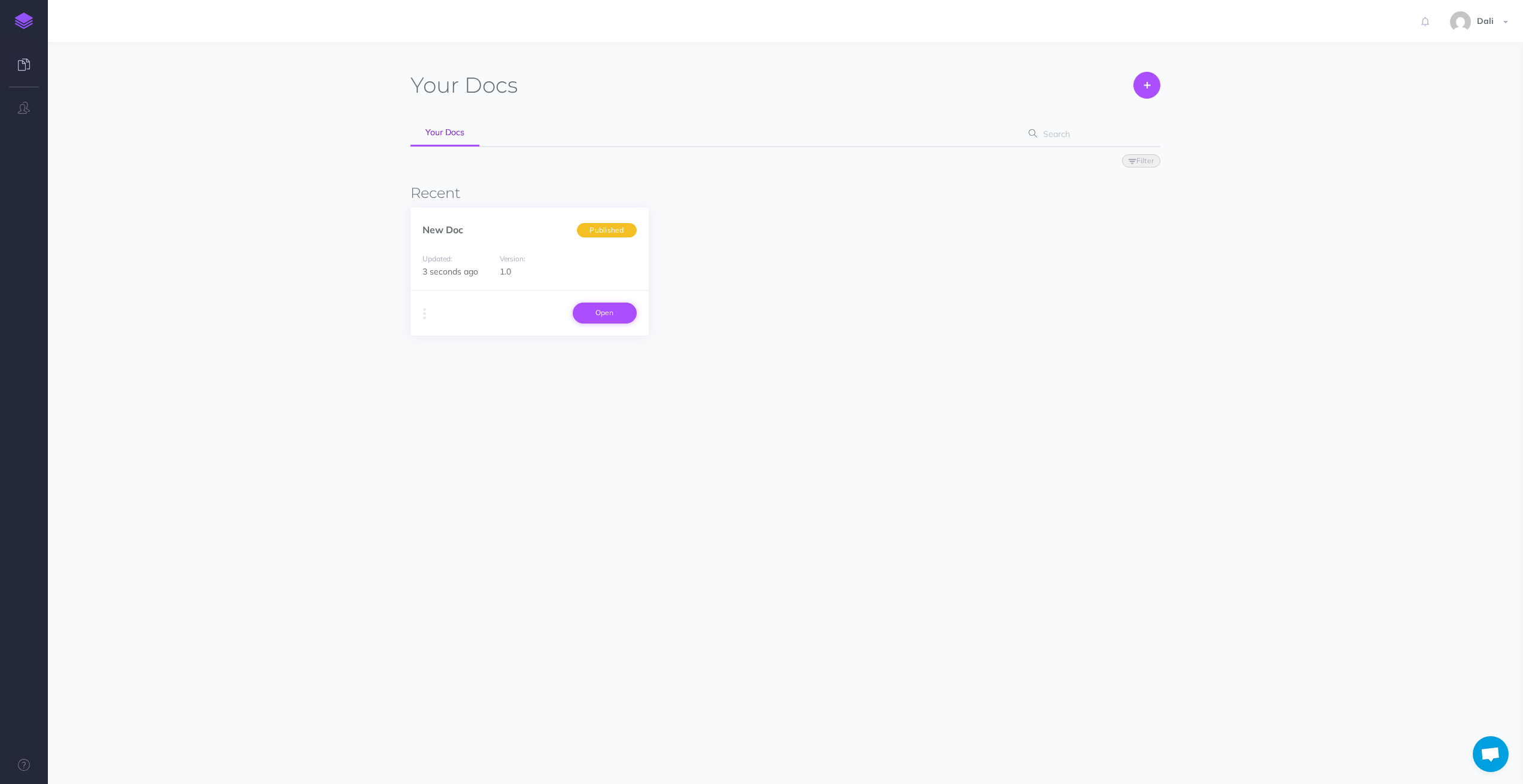
click at [608, 304] on link "Open" at bounding box center [605, 313] width 64 height 20
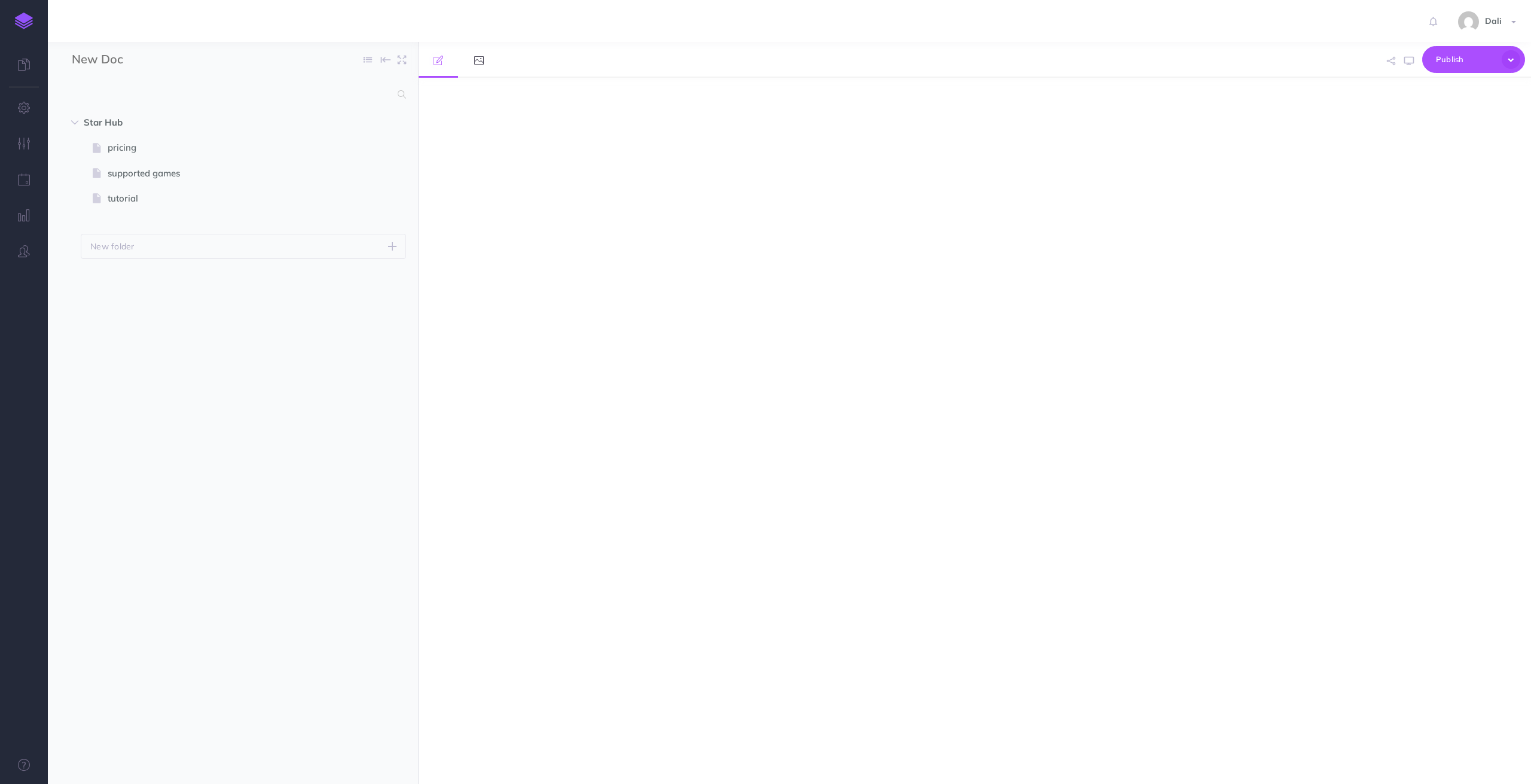
select select "null"
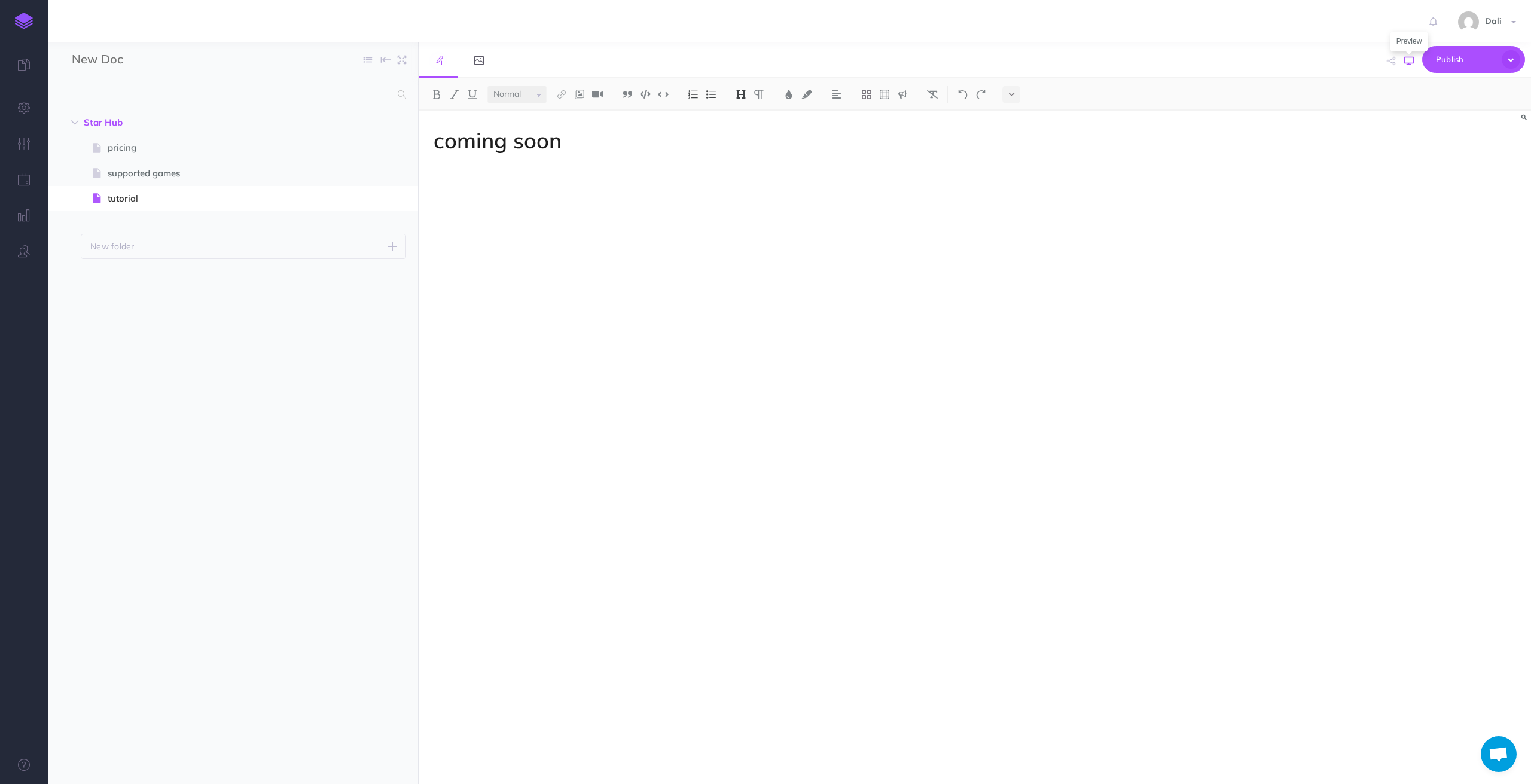
click at [1411, 61] on icon "button" at bounding box center [1408, 61] width 9 height 9
click at [484, 63] on icon at bounding box center [478, 60] width 9 height 9
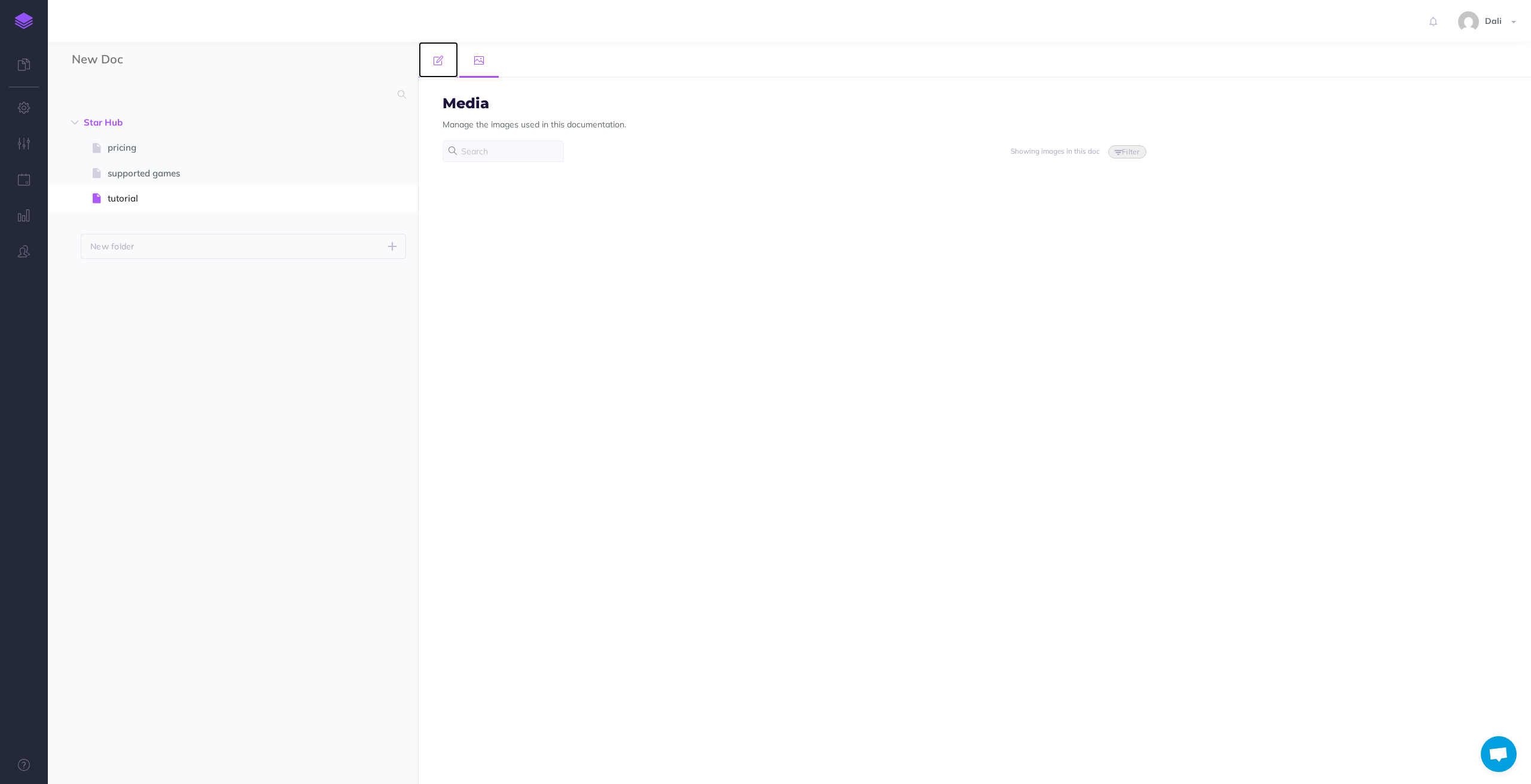
click at [454, 62] on link at bounding box center [438, 59] width 39 height 36
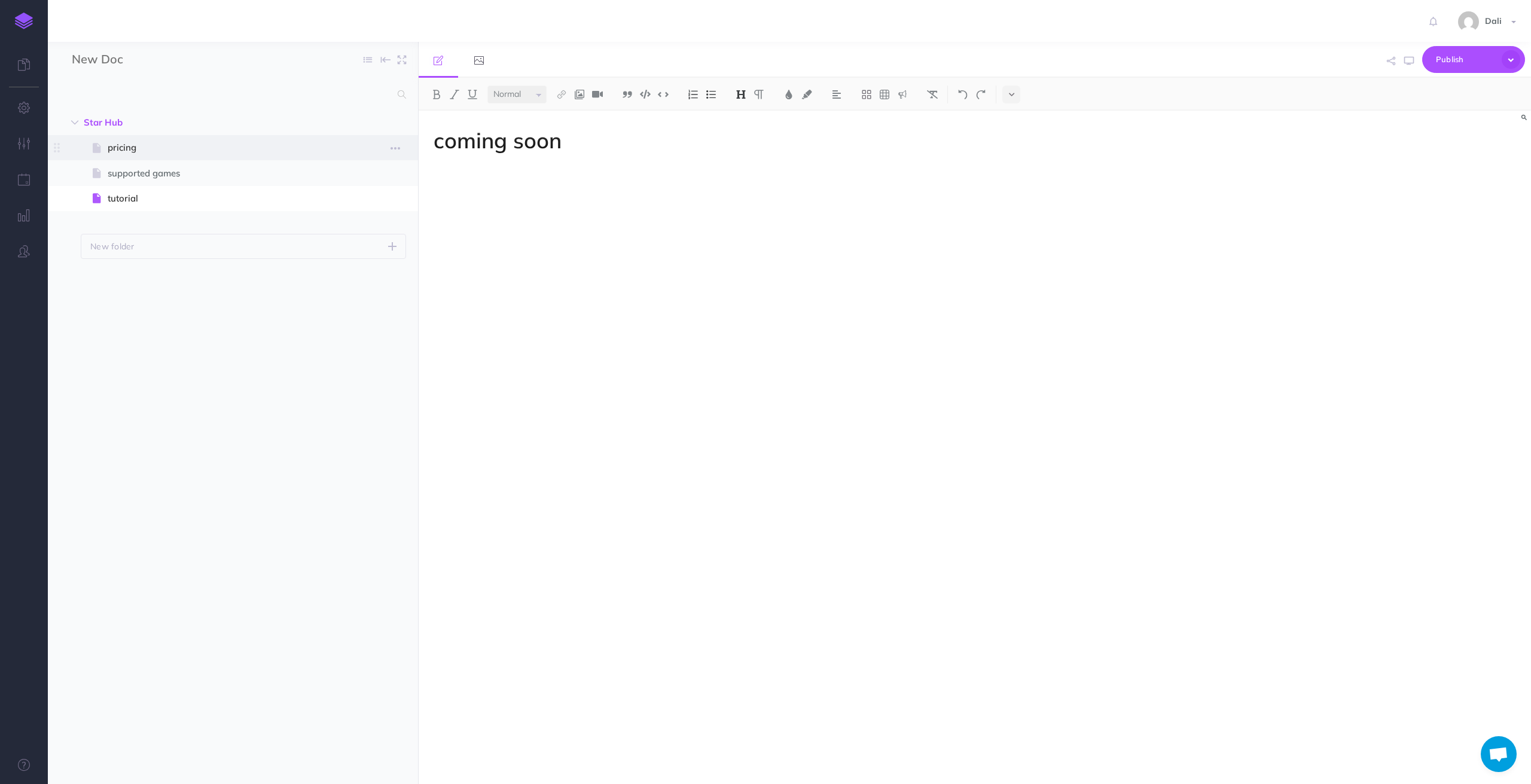
click at [195, 149] on span "pricing" at bounding box center [227, 148] width 239 height 15
select select "null"
click at [394, 121] on icon "button" at bounding box center [395, 123] width 9 height 15
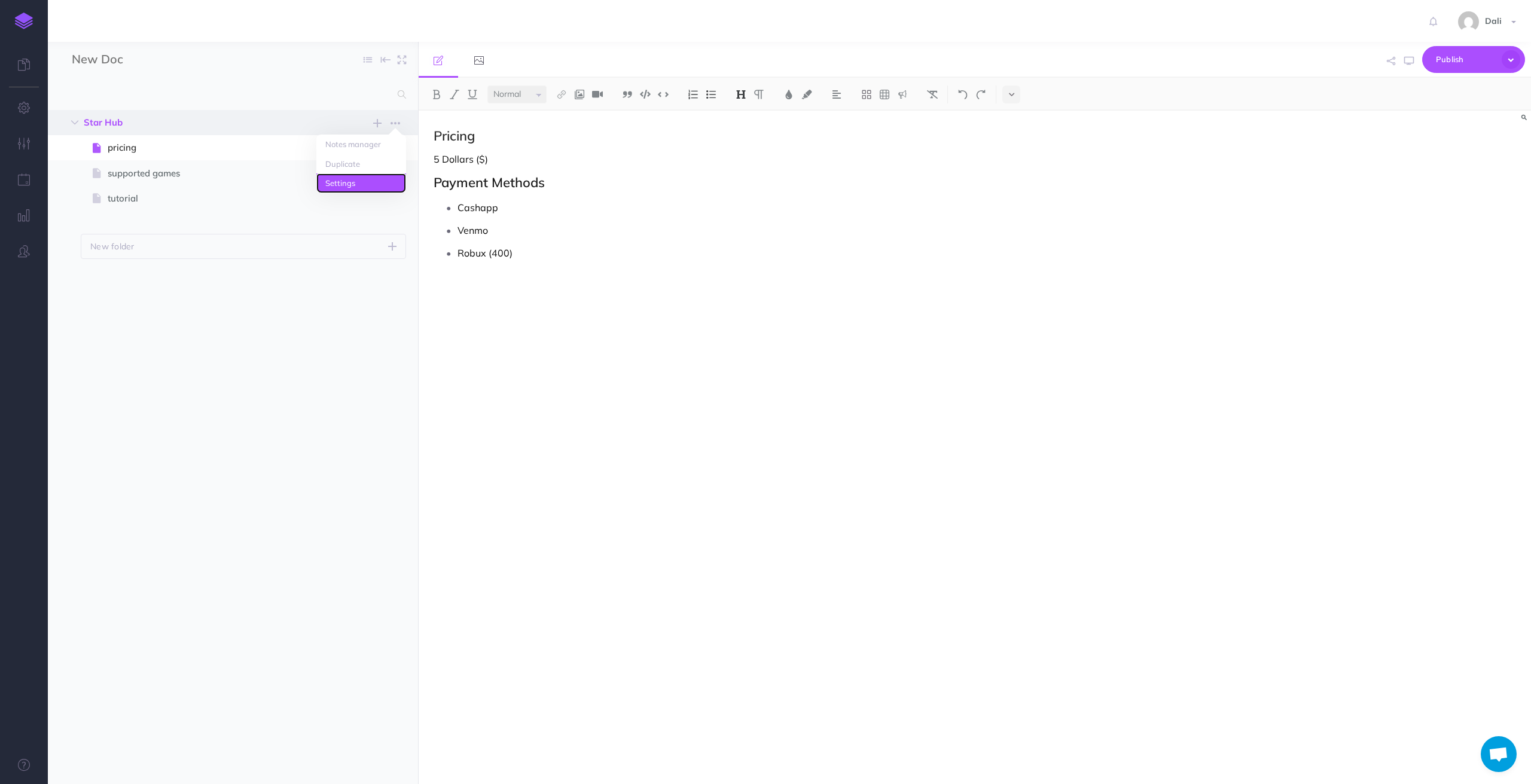
click at [362, 179] on link "Settings" at bounding box center [361, 183] width 90 height 20
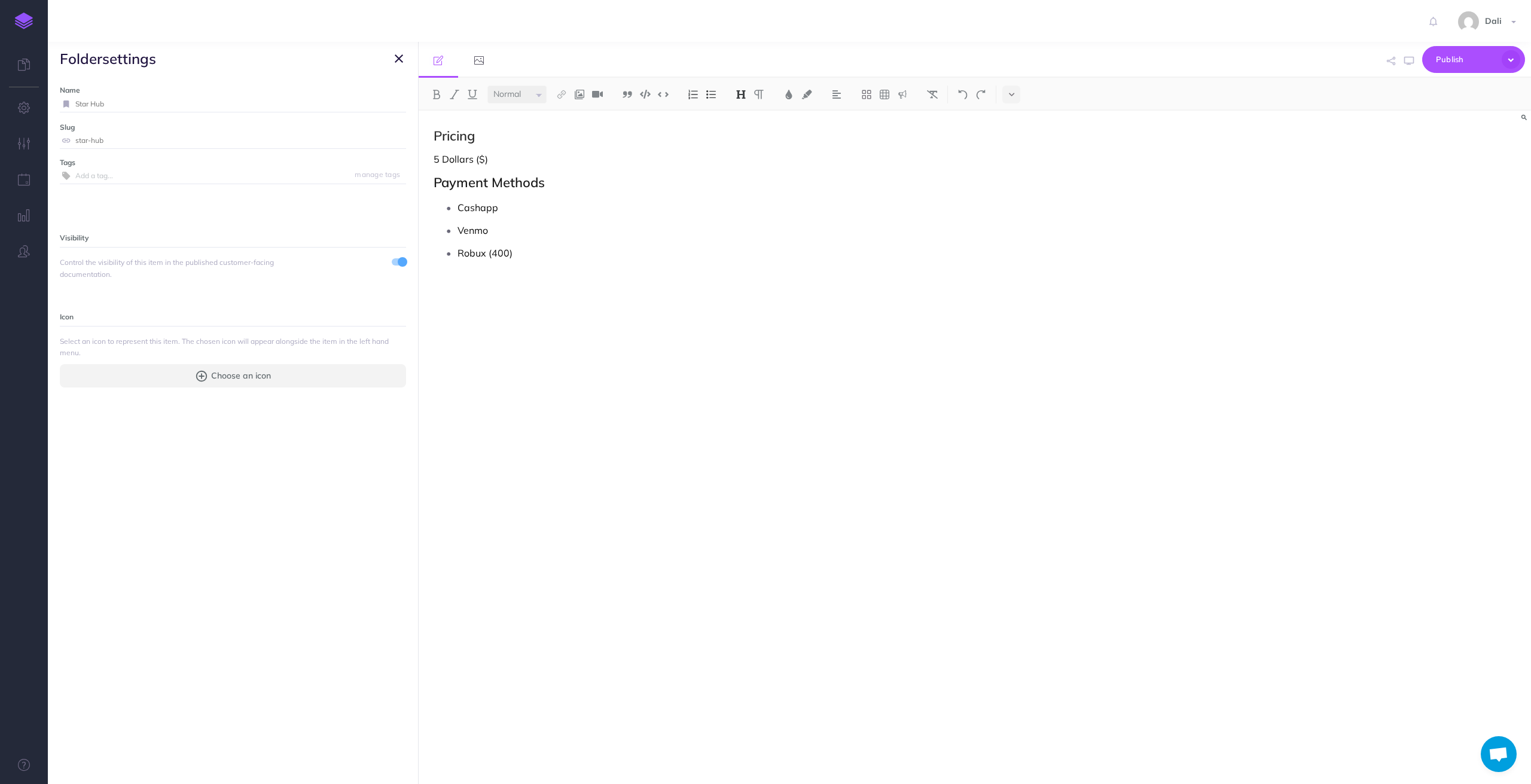
drag, startPoint x: 400, startPoint y: 59, endPoint x: 212, endPoint y: 115, distance: 196.2
click at [399, 60] on icon "button" at bounding box center [398, 59] width 8 height 15
click at [29, 155] on button "button" at bounding box center [24, 144] width 48 height 36
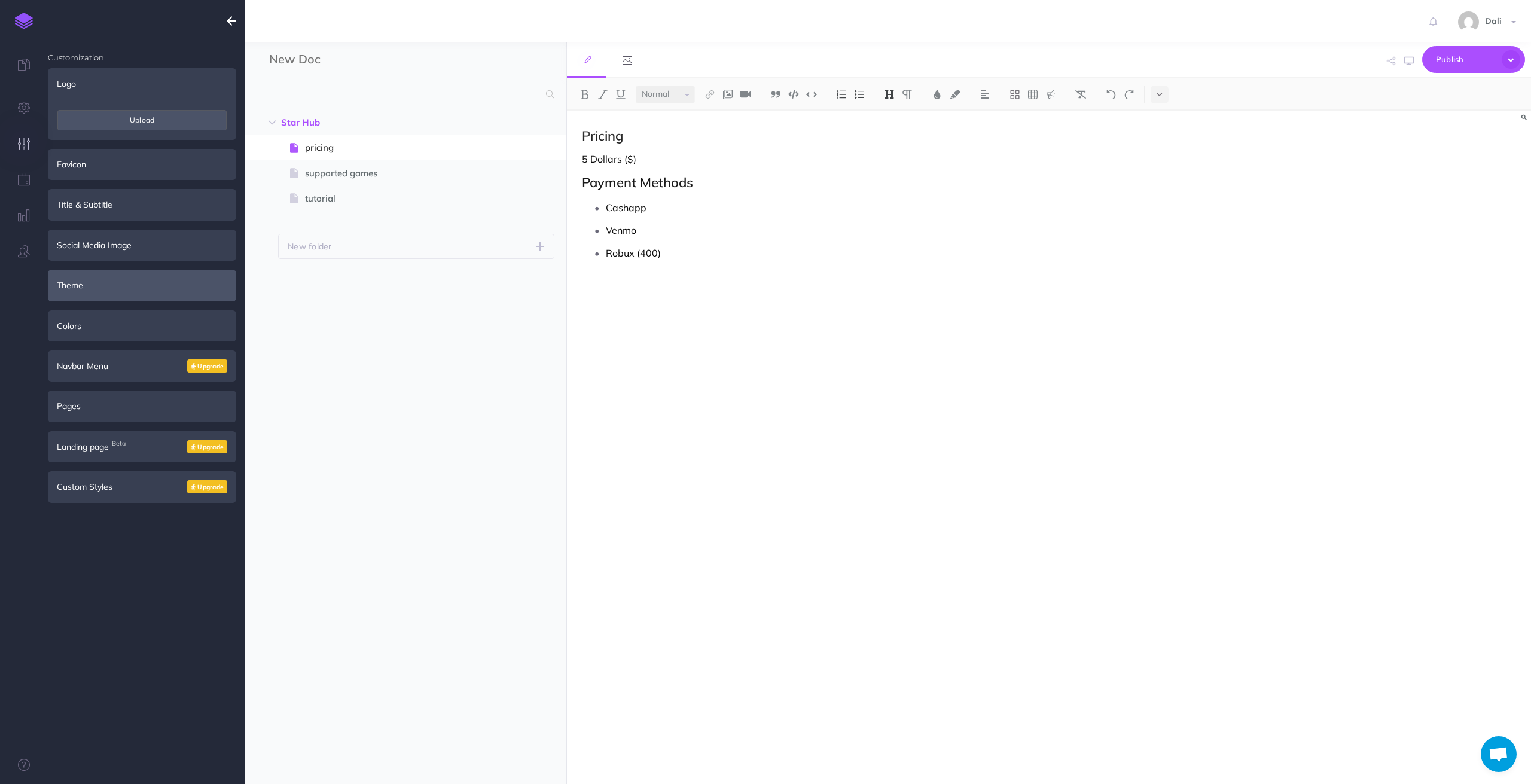
click at [128, 287] on div "Theme" at bounding box center [142, 285] width 188 height 31
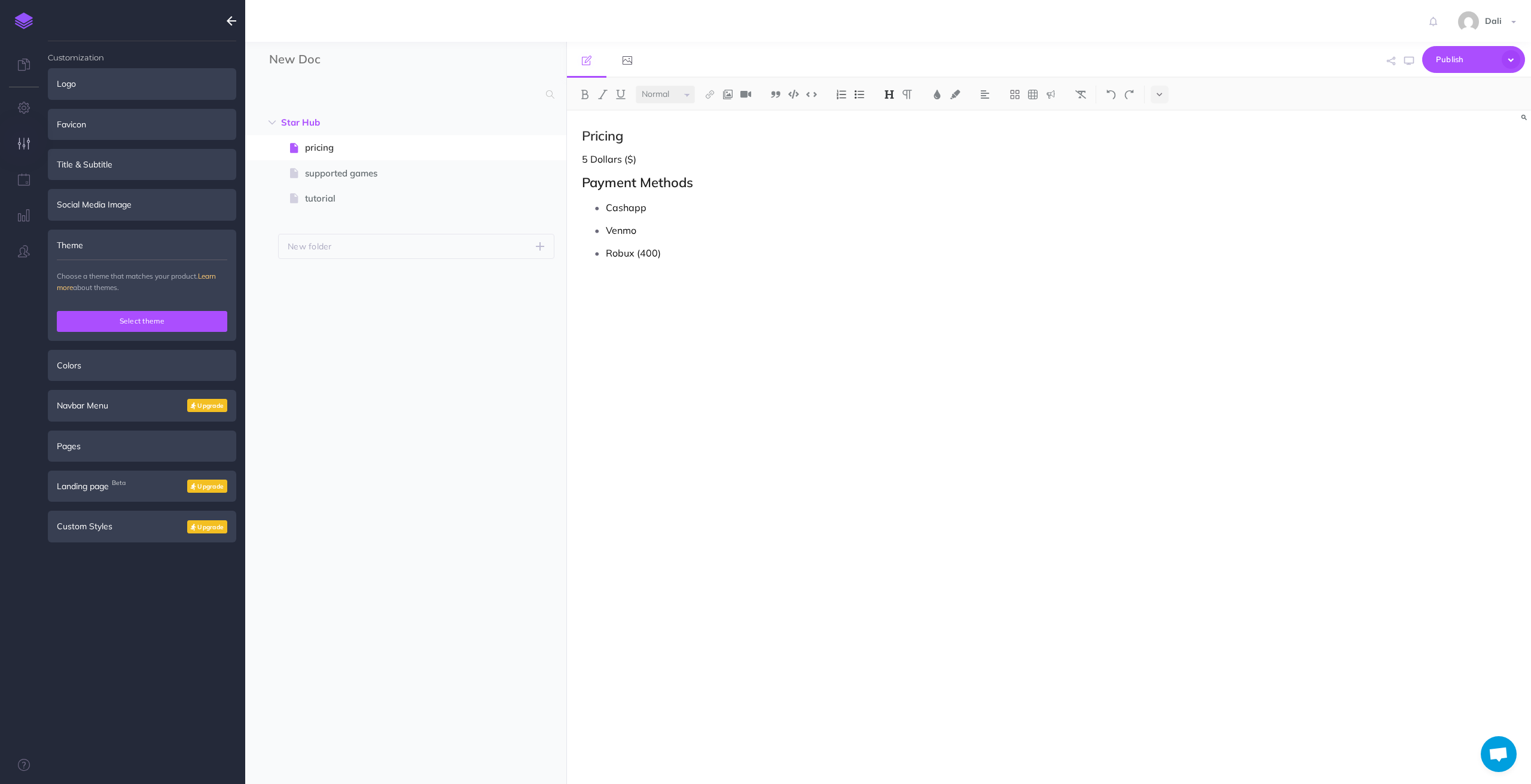
click at [149, 321] on button "Select theme" at bounding box center [142, 321] width 171 height 20
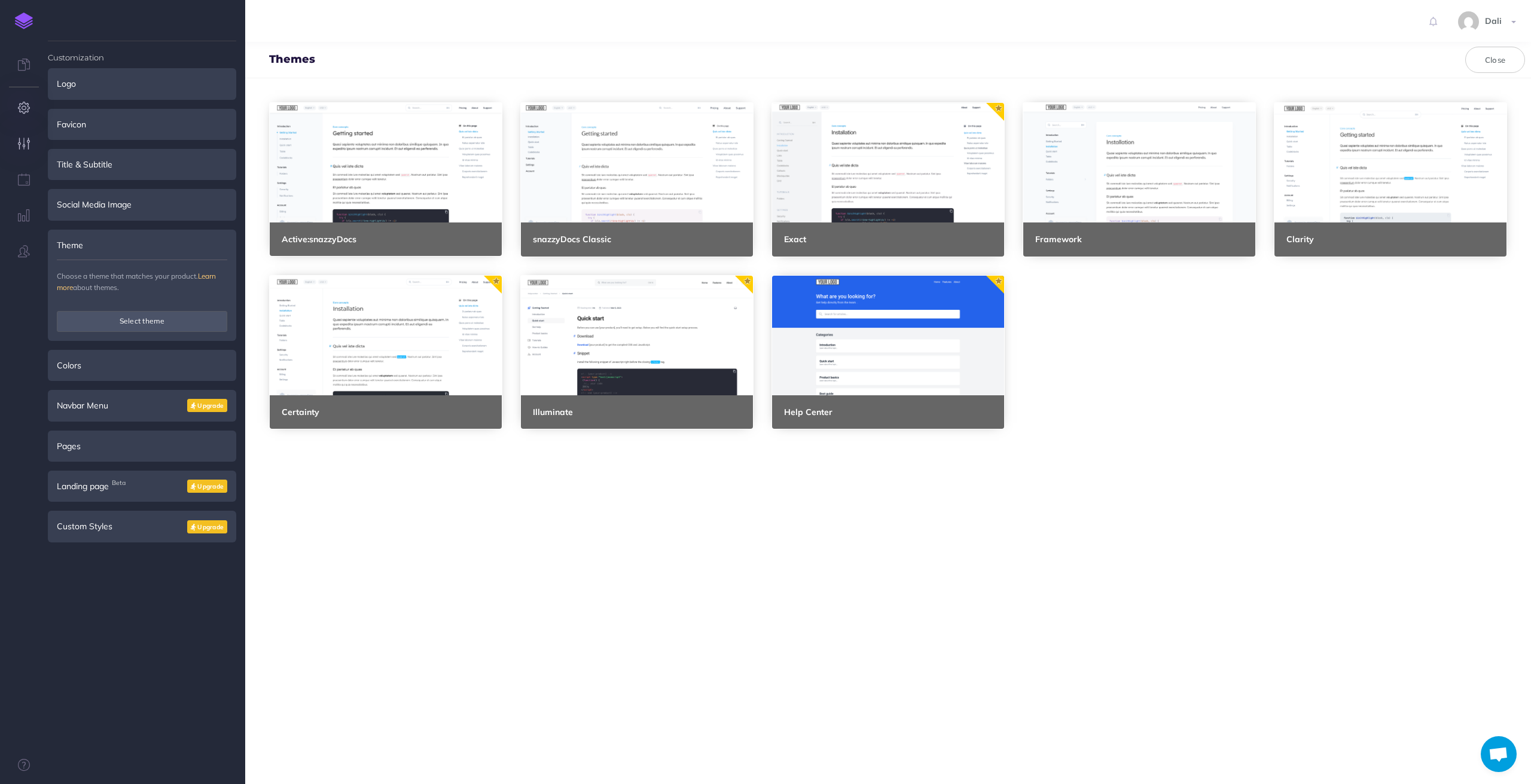
click at [16, 115] on button "button" at bounding box center [24, 108] width 48 height 36
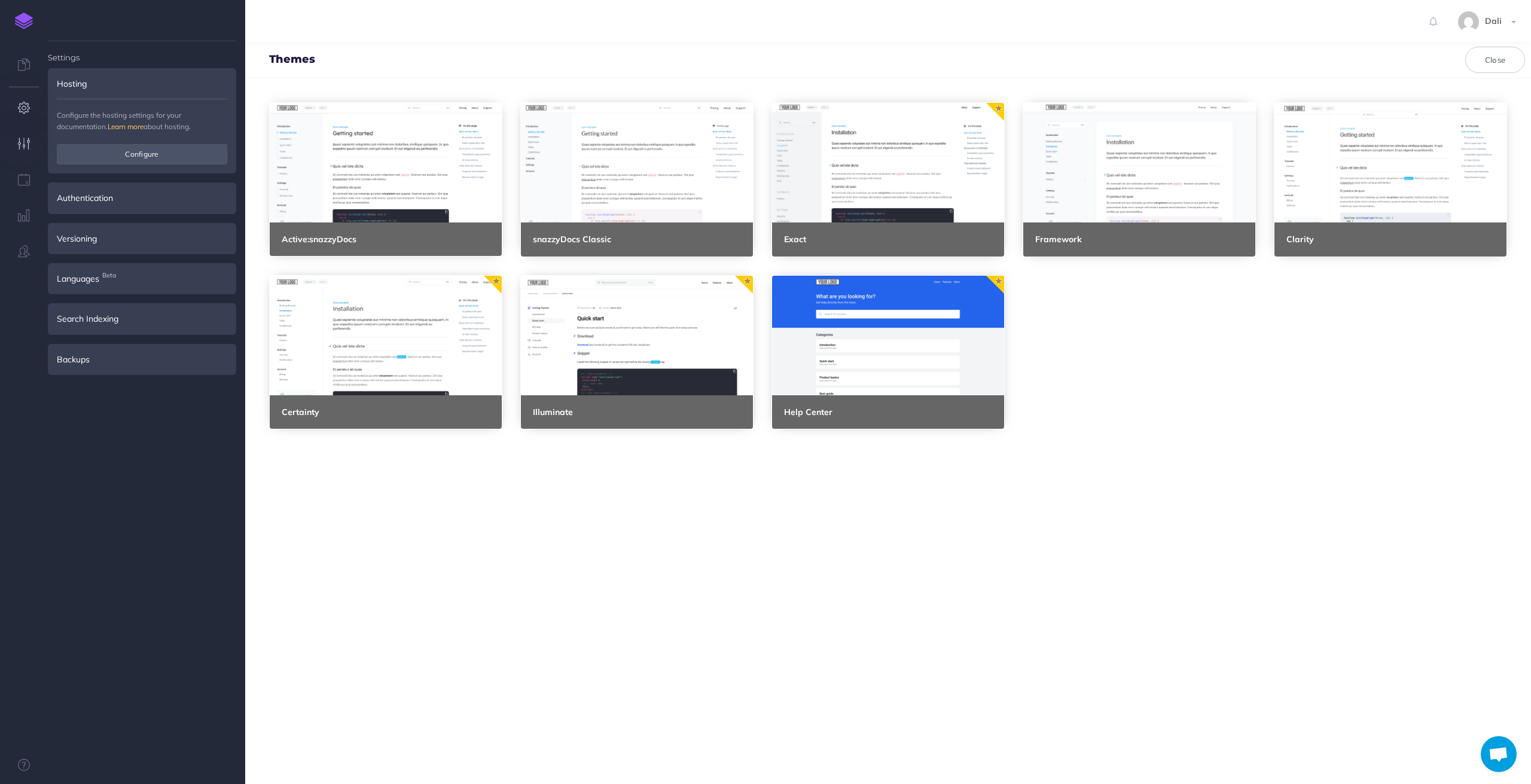
click at [22, 146] on icon "button" at bounding box center [24, 144] width 12 height 12
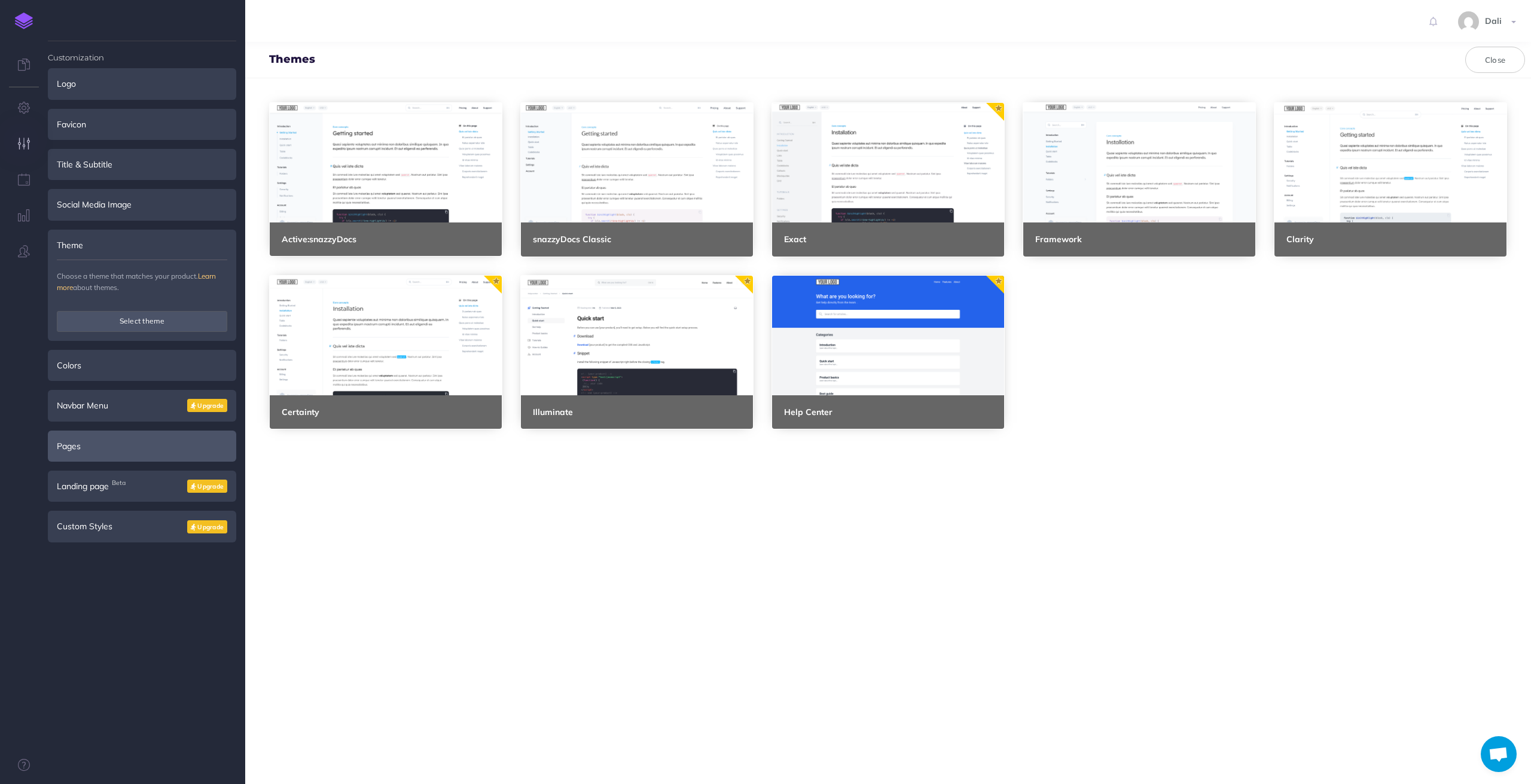
click at [96, 449] on div "Pages" at bounding box center [142, 446] width 188 height 31
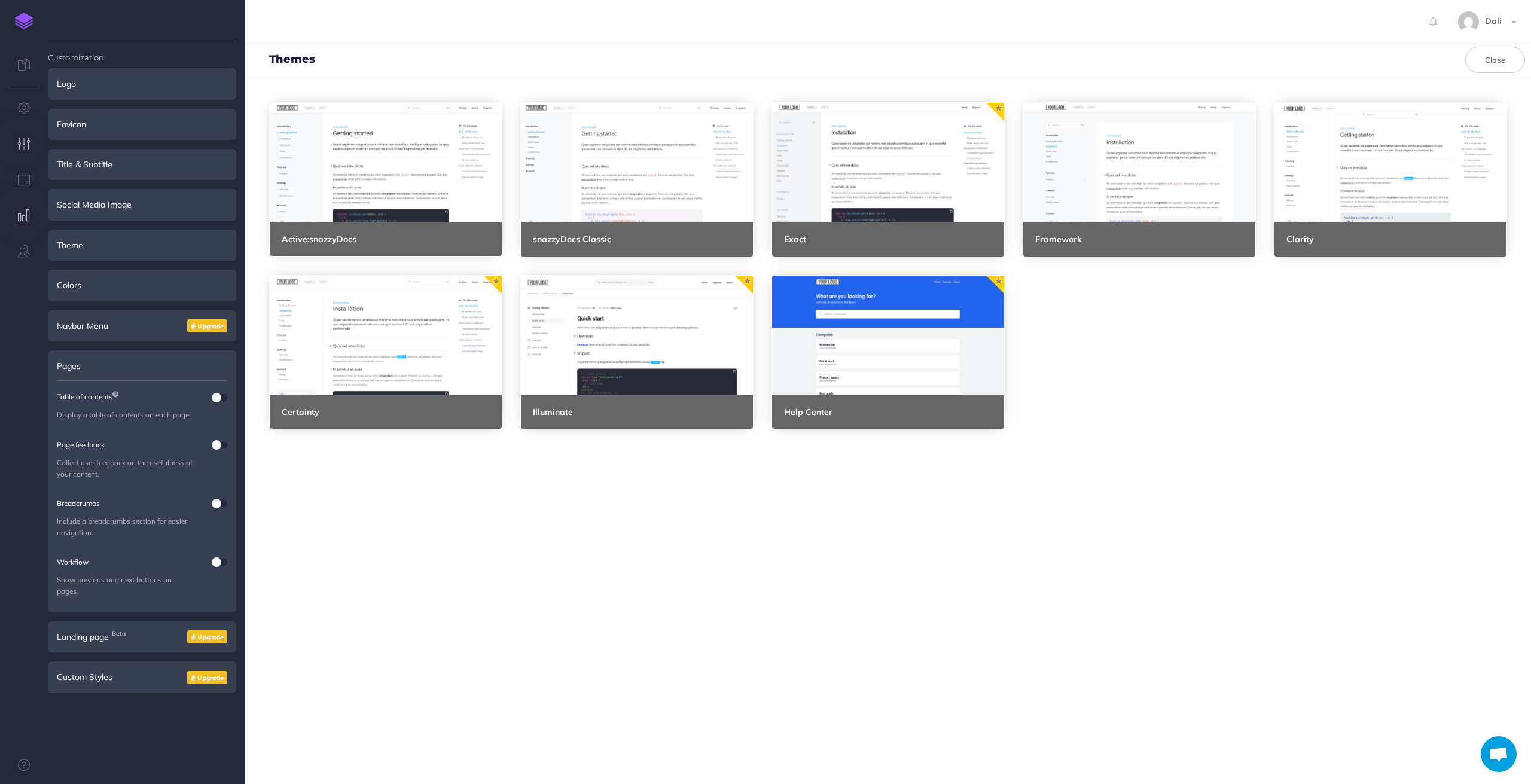
click at [22, 219] on icon "button" at bounding box center [24, 215] width 12 height 12
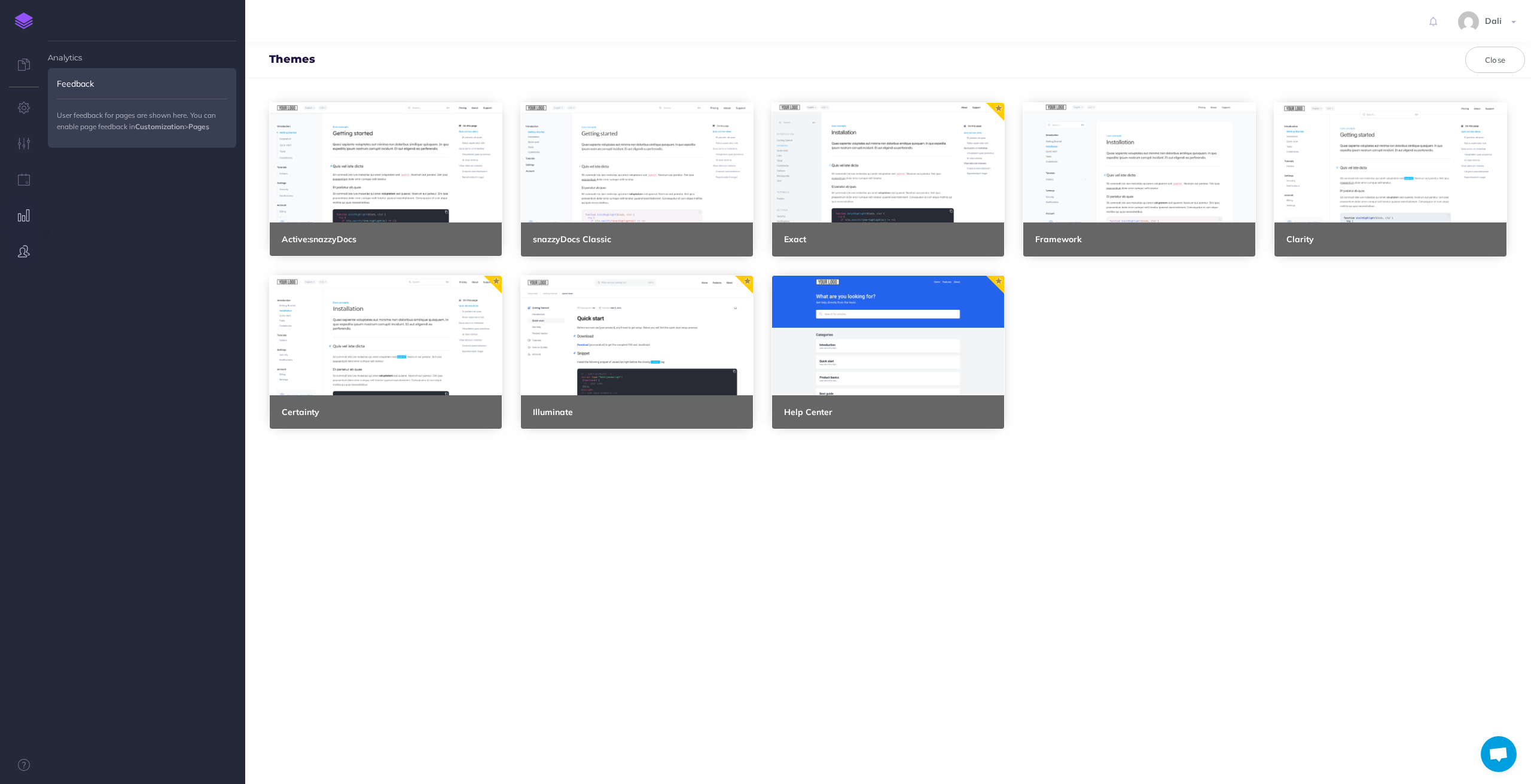
click at [23, 244] on button "button" at bounding box center [24, 252] width 48 height 36
click at [22, 126] on button "button" at bounding box center [24, 144] width 48 height 36
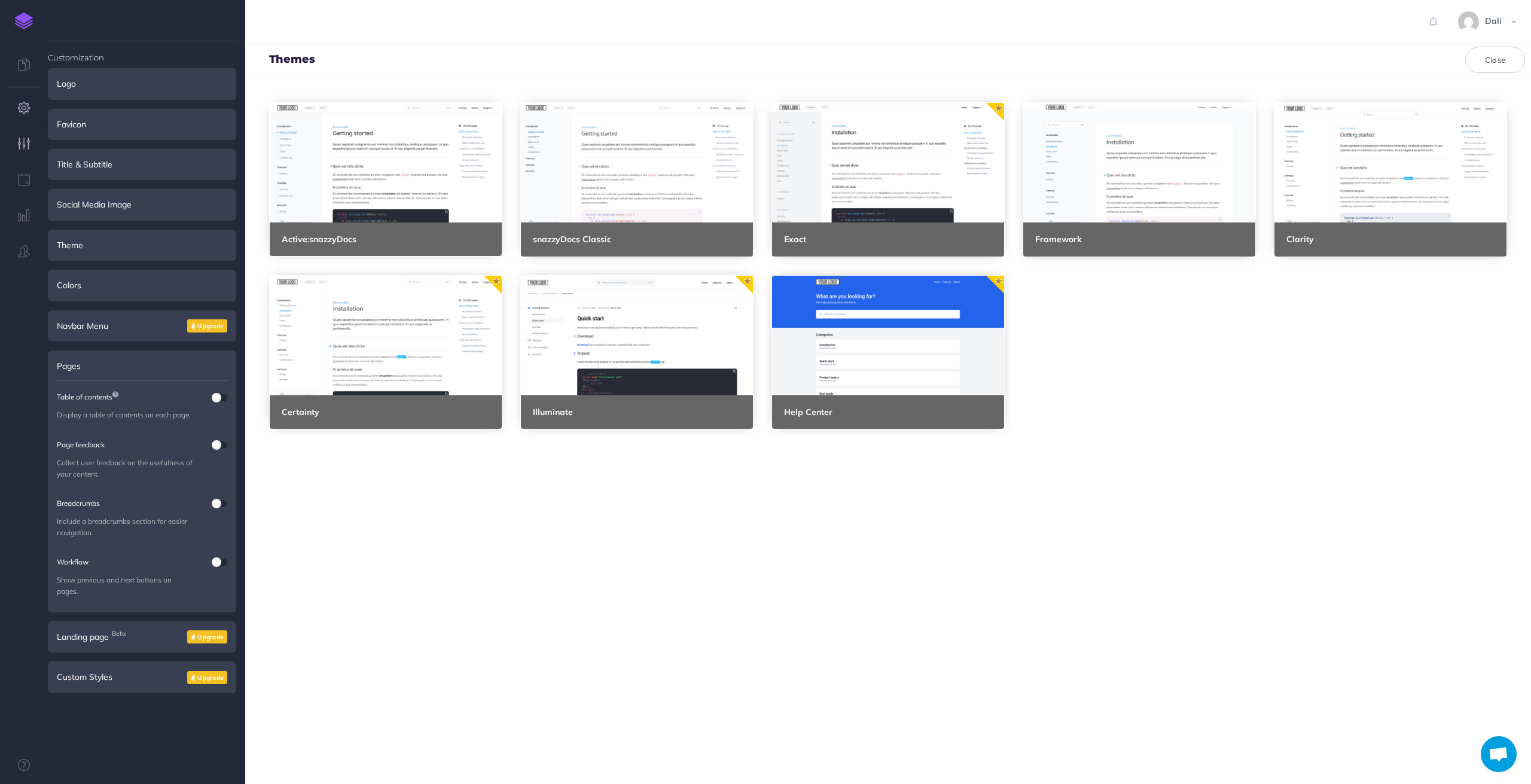
click at [25, 109] on icon "button" at bounding box center [24, 107] width 12 height 12
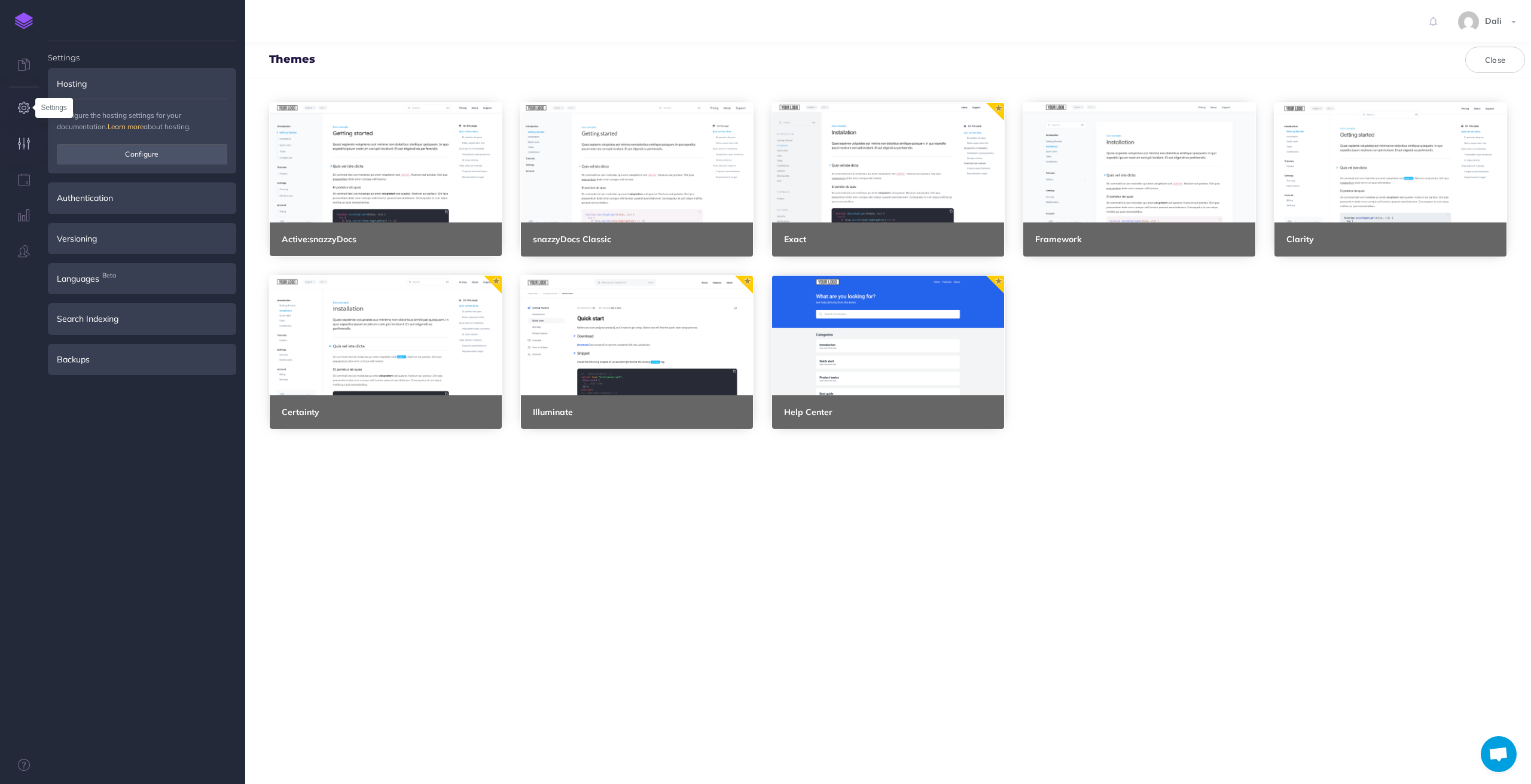
click at [23, 146] on icon "button" at bounding box center [24, 144] width 12 height 12
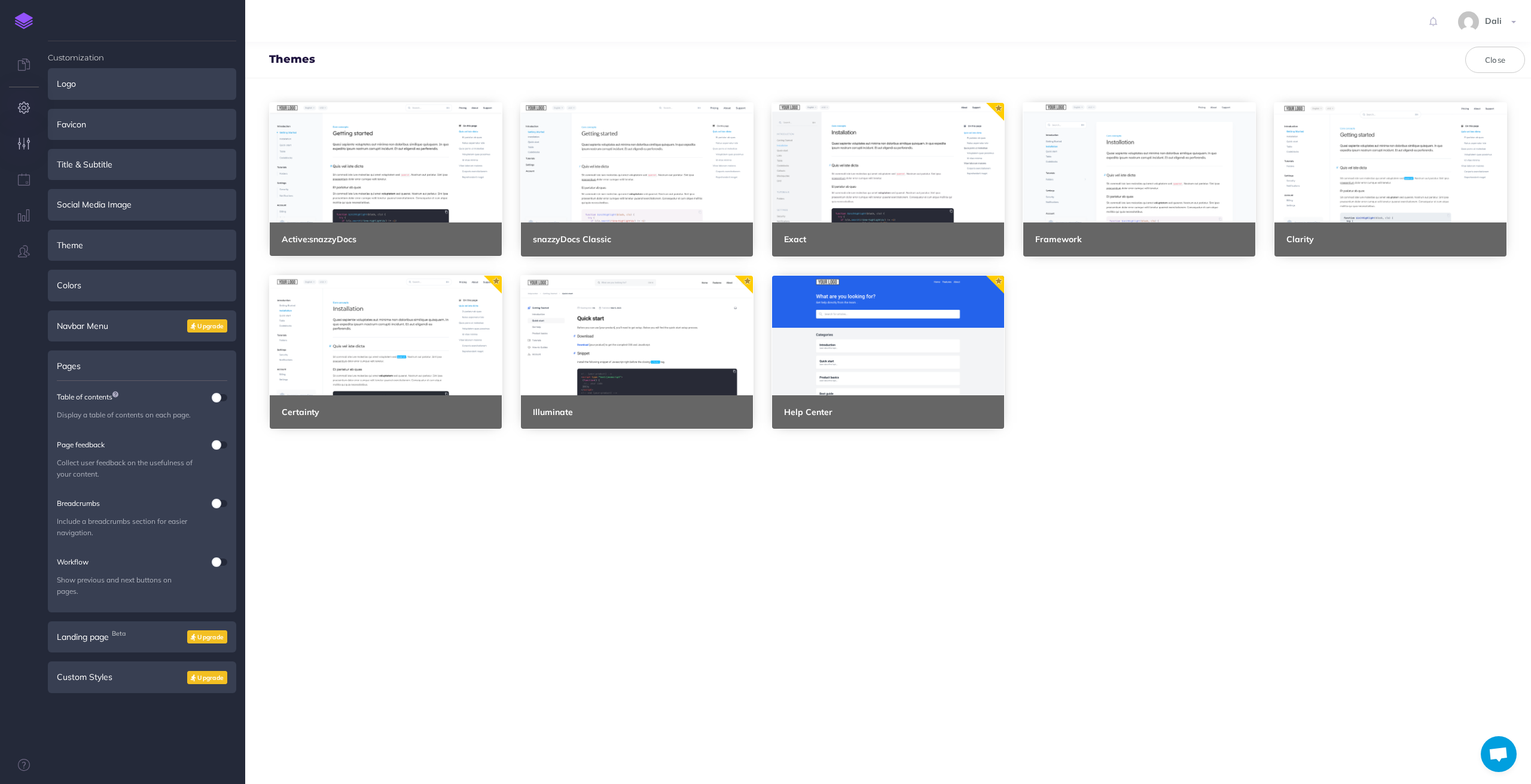
click at [23, 112] on icon "button" at bounding box center [24, 107] width 12 height 12
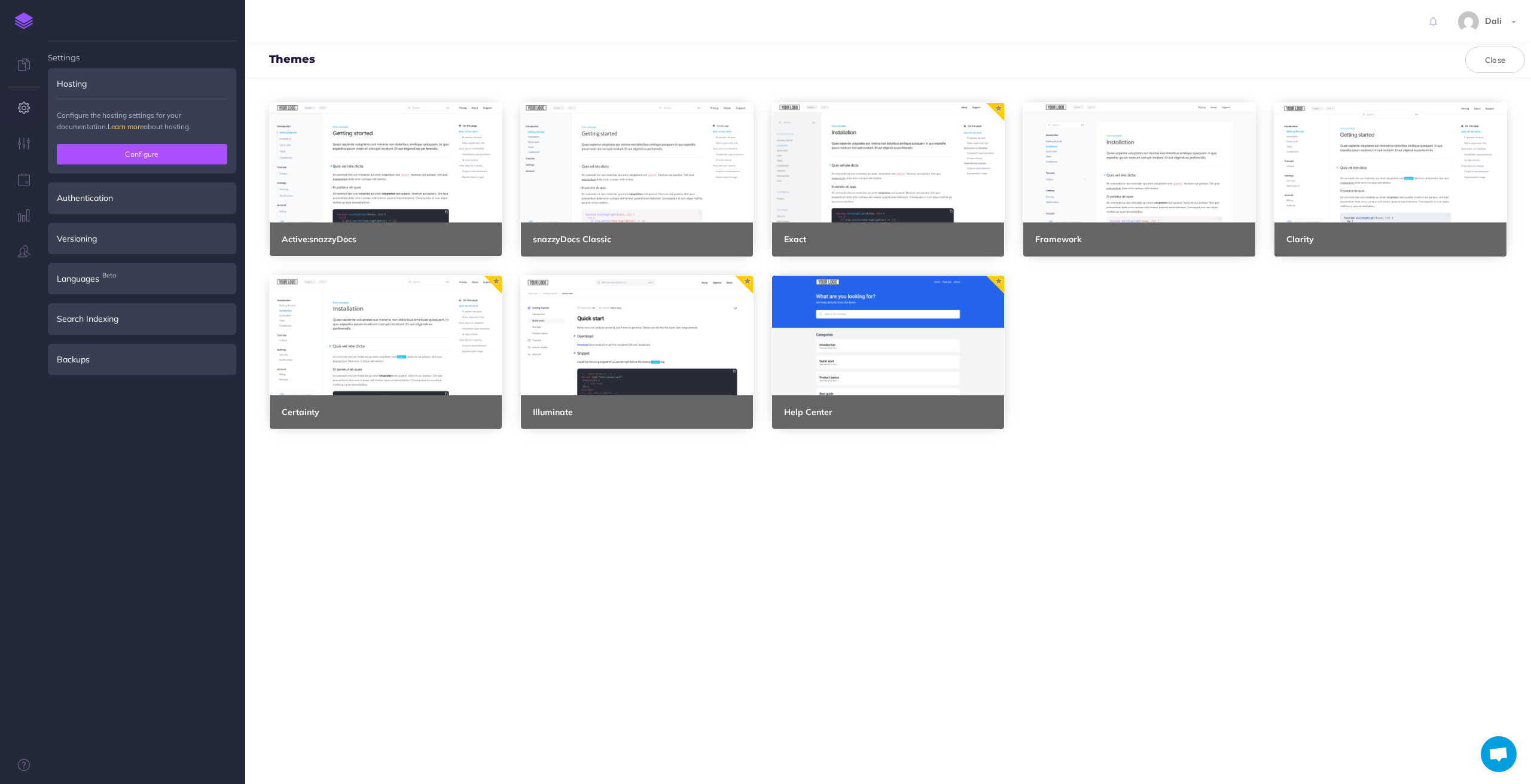
click at [132, 155] on button "Configure" at bounding box center [142, 155] width 171 height 20
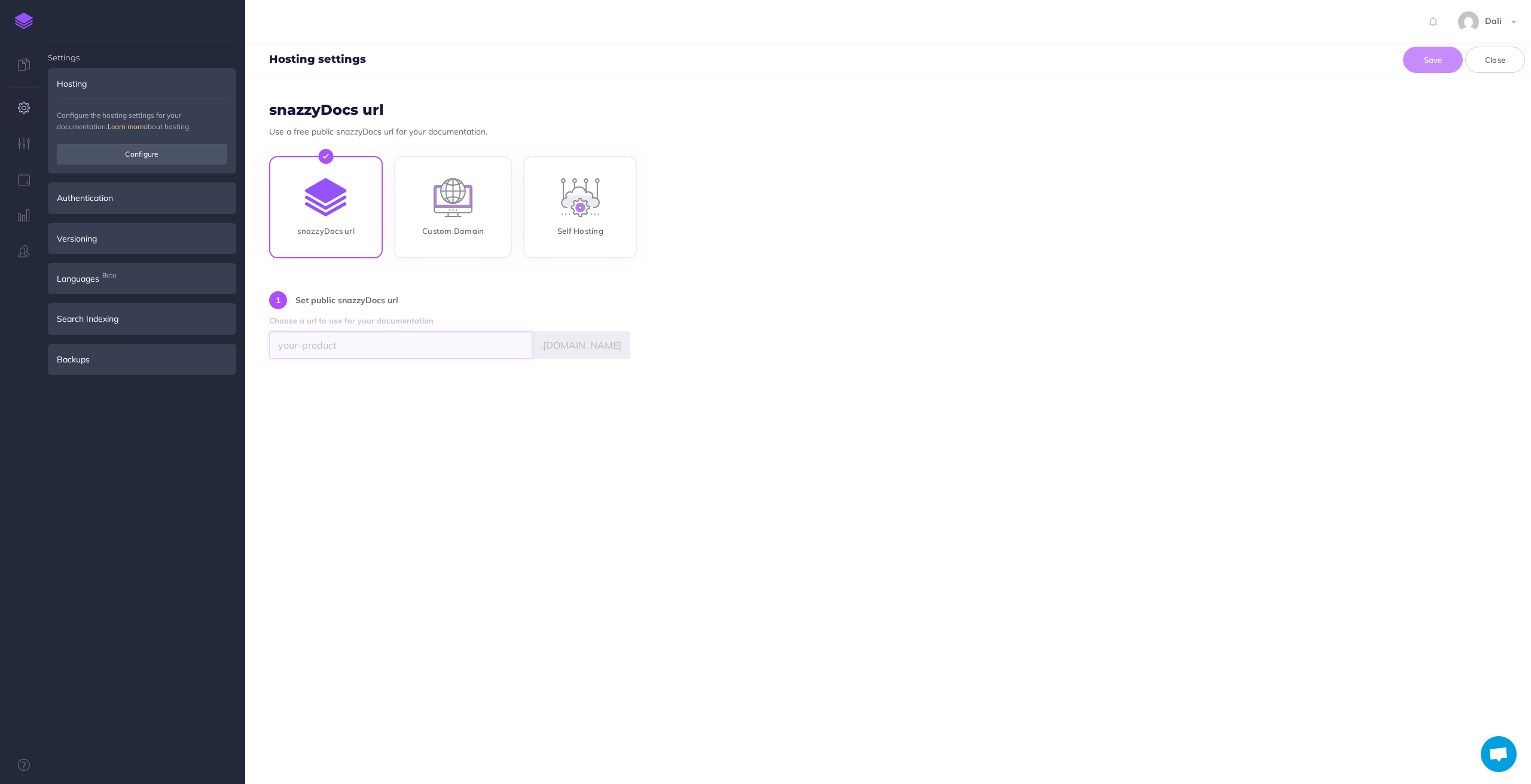
click at [380, 331] on input "text" at bounding box center [400, 345] width 263 height 28
type input "starhub"
click at [1424, 61] on button "Save" at bounding box center [1433, 60] width 60 height 26
click at [357, 370] on span "[URL][DOMAIN_NAME]" at bounding box center [313, 374] width 88 height 11
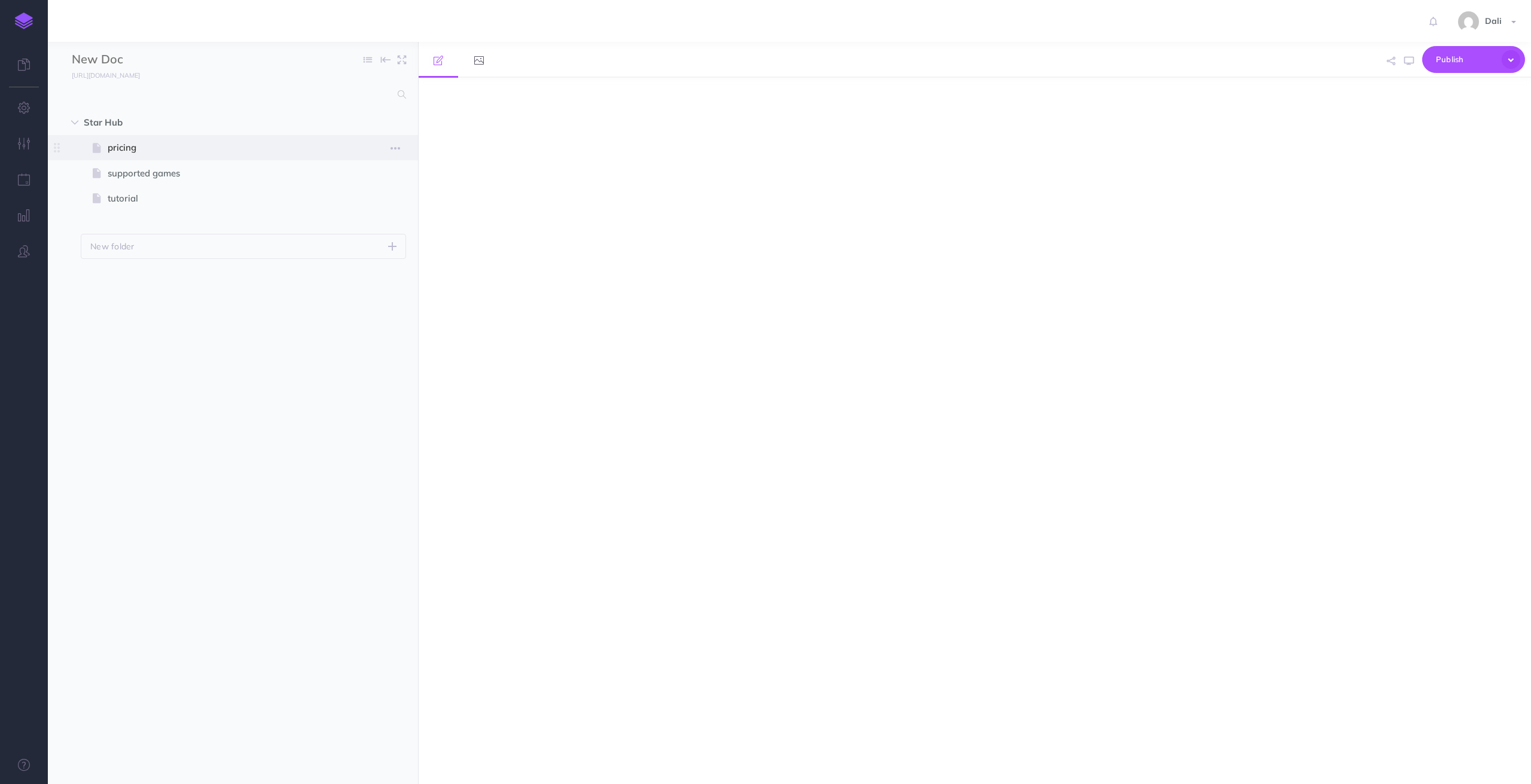
select select "null"
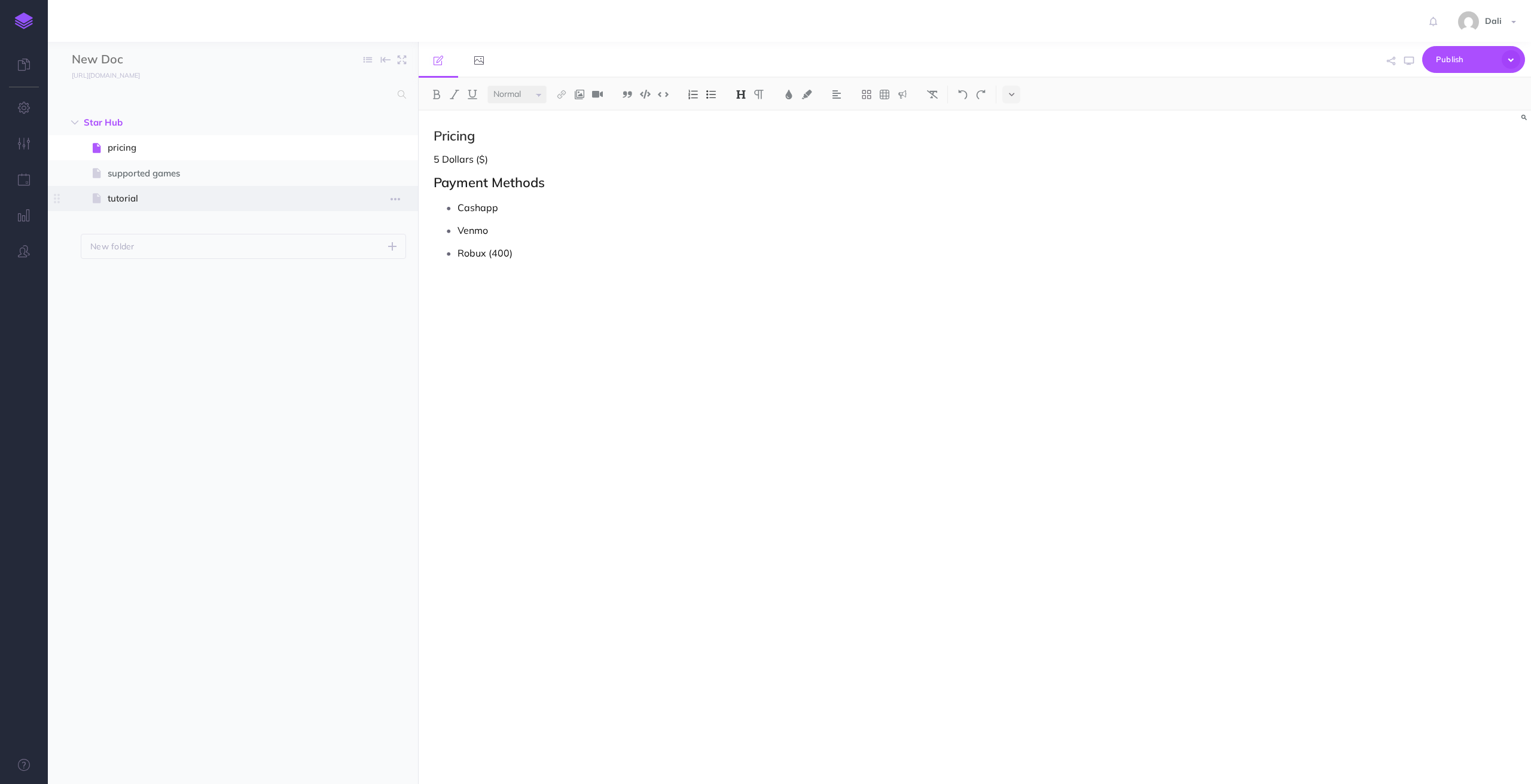
click at [138, 205] on span "tutorial" at bounding box center [227, 198] width 239 height 15
select select "null"
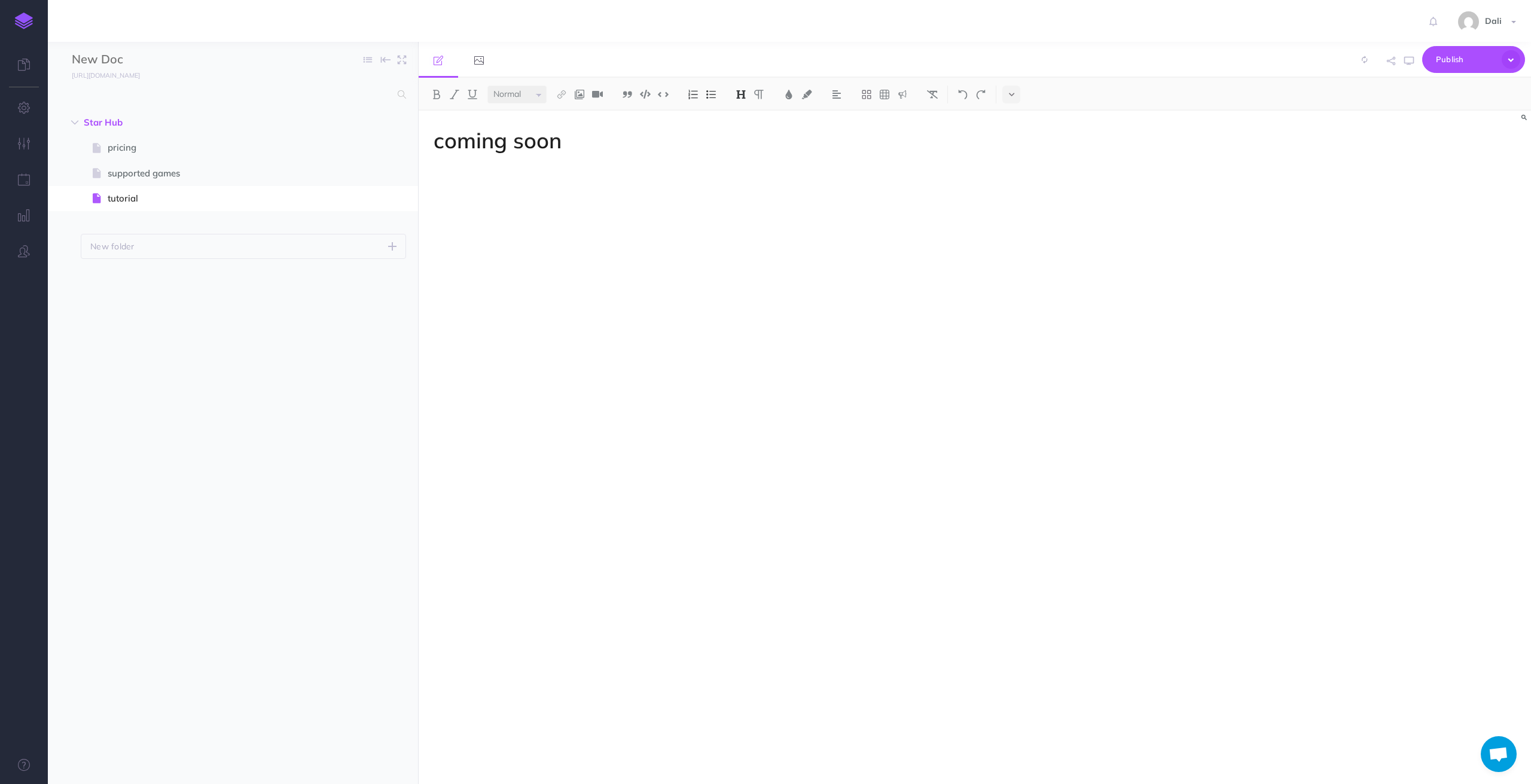
click at [554, 144] on h1 "coming soon" at bounding box center [807, 140] width 749 height 24
drag, startPoint x: 551, startPoint y: 142, endPoint x: 433, endPoint y: 136, distance: 118.2
click at [433, 136] on div "coming soon" at bounding box center [808, 441] width 779 height 661
click at [593, 96] on img at bounding box center [597, 94] width 11 height 9
click at [880, 97] on button "Cancel" at bounding box center [877, 90] width 53 height 26
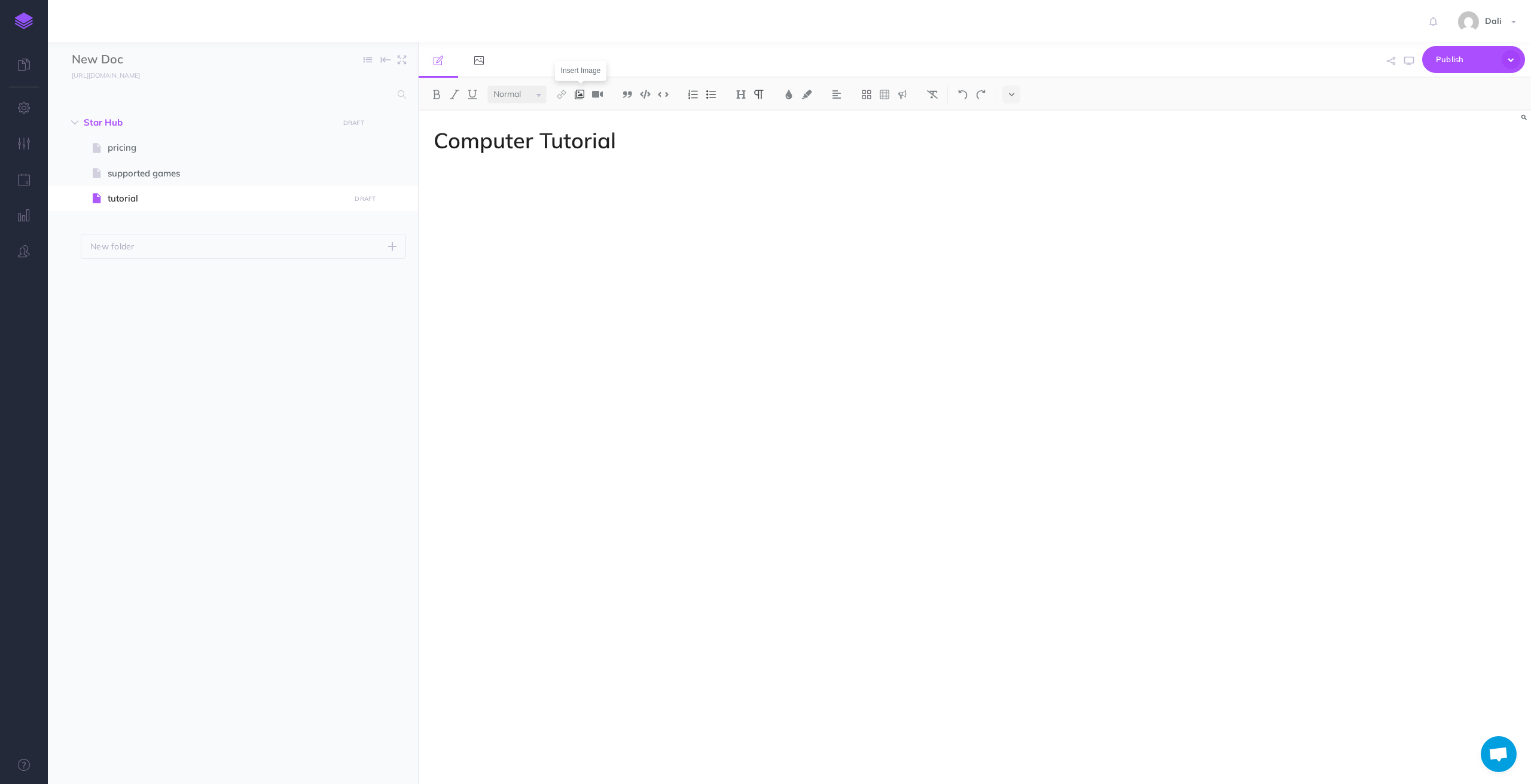
click at [578, 93] on img at bounding box center [579, 94] width 11 height 9
click at [584, 112] on icon at bounding box center [579, 115] width 9 height 8
click at [599, 94] on img at bounding box center [597, 94] width 11 height 9
click at [673, 55] on input "text" at bounding box center [765, 55] width 282 height 25
type input "script_key="TIOEFqdlVViqoyhozZuMhmXbSqHBlhXF"; loadstring(game:HttpGet("[URL][D…"
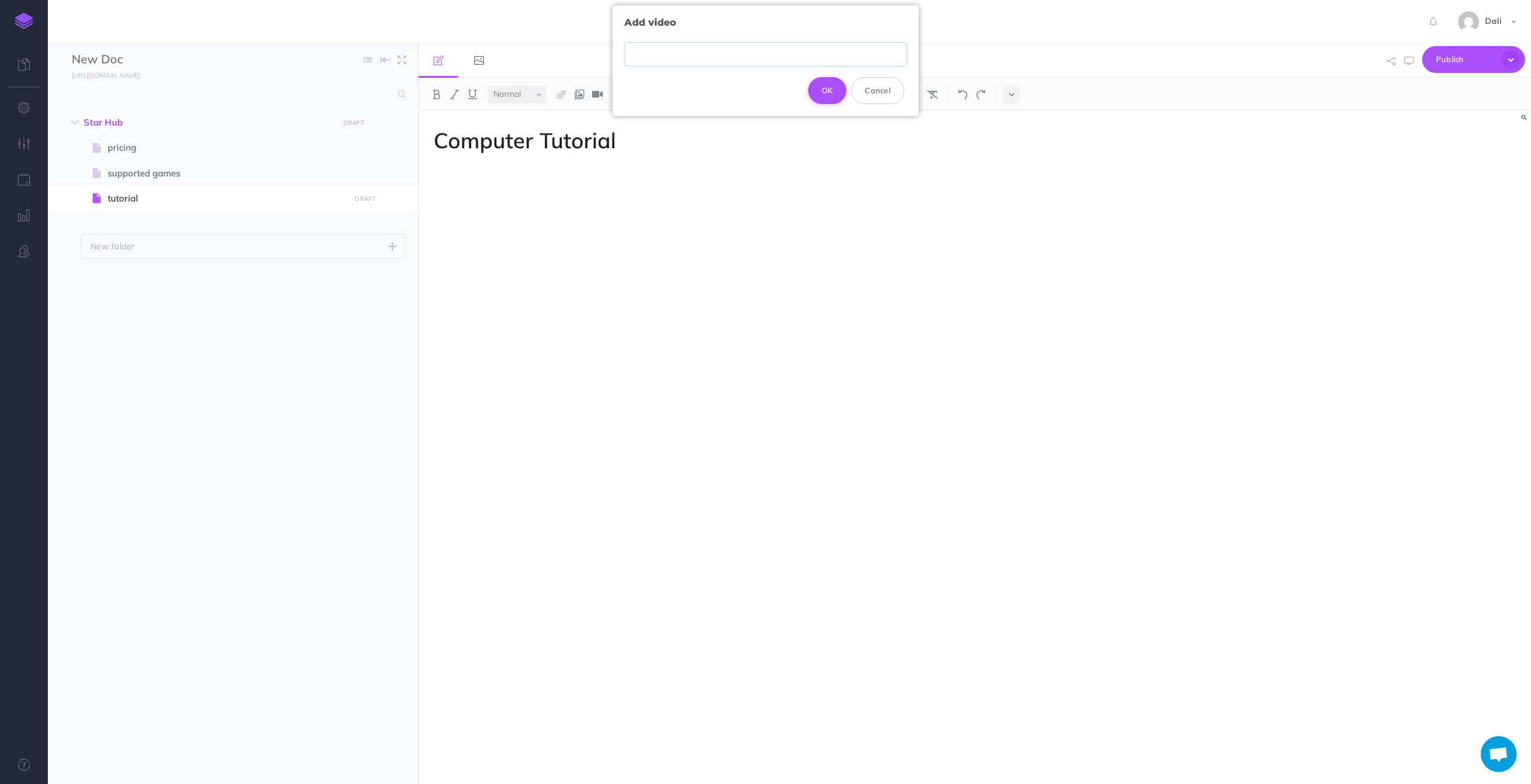
paste input "[URL][DOMAIN_NAME]"
type input "[URL][DOMAIN_NAME]"
click at [828, 93] on button "OK" at bounding box center [827, 90] width 39 height 26
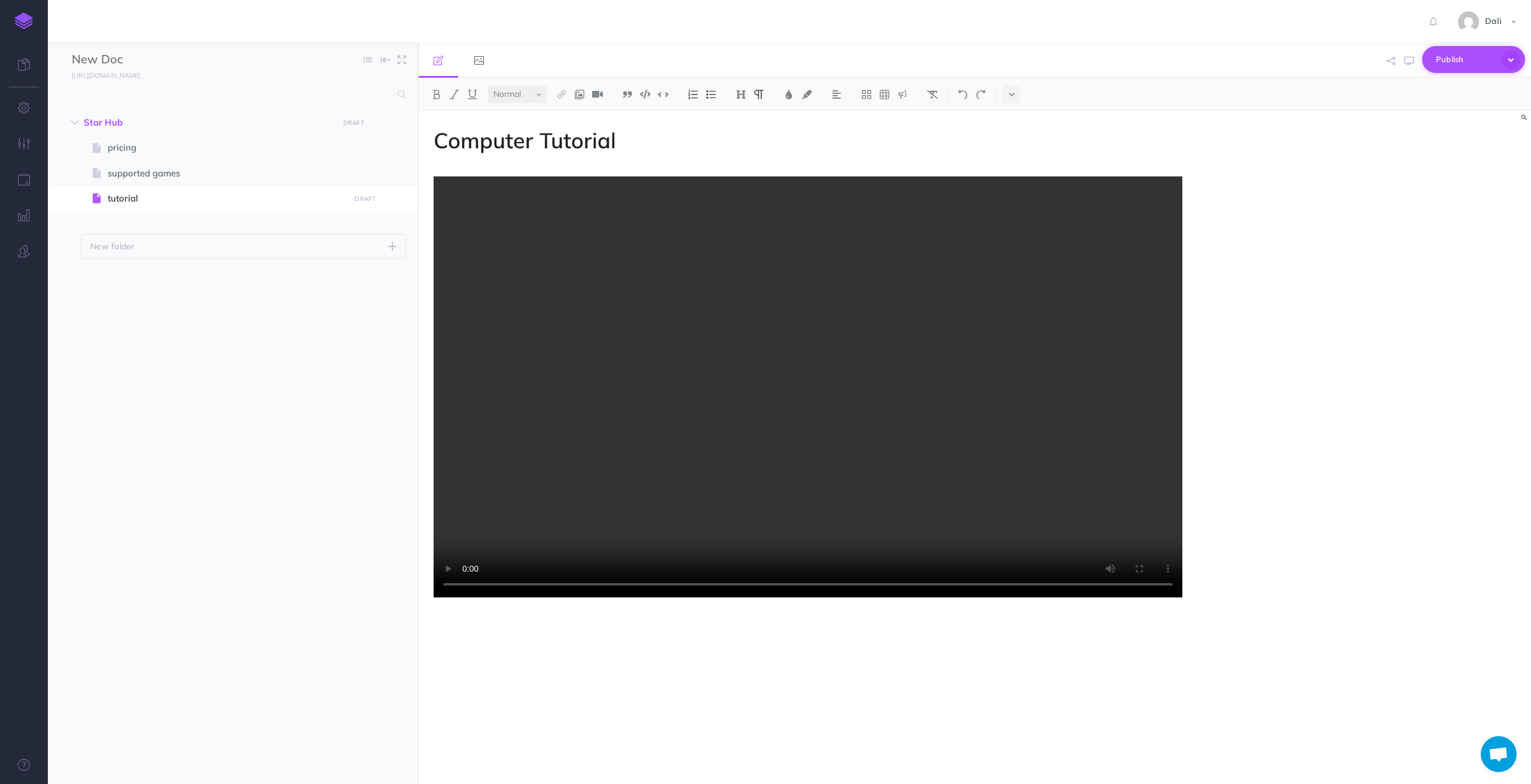
click at [1450, 63] on span "Publish" at bounding box center [1466, 59] width 60 height 18
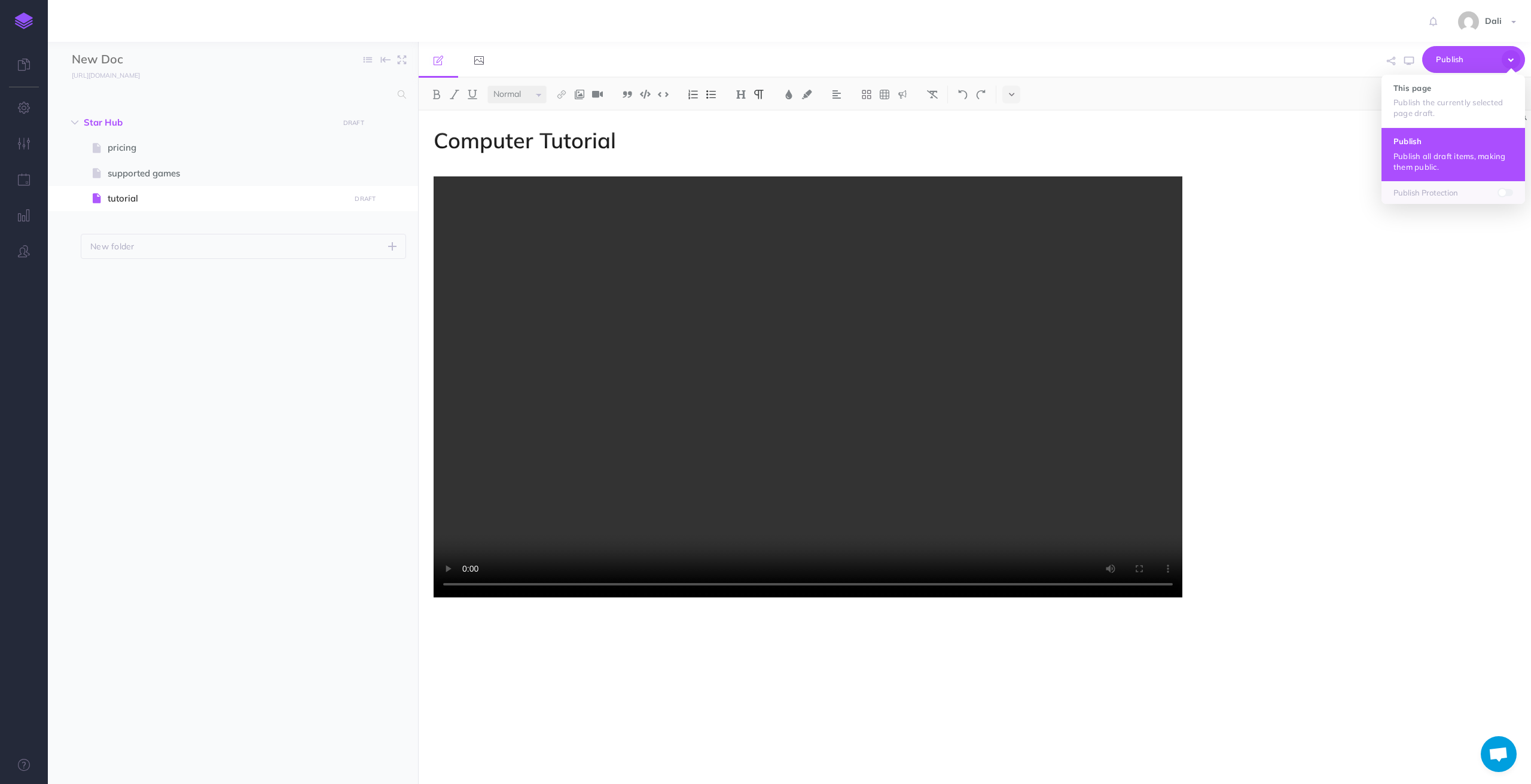
click at [1418, 147] on button "Publish Publish all draft items, making them public." at bounding box center [1453, 154] width 144 height 53
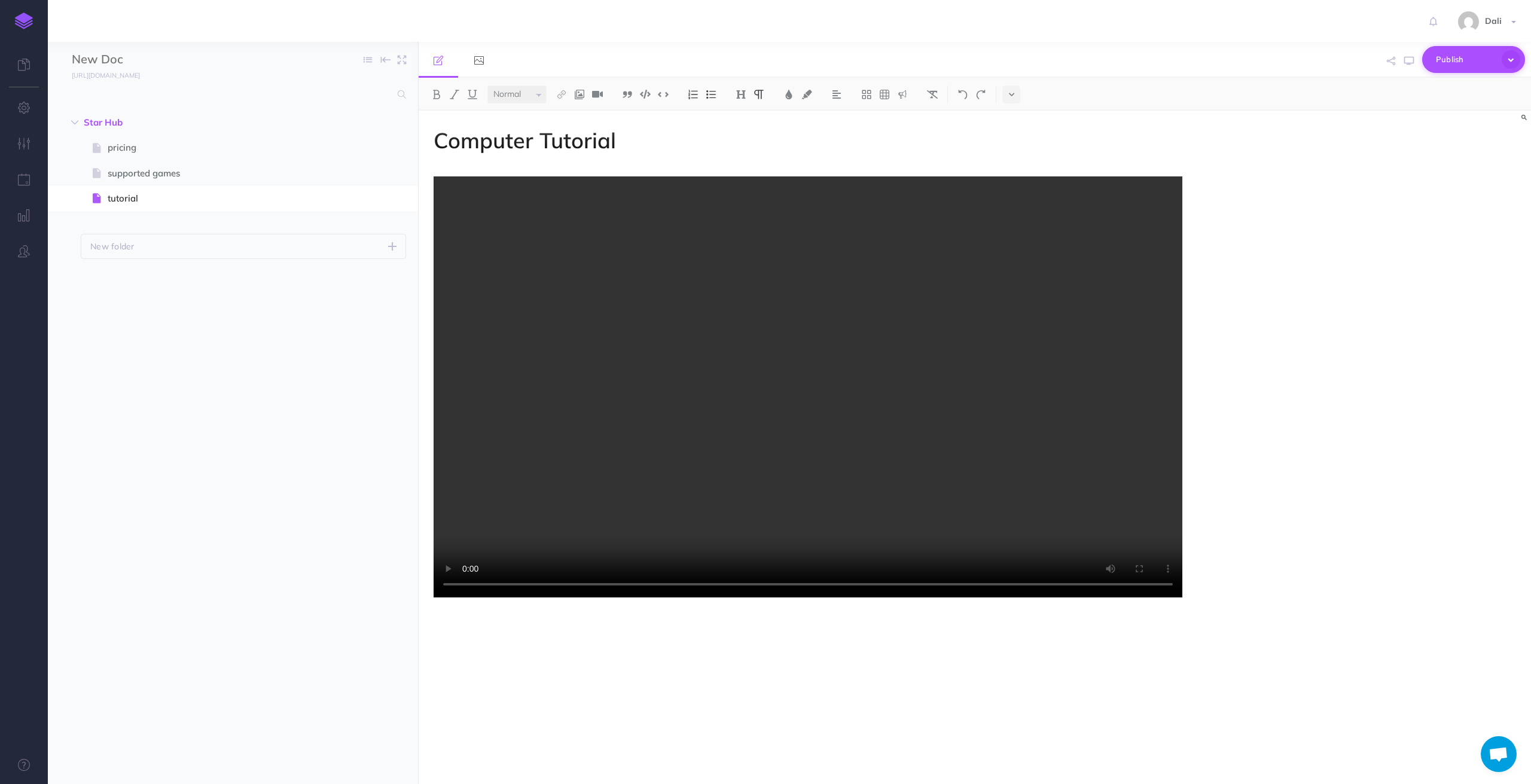
click at [1443, 71] on button "Publish" at bounding box center [1473, 59] width 103 height 27
click at [1438, 104] on p "Publish all draft items, making them public." at bounding box center [1454, 108] width 120 height 22
click at [1407, 66] on button "button" at bounding box center [1408, 61] width 15 height 35
click at [157, 141] on span "pricing" at bounding box center [227, 148] width 239 height 15
select select "null"
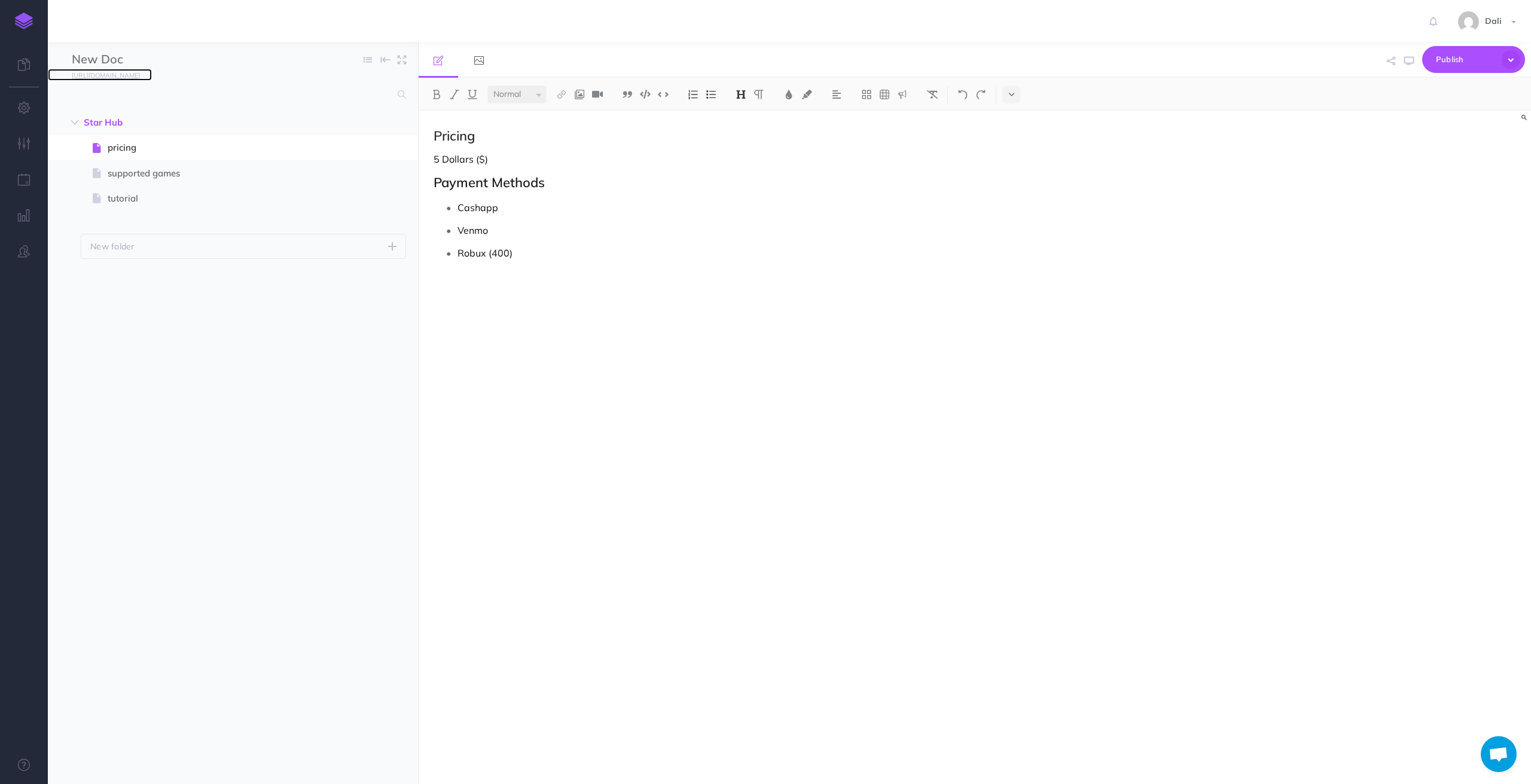
click at [140, 78] on small "[URL][DOMAIN_NAME]" at bounding box center [105, 75] width 68 height 8
click at [496, 252] on p "Robux (400)" at bounding box center [820, 253] width 725 height 18
click at [1463, 53] on span "Publish" at bounding box center [1466, 59] width 60 height 18
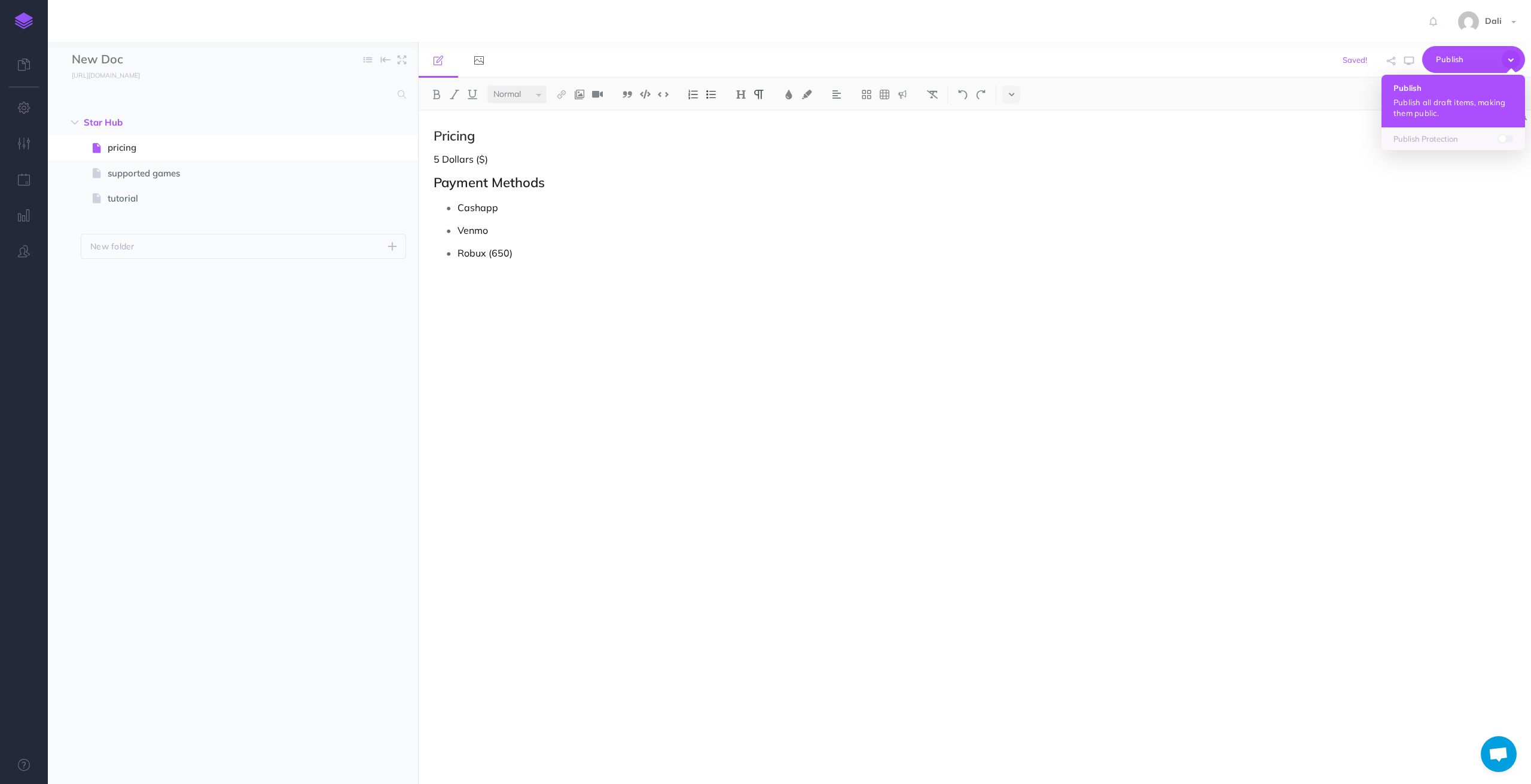
click at [1433, 110] on p "Publish all draft items, making them public." at bounding box center [1454, 108] width 120 height 22
click at [577, 246] on p "Robux (650)" at bounding box center [820, 253] width 725 height 18
click at [1455, 55] on span "Published" at bounding box center [1466, 59] width 60 height 18
click at [1174, 205] on p "Cashapp" at bounding box center [820, 207] width 725 height 18
click at [1473, 57] on span "Publish" at bounding box center [1466, 59] width 60 height 18
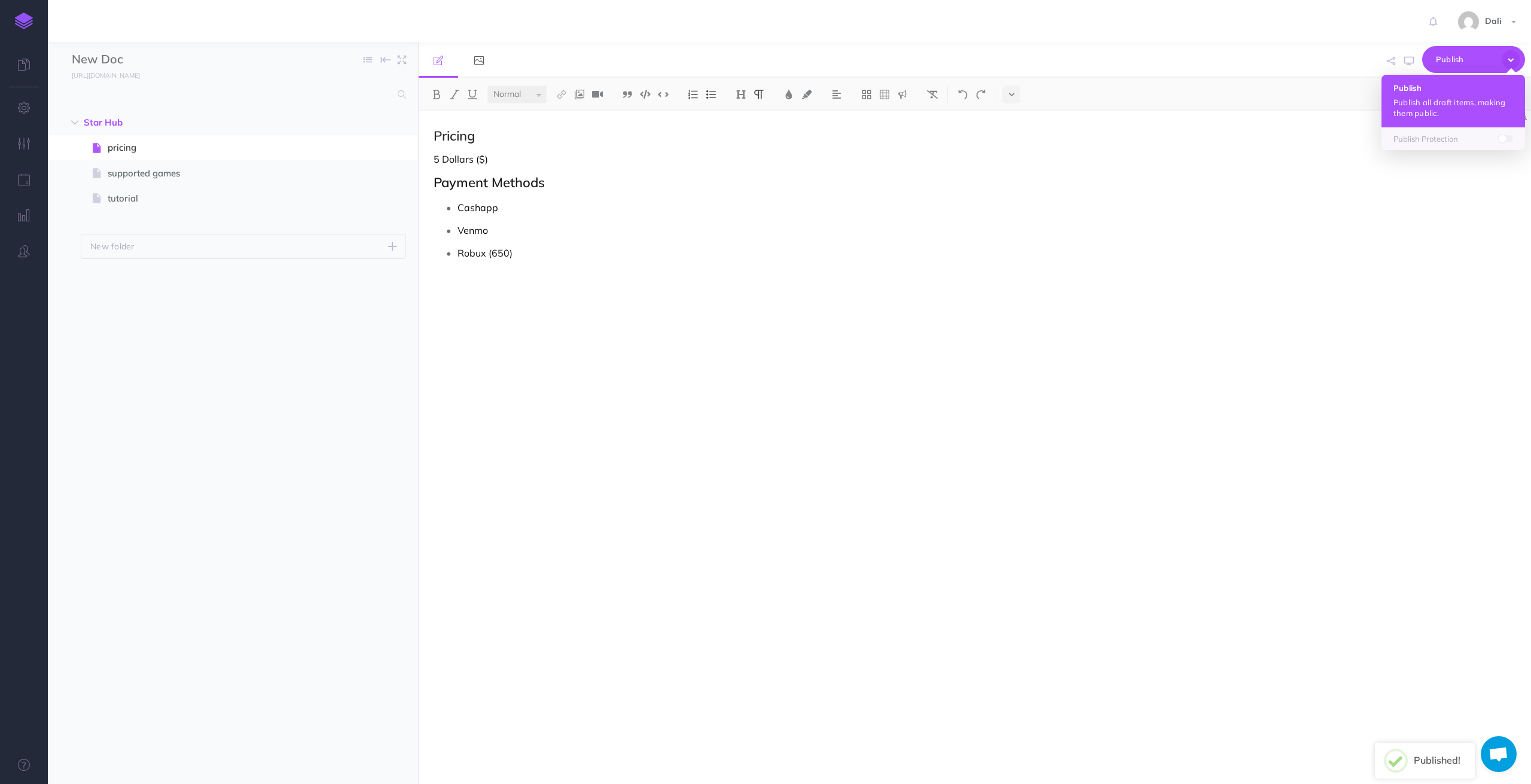
click at [1435, 98] on p "Publish all draft items, making them public." at bounding box center [1454, 108] width 120 height 22
